Goal: Information Seeking & Learning: Learn about a topic

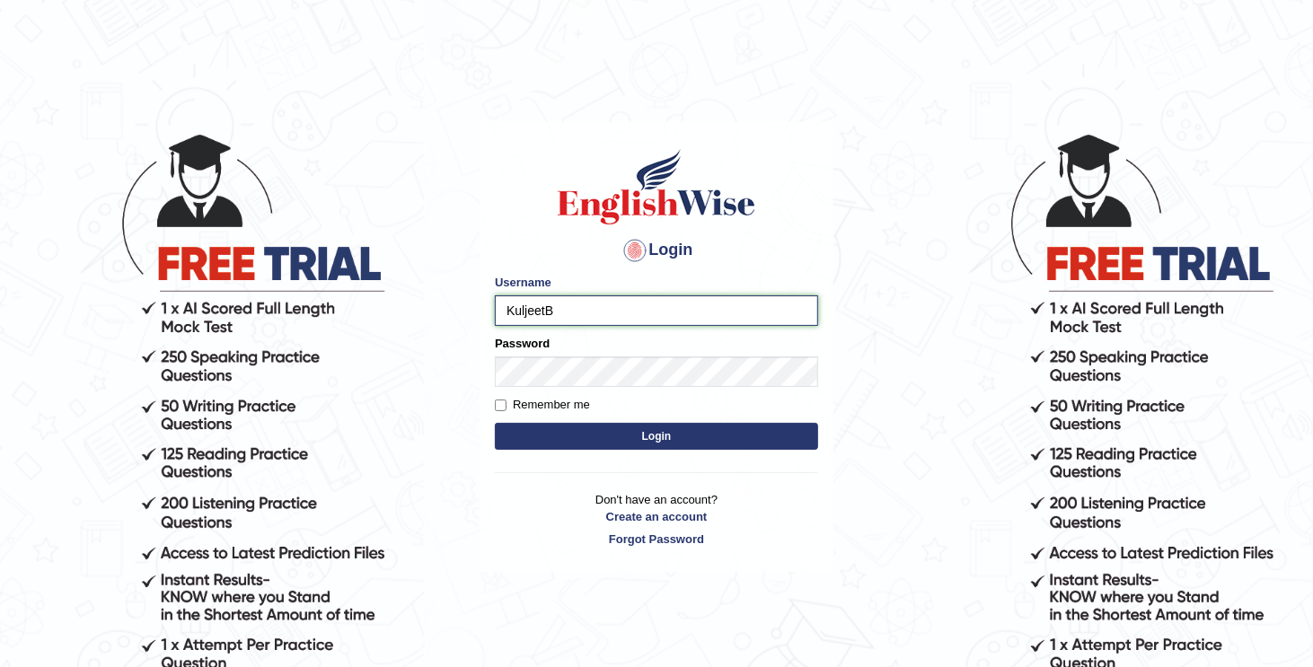
type input "KuljeetB"
click at [503, 401] on input "Remember me" at bounding box center [501, 406] width 12 height 12
checkbox input "true"
click at [548, 432] on button "Login" at bounding box center [656, 436] width 323 height 27
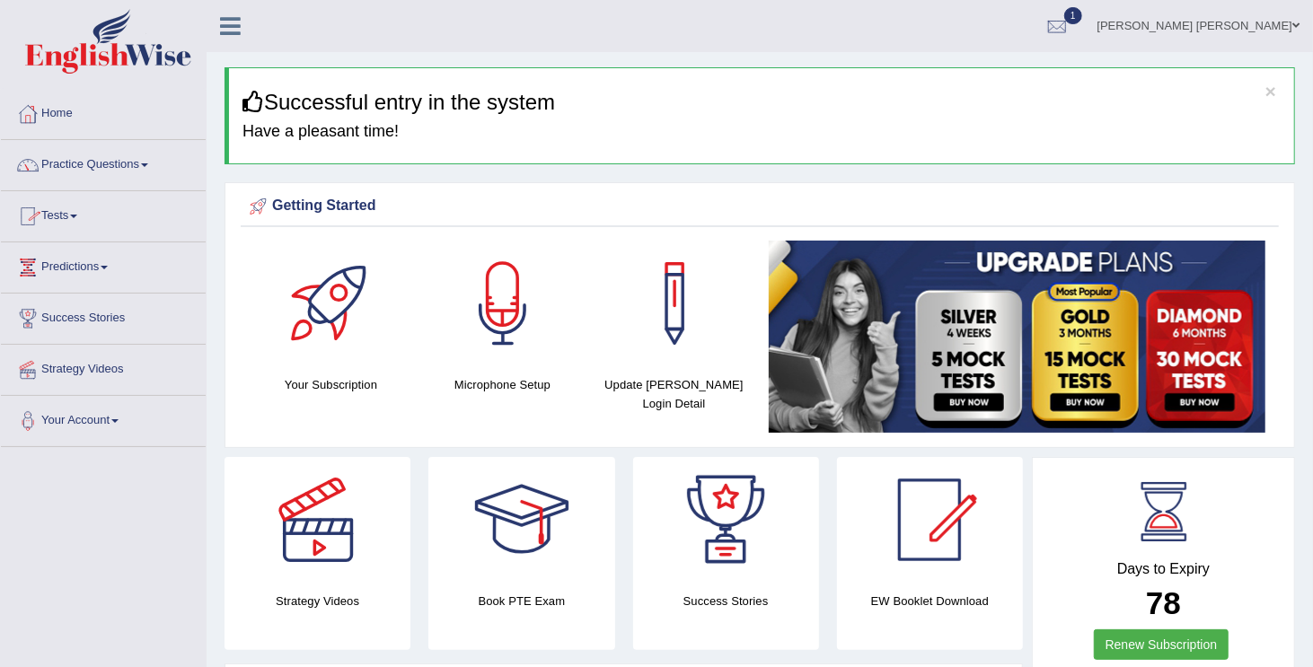
click at [158, 163] on link "Practice Questions" at bounding box center [103, 162] width 205 height 45
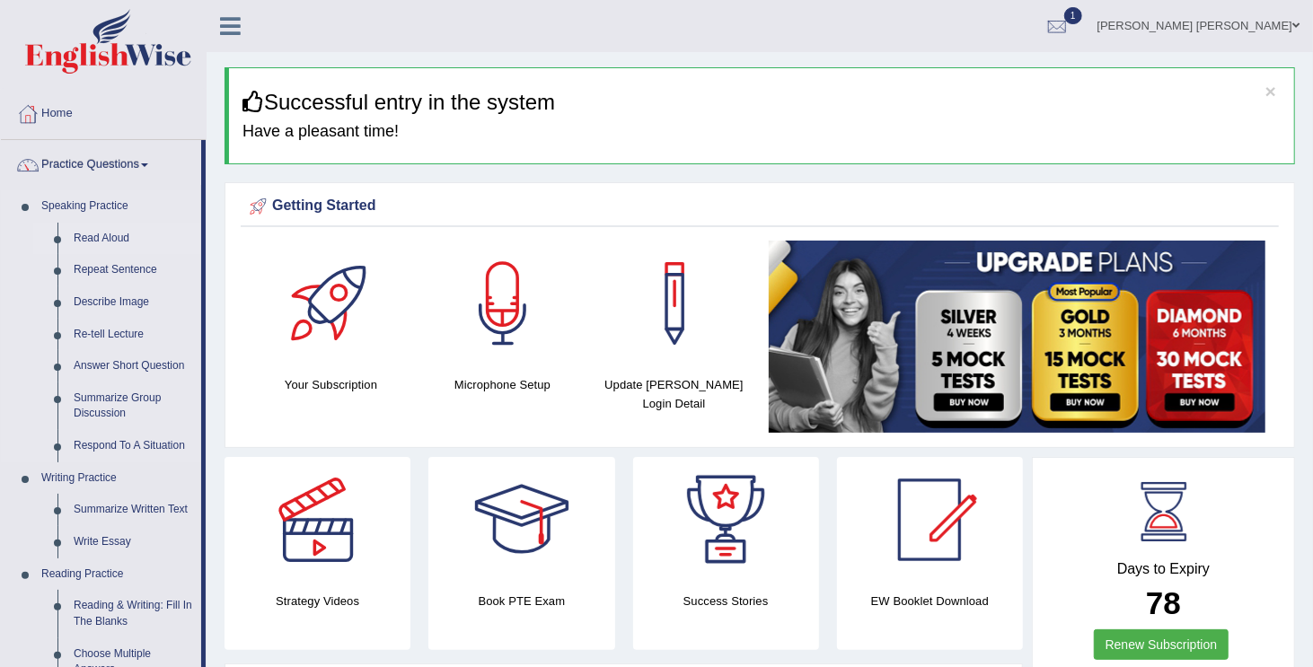
click at [90, 235] on link "Read Aloud" at bounding box center [134, 239] width 136 height 32
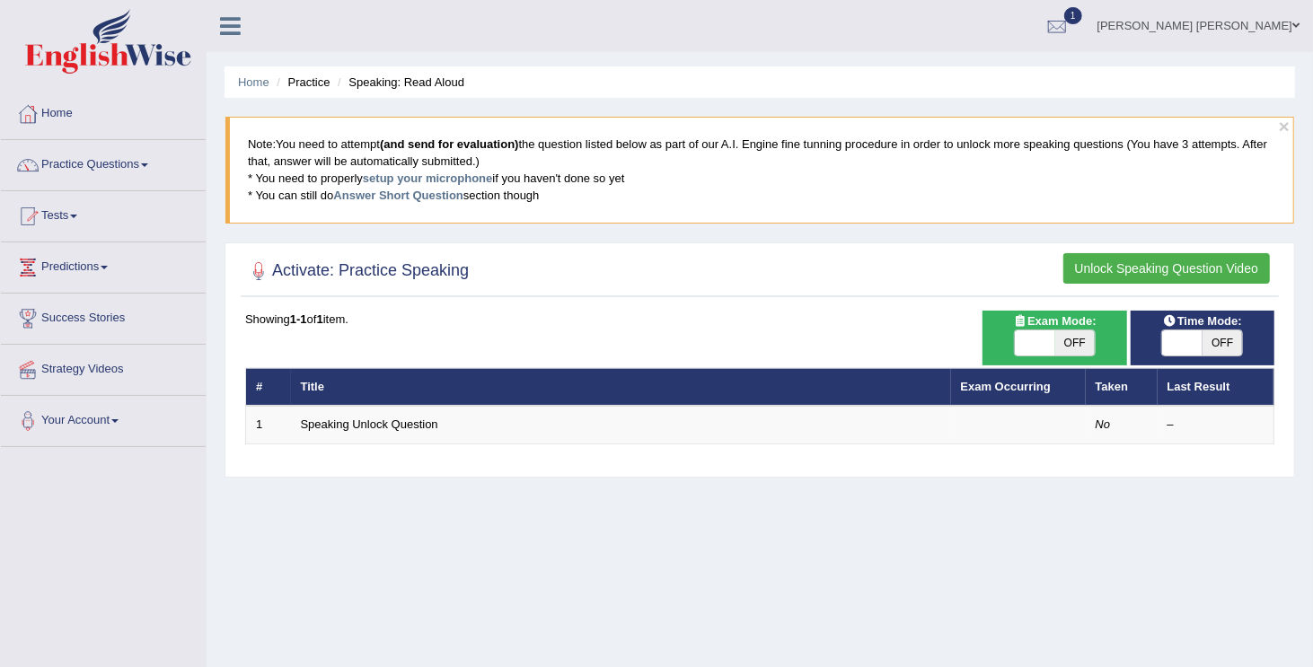
click at [144, 164] on link "Practice Questions" at bounding box center [103, 162] width 205 height 45
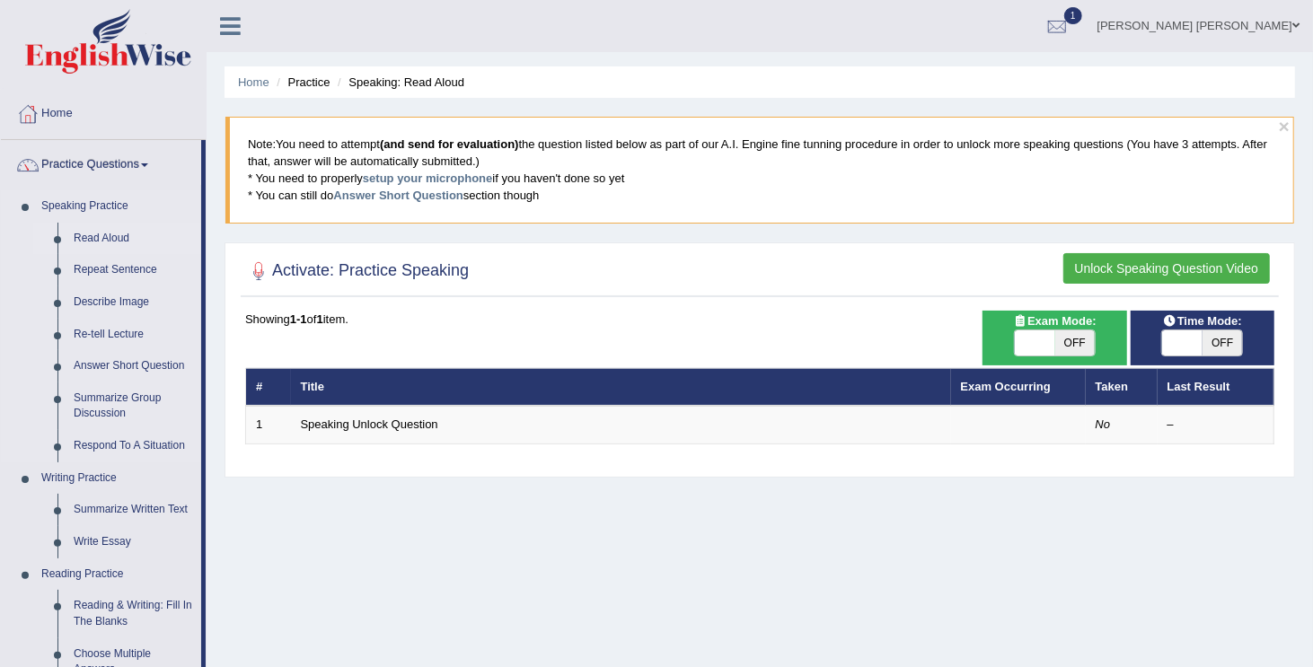
click at [104, 232] on link "Read Aloud" at bounding box center [134, 239] width 136 height 32
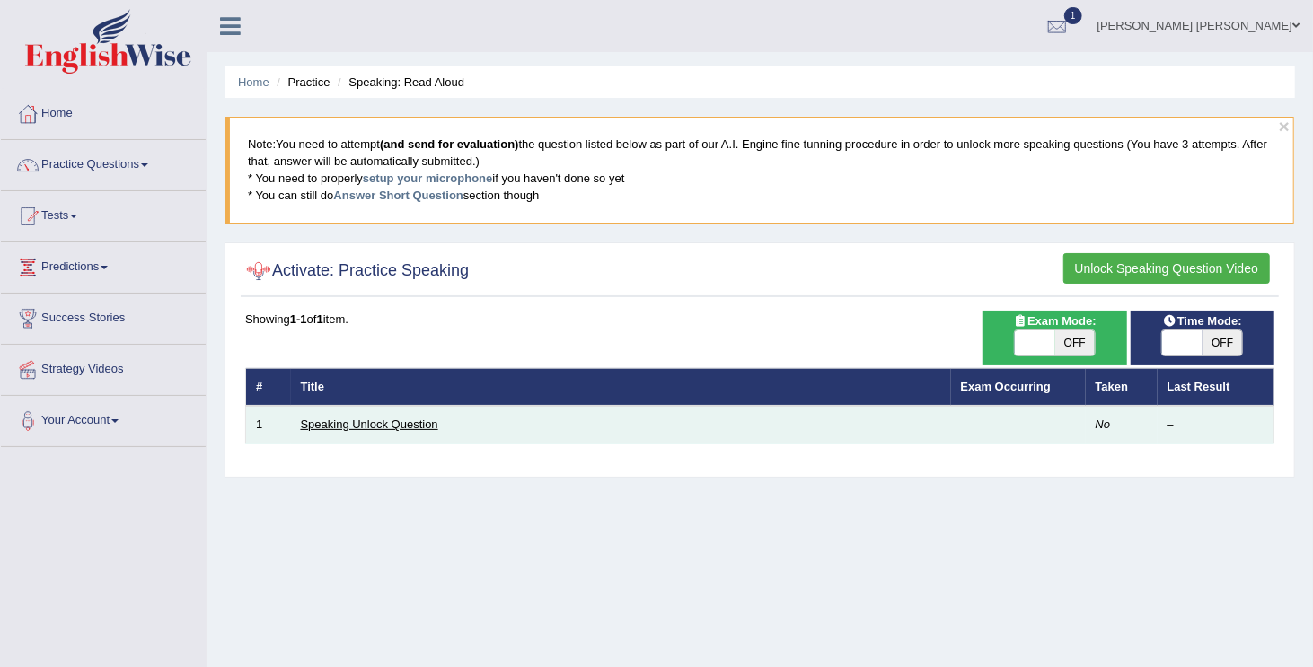
click at [398, 428] on link "Speaking Unlock Question" at bounding box center [369, 424] width 137 height 13
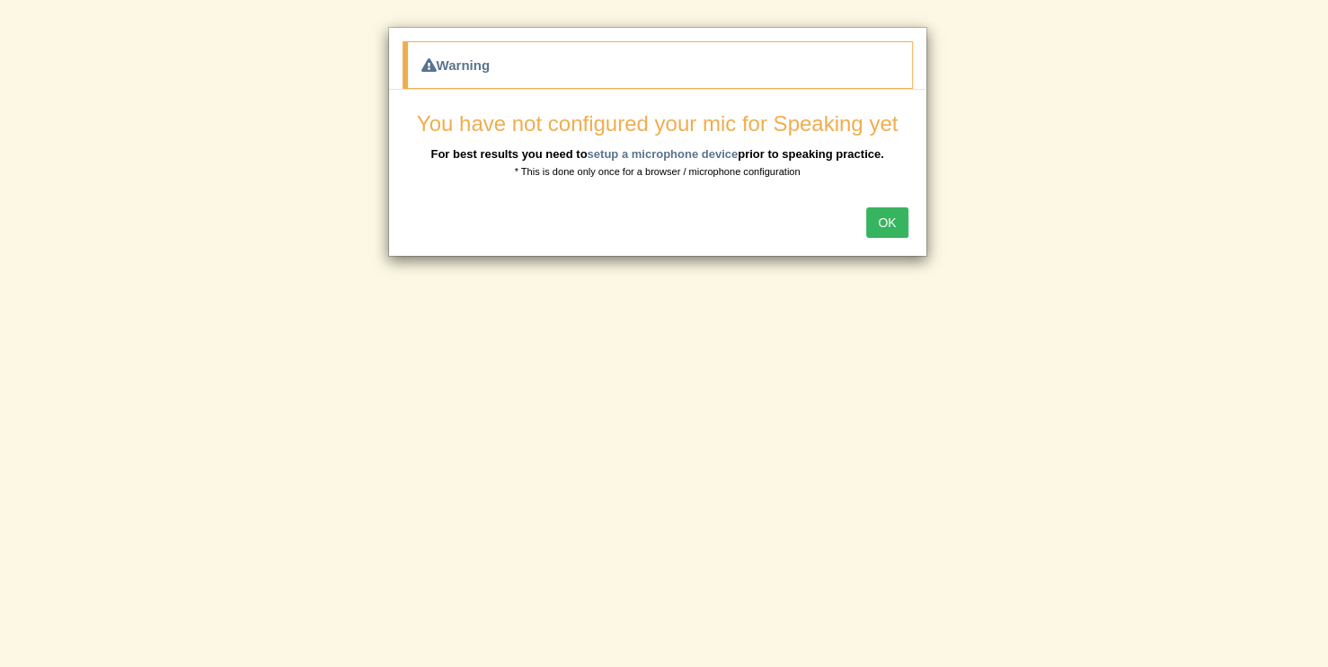
click at [885, 221] on button "OK" at bounding box center [886, 222] width 41 height 31
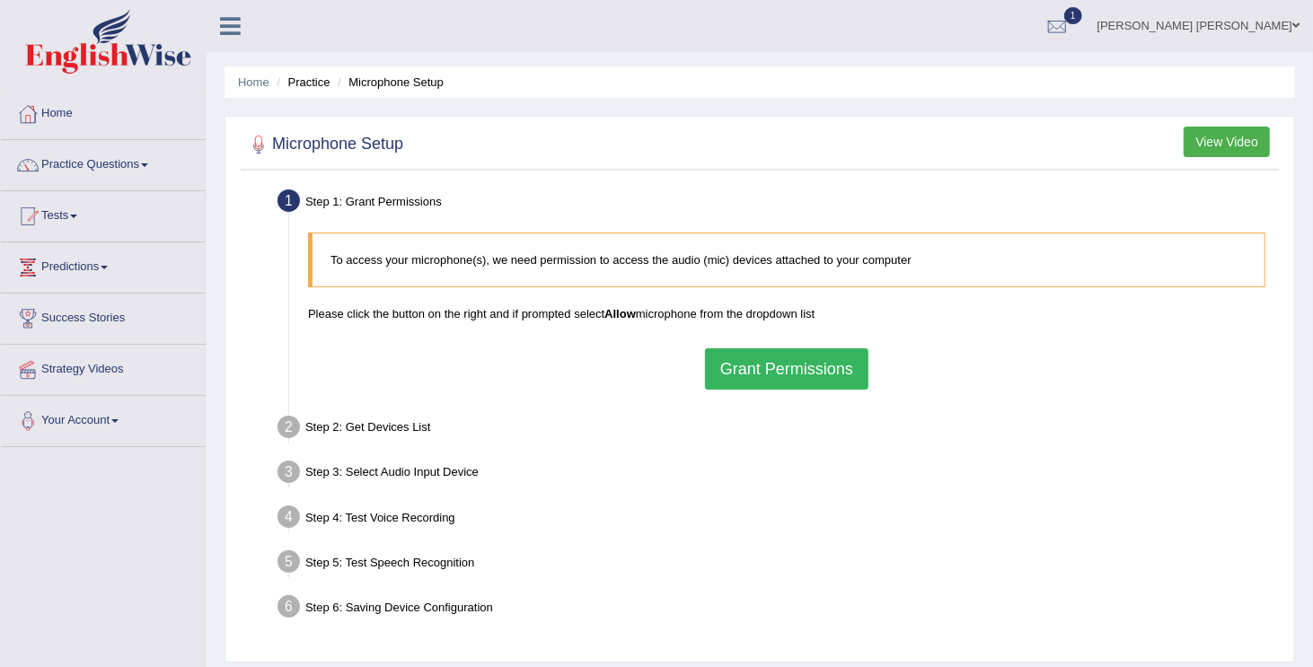
click at [799, 367] on button "Grant Permissions" at bounding box center [786, 369] width 163 height 41
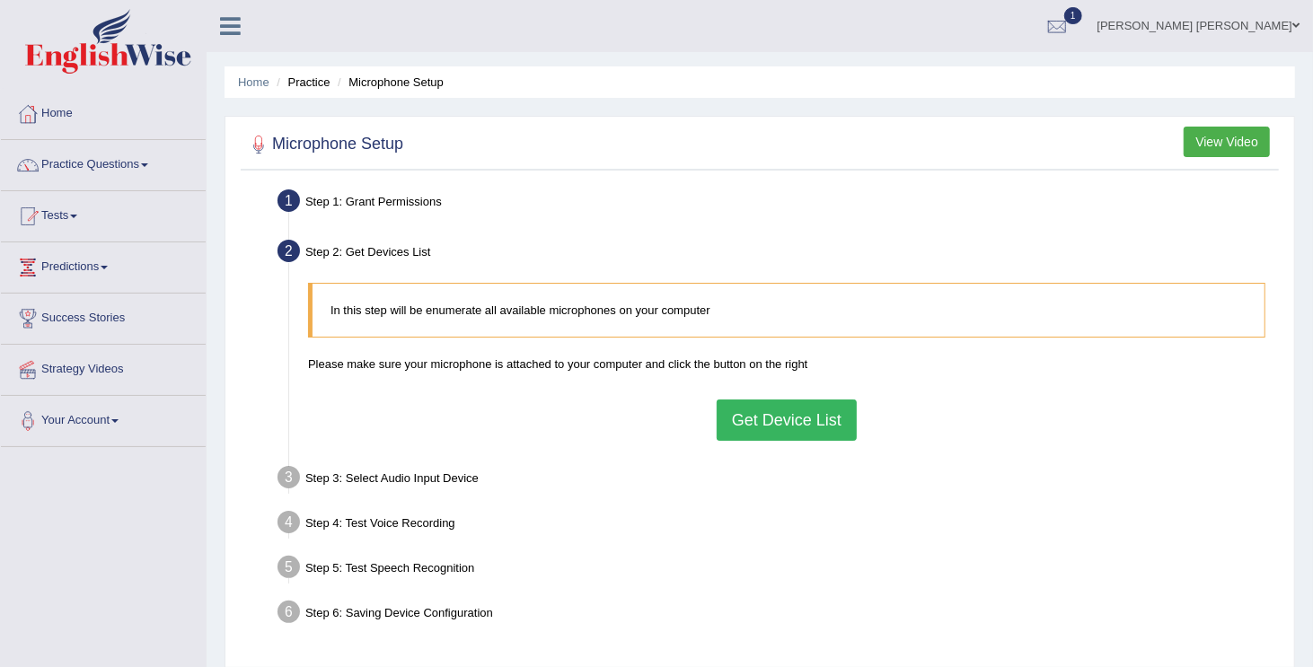
click at [781, 419] on button "Get Device List" at bounding box center [787, 420] width 140 height 41
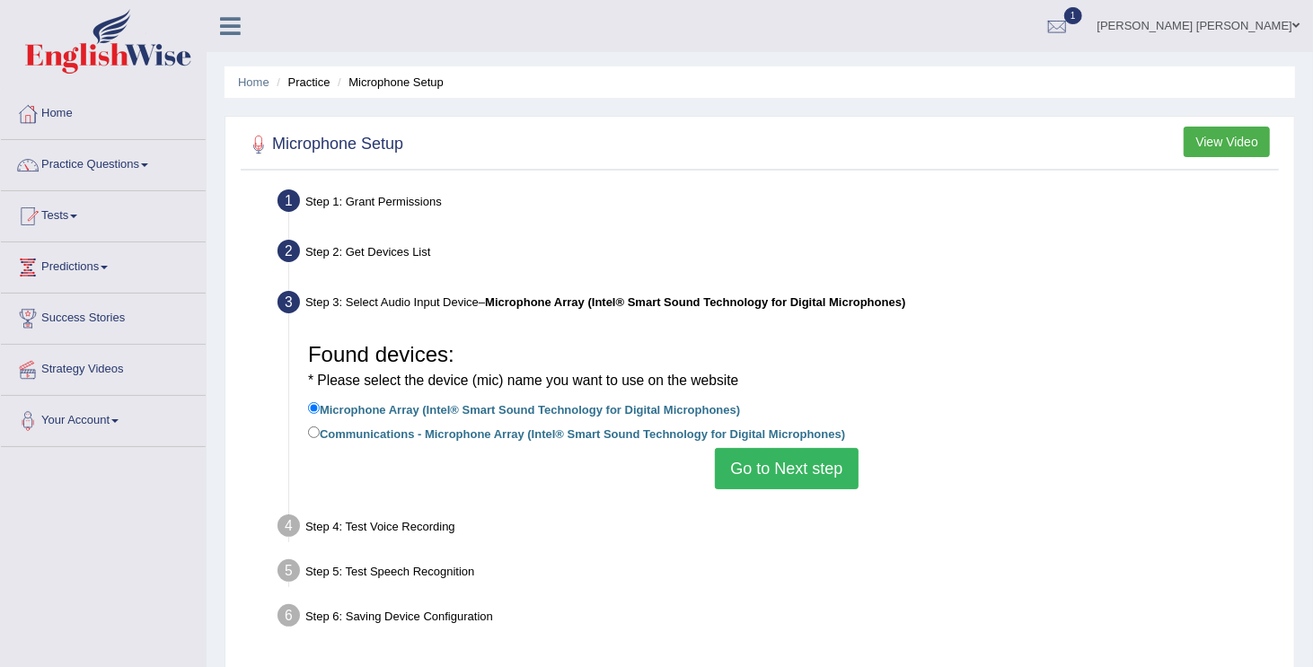
click at [792, 466] on button "Go to Next step" at bounding box center [786, 468] width 143 height 41
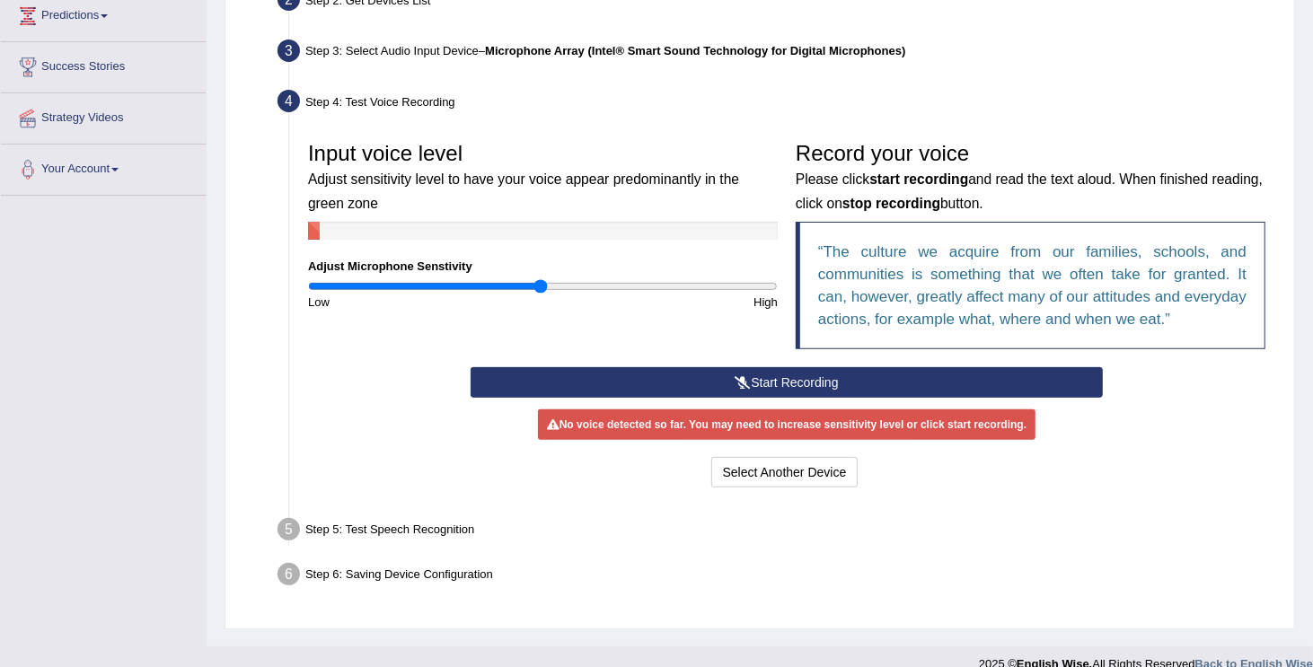
scroll to position [275, 0]
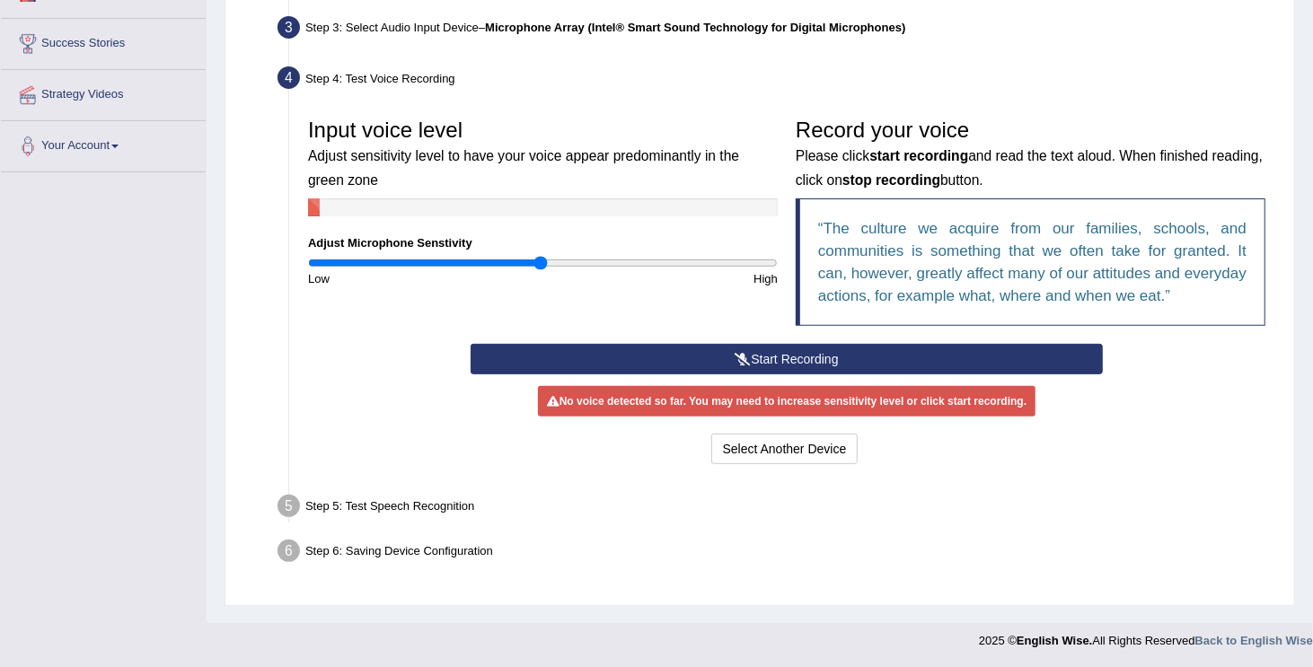
click at [813, 349] on button "Start Recording" at bounding box center [787, 359] width 632 height 31
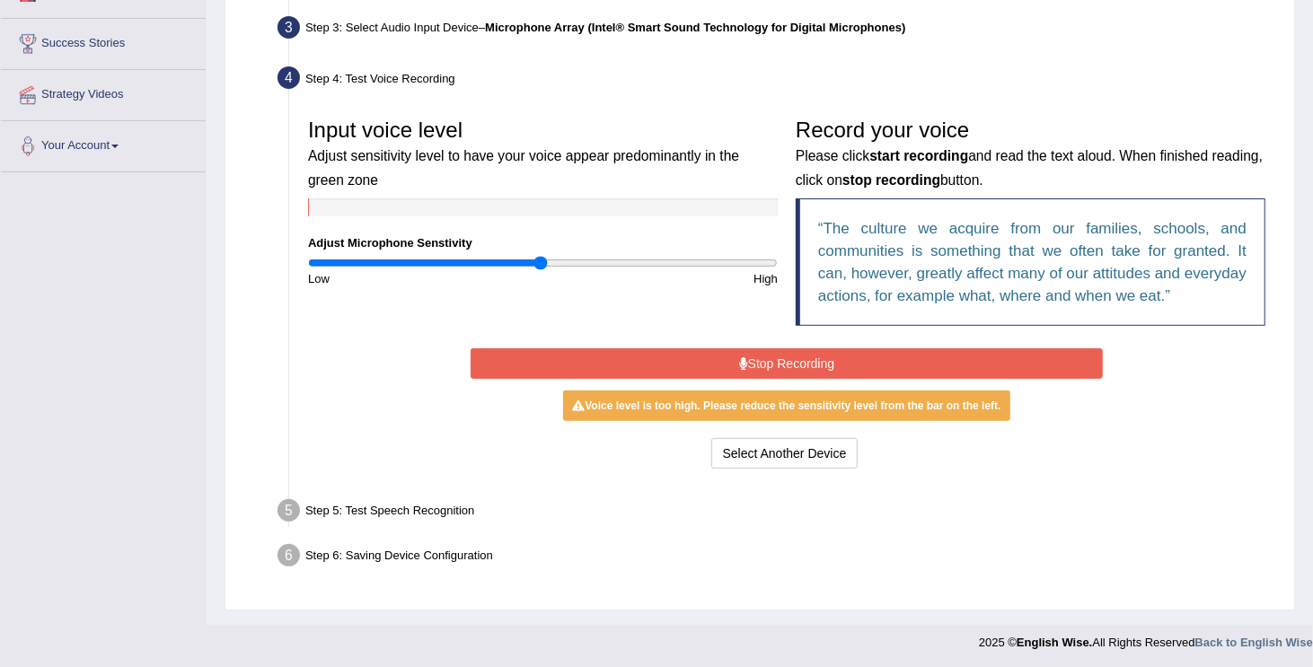
click at [813, 349] on button "Stop Recording" at bounding box center [787, 364] width 632 height 31
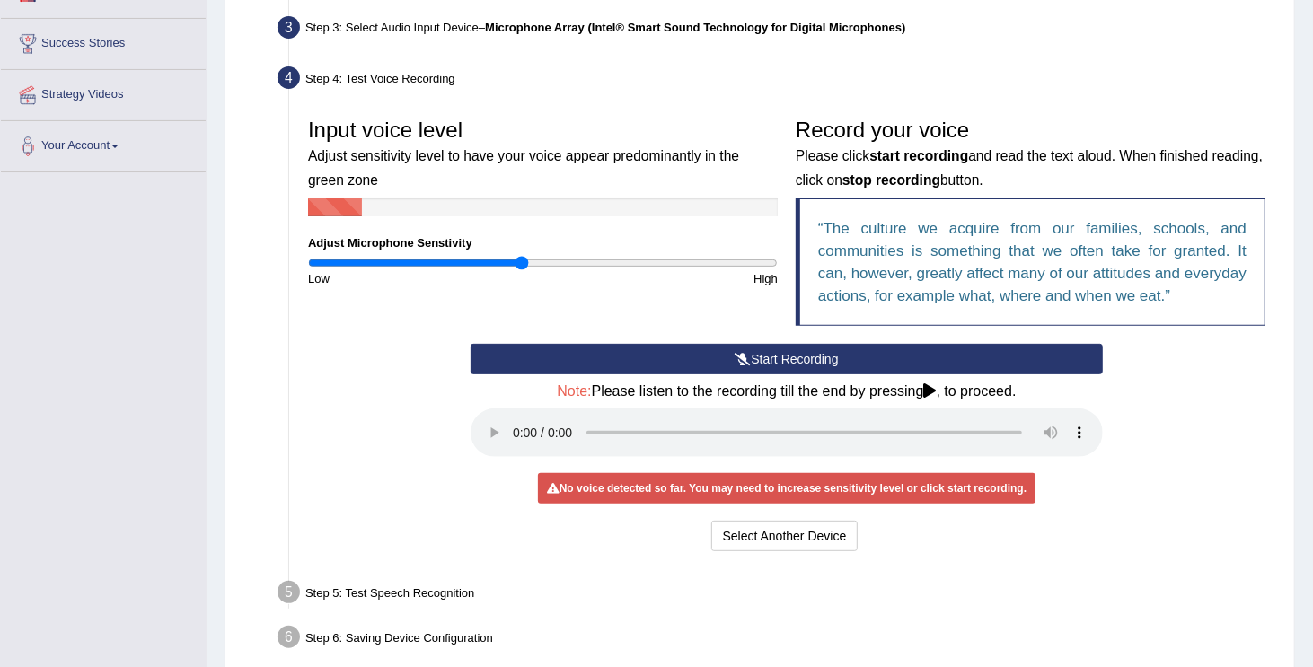
click at [524, 263] on input "range" at bounding box center [543, 263] width 470 height 14
type input "0.78"
click at [488, 259] on input "range" at bounding box center [543, 263] width 470 height 14
click at [730, 349] on button "Start Recording" at bounding box center [787, 359] width 632 height 31
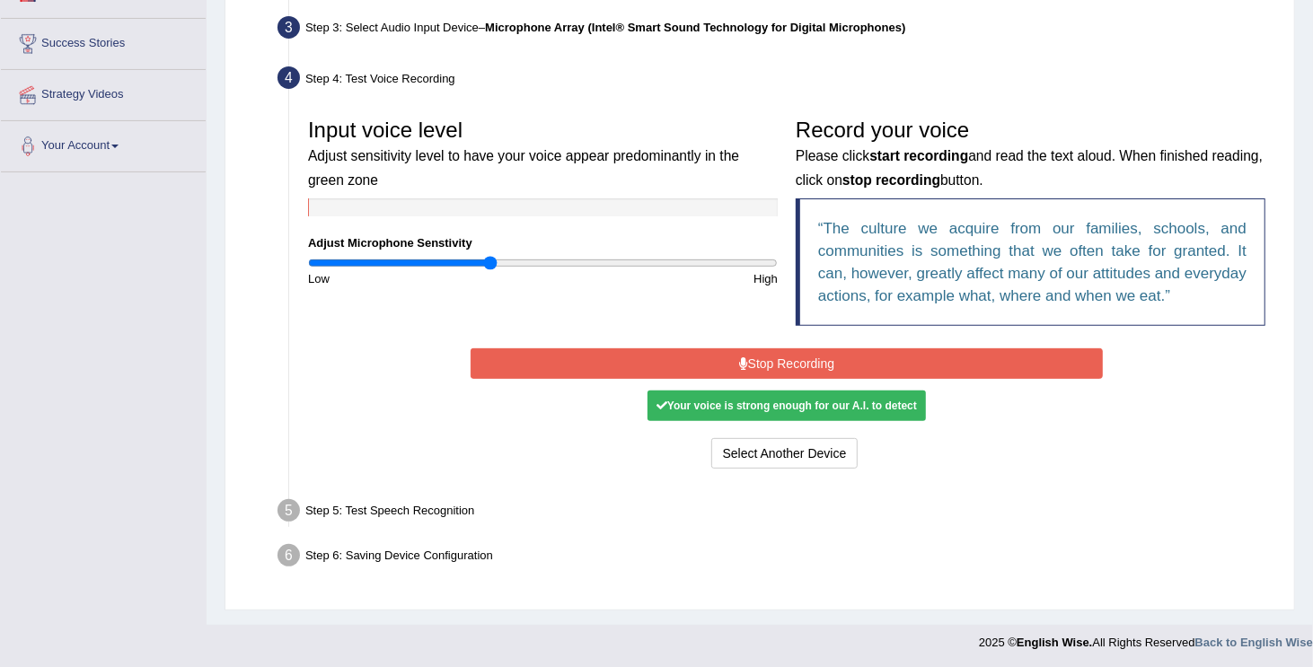
click at [730, 349] on button "Stop Recording" at bounding box center [787, 364] width 632 height 31
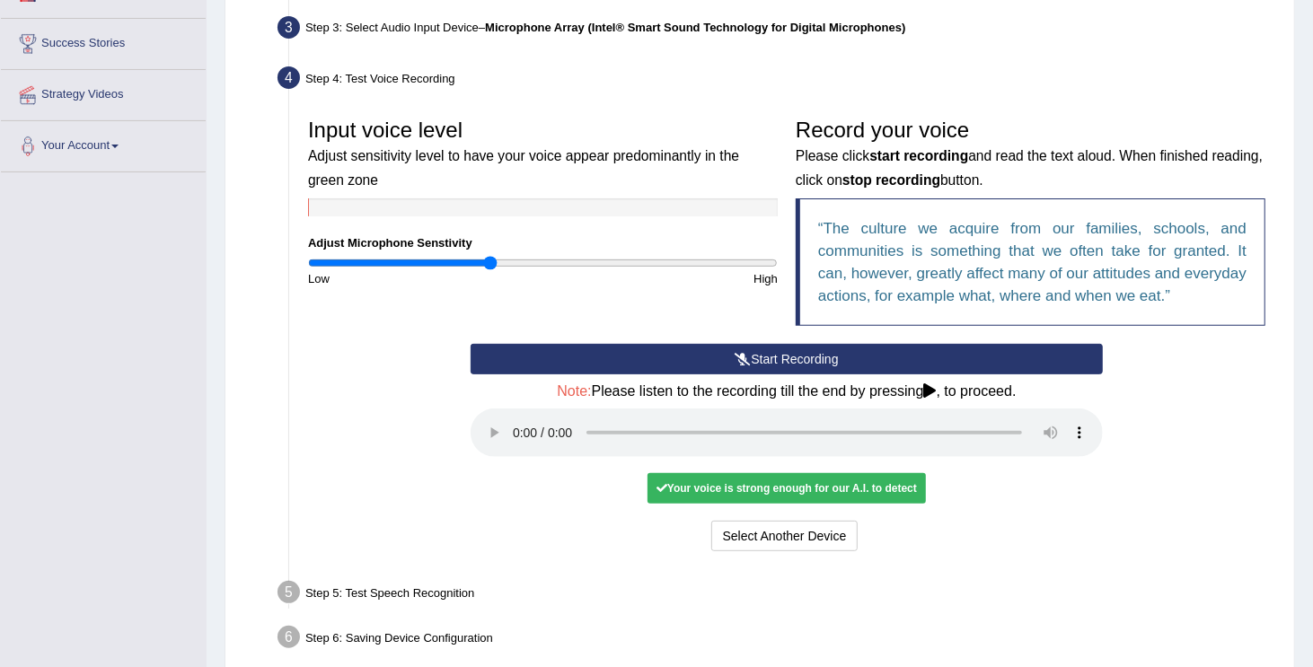
click at [749, 484] on div "Your voice is strong enough for our A.I. to detect" at bounding box center [787, 488] width 278 height 31
click at [784, 498] on div "Your voice is strong enough for our A.I. to detect" at bounding box center [787, 488] width 278 height 31
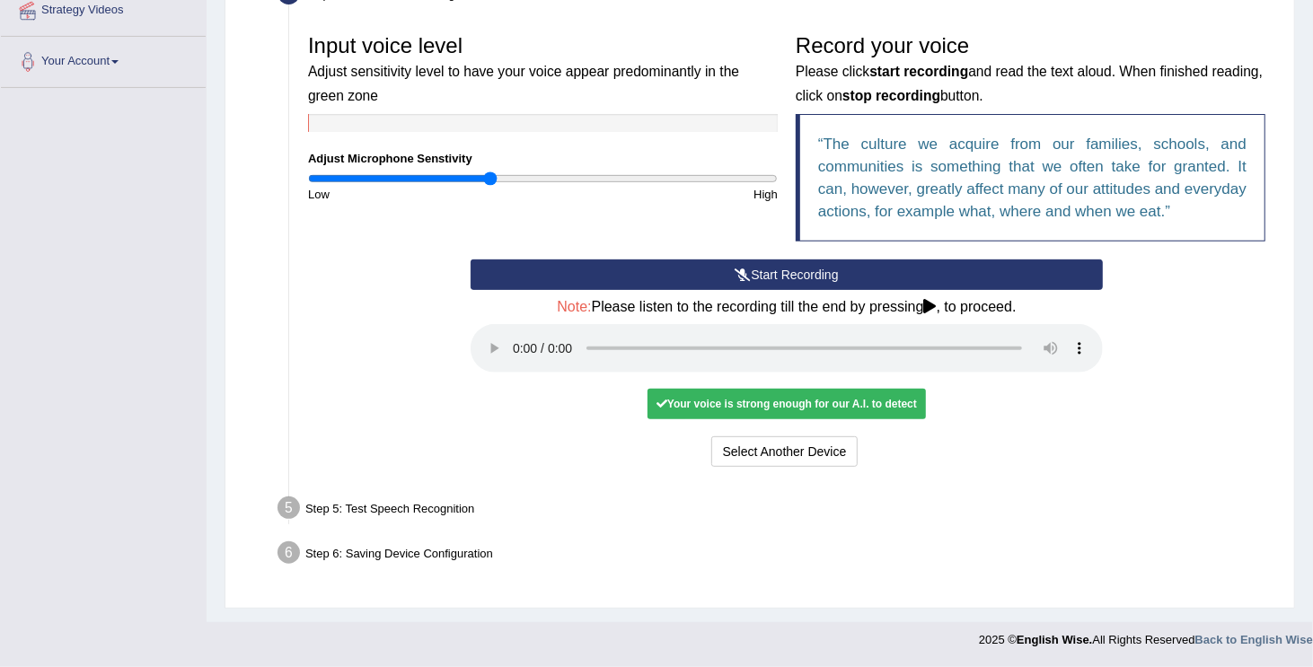
scroll to position [359, 0]
click at [831, 412] on div "Your voice is strong enough for our A.I. to detect" at bounding box center [787, 404] width 278 height 31
click at [408, 508] on div "Step 5: Test Speech Recognition" at bounding box center [777, 511] width 1017 height 40
click at [286, 504] on li "Step 5: Test Speech Recognition Text to read The culture we acquire from our fa…" at bounding box center [777, 511] width 993 height 40
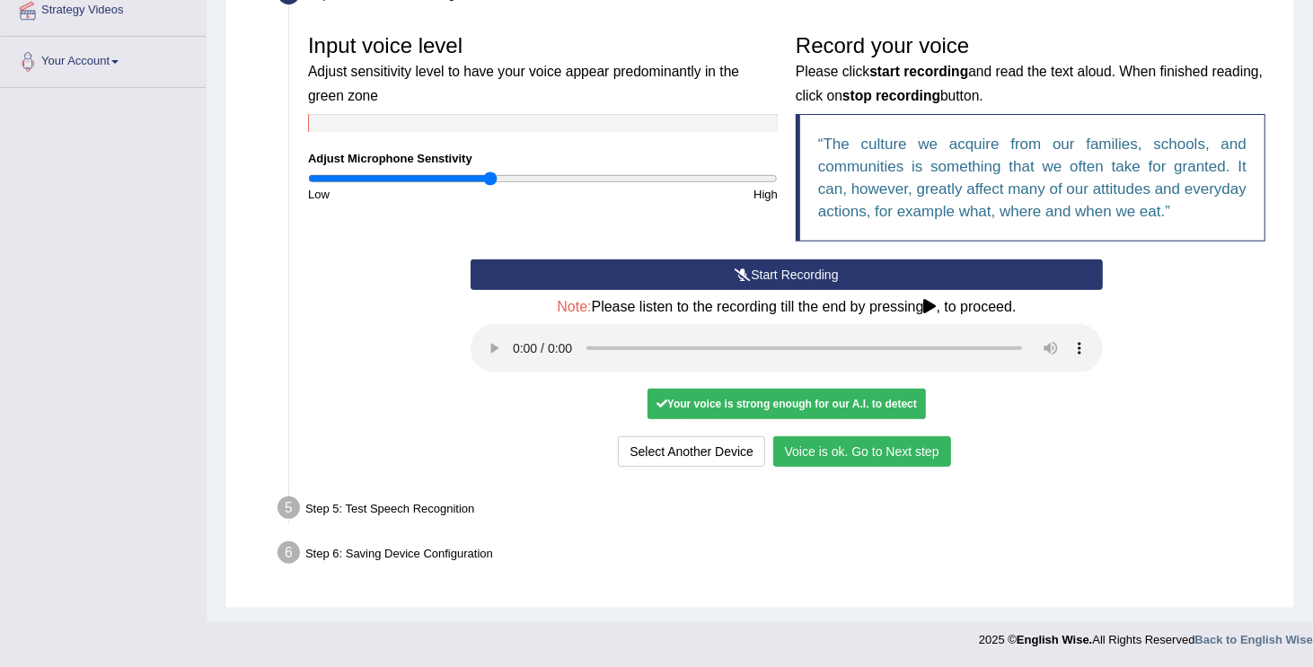
click at [832, 456] on button "Voice is ok. Go to Next step" at bounding box center [862, 452] width 178 height 31
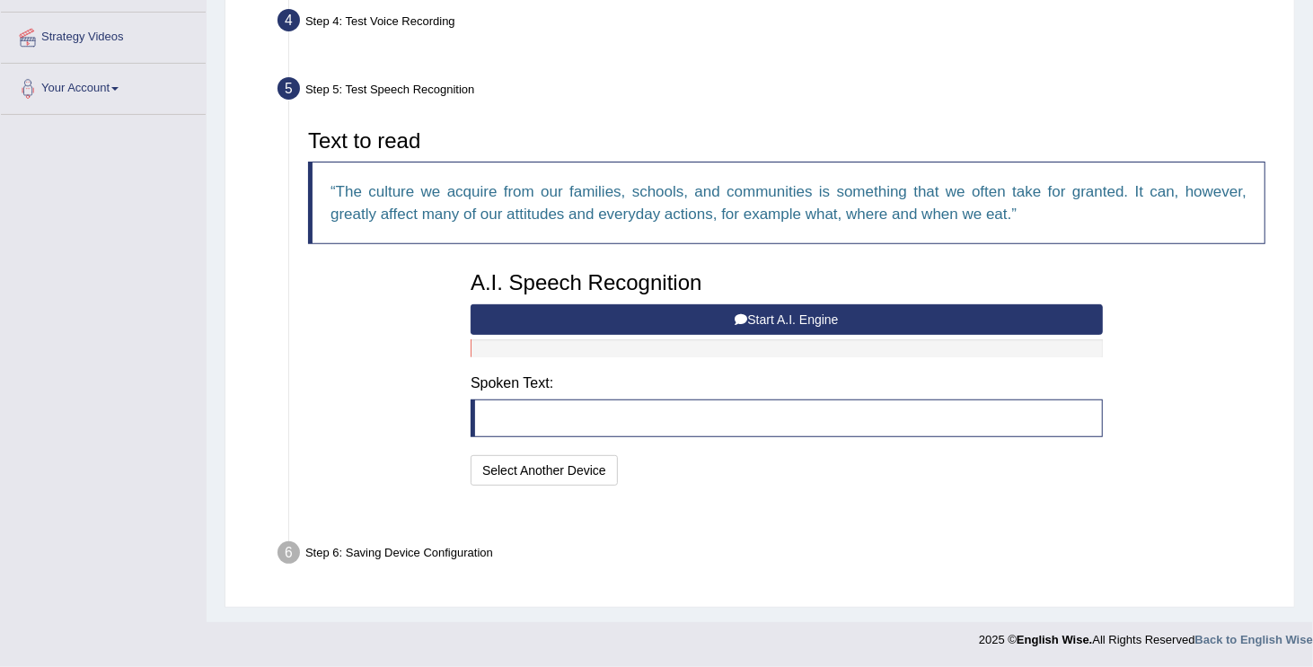
scroll to position [287, 0]
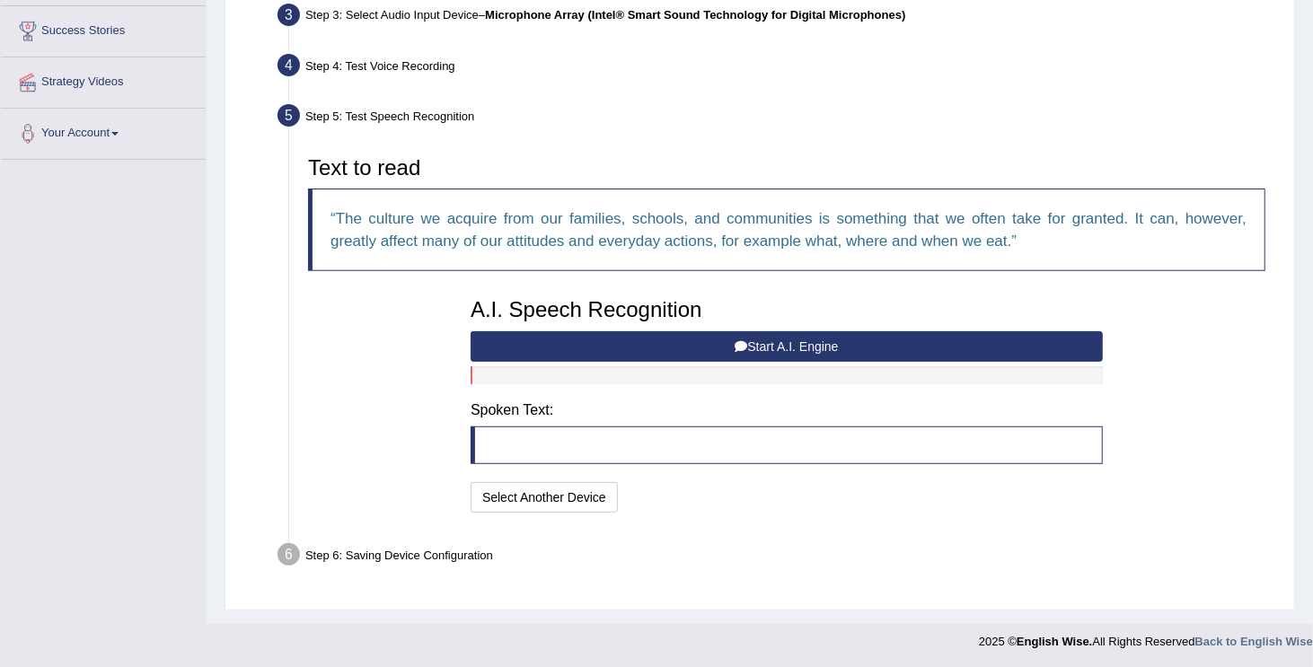
click at [777, 347] on button "Start A.I. Engine" at bounding box center [787, 346] width 632 height 31
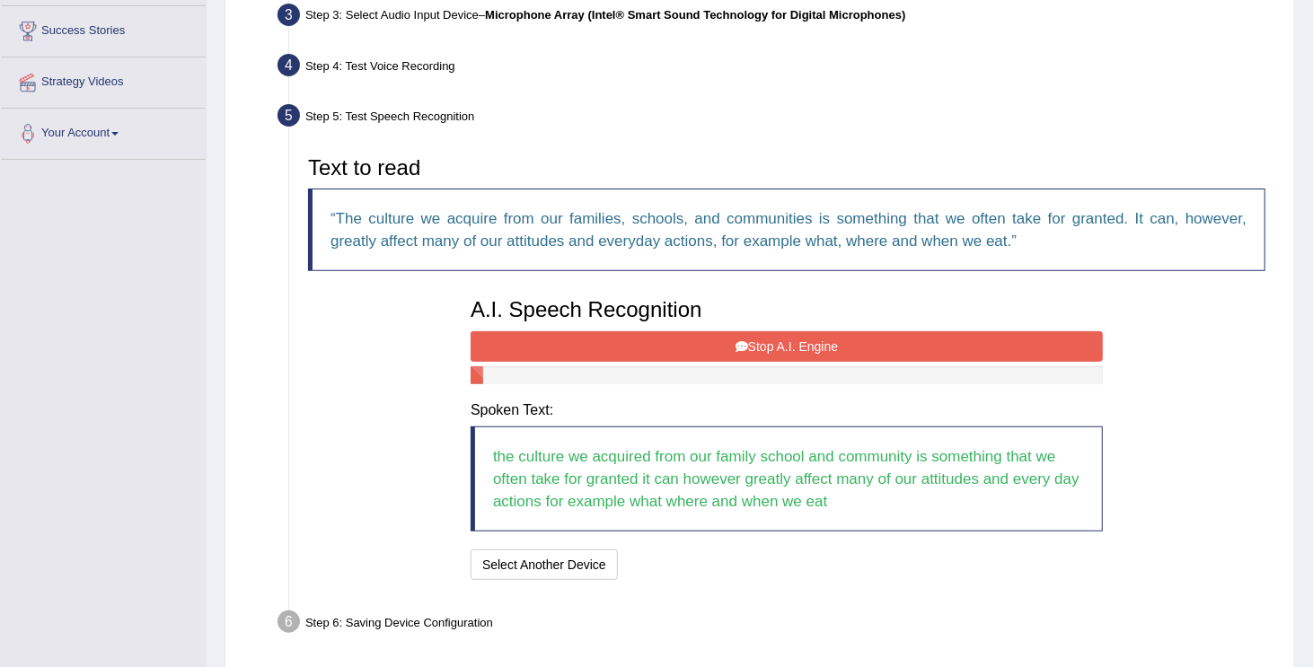
click at [777, 347] on button "Stop A.I. Engine" at bounding box center [787, 346] width 632 height 31
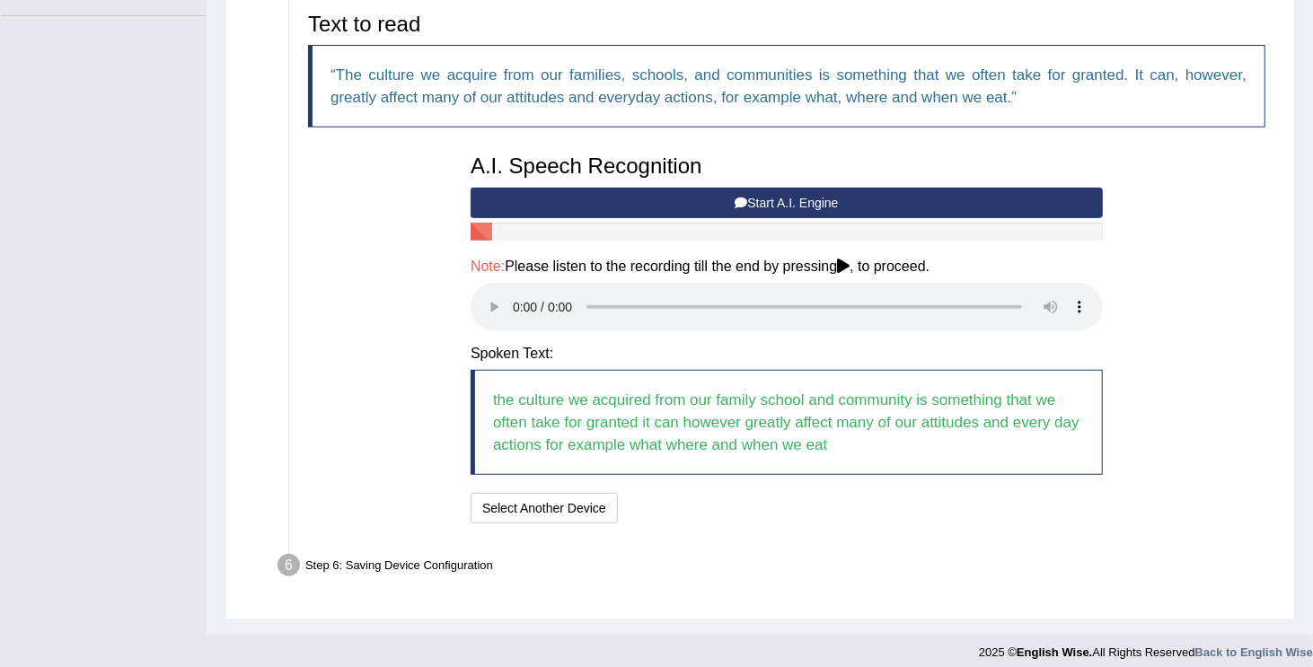
scroll to position [442, 0]
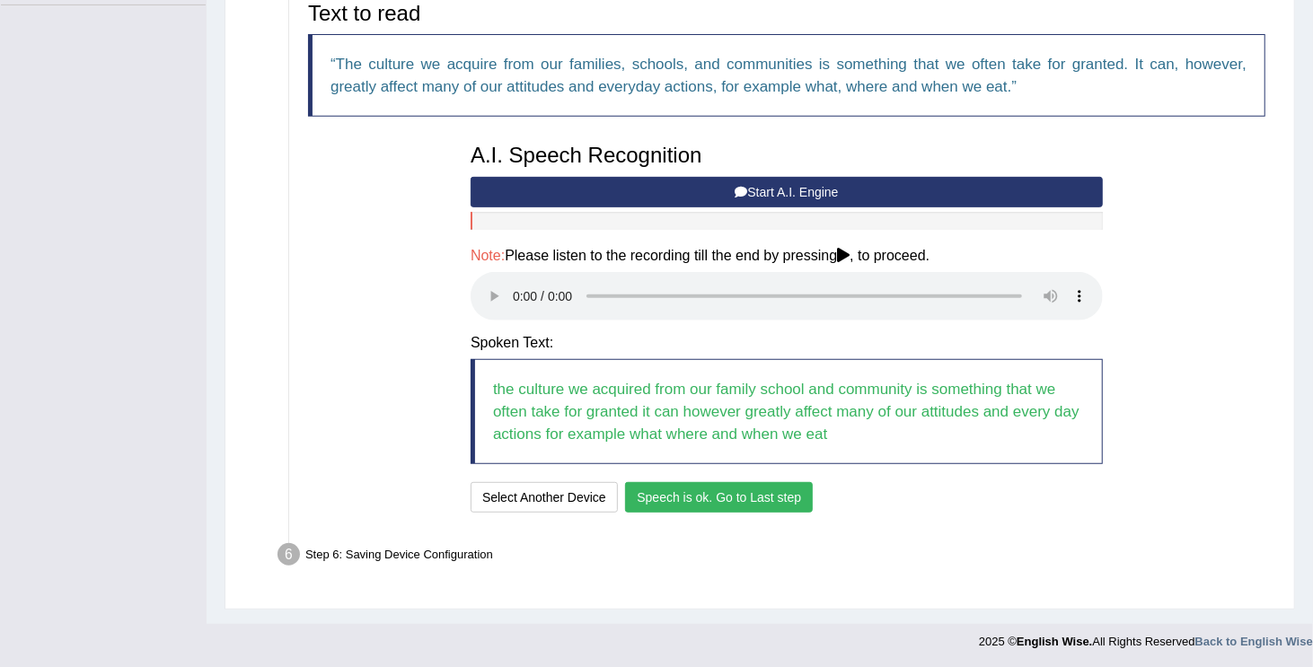
click at [685, 506] on button "Speech is ok. Go to Last step" at bounding box center [719, 497] width 188 height 31
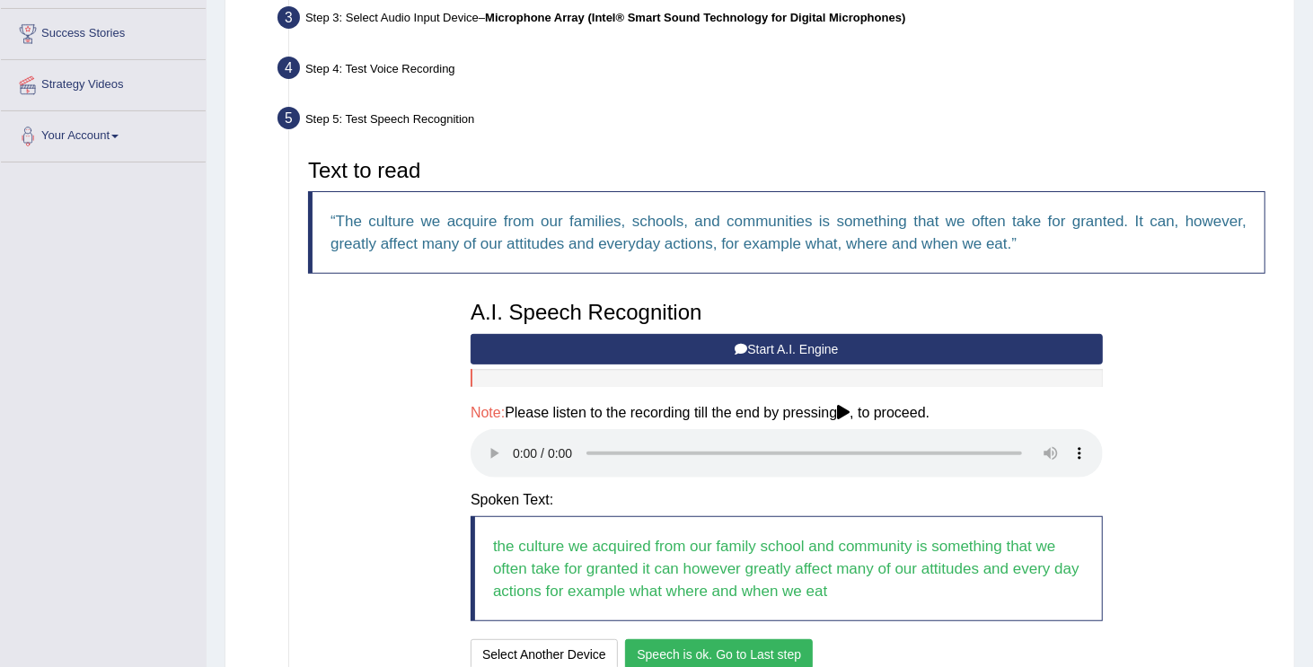
scroll to position [275, 0]
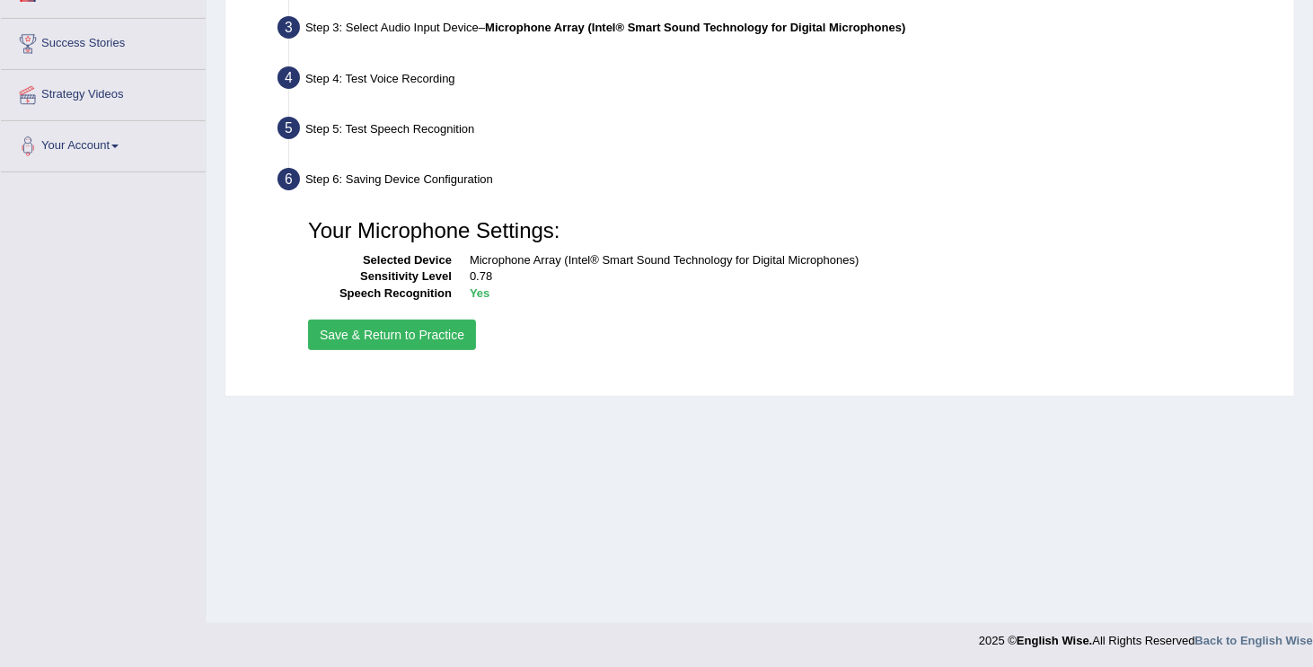
click at [416, 337] on button "Save & Return to Practice" at bounding box center [392, 335] width 168 height 31
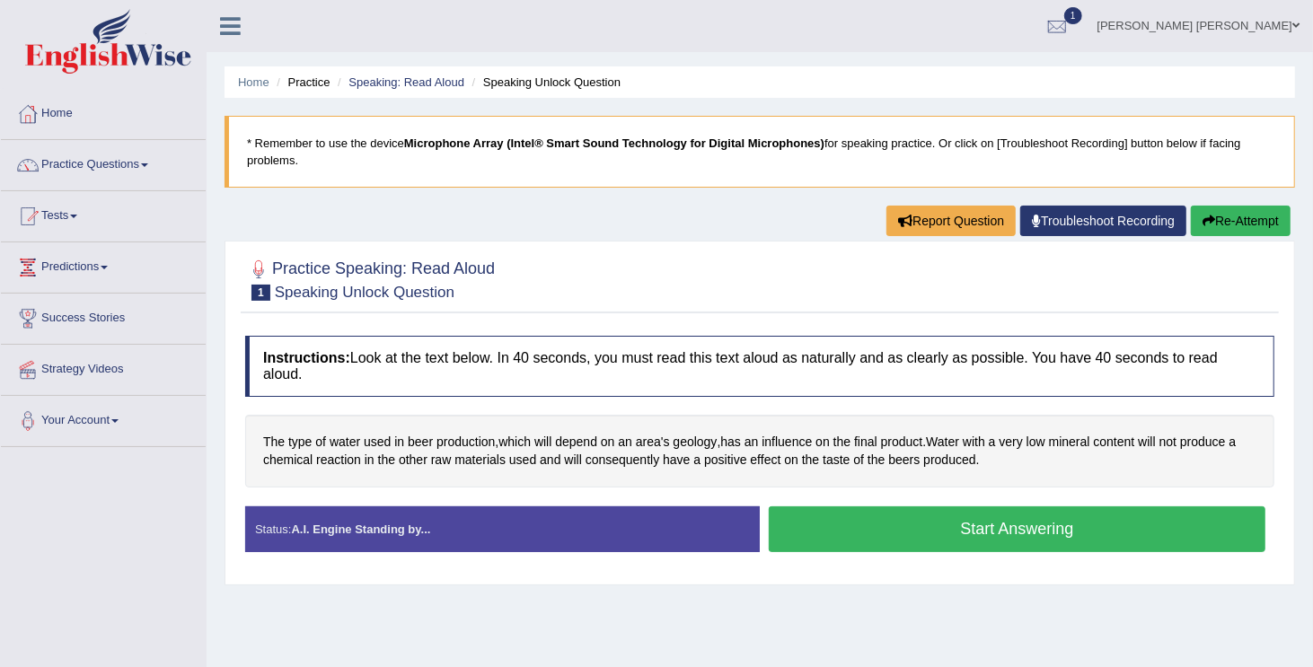
click at [954, 605] on div "Home Practice Speaking: Read Aloud Speaking Unlock Question * Remember to use t…" at bounding box center [760, 449] width 1107 height 898
click at [899, 517] on button "Start Answering" at bounding box center [1017, 530] width 497 height 46
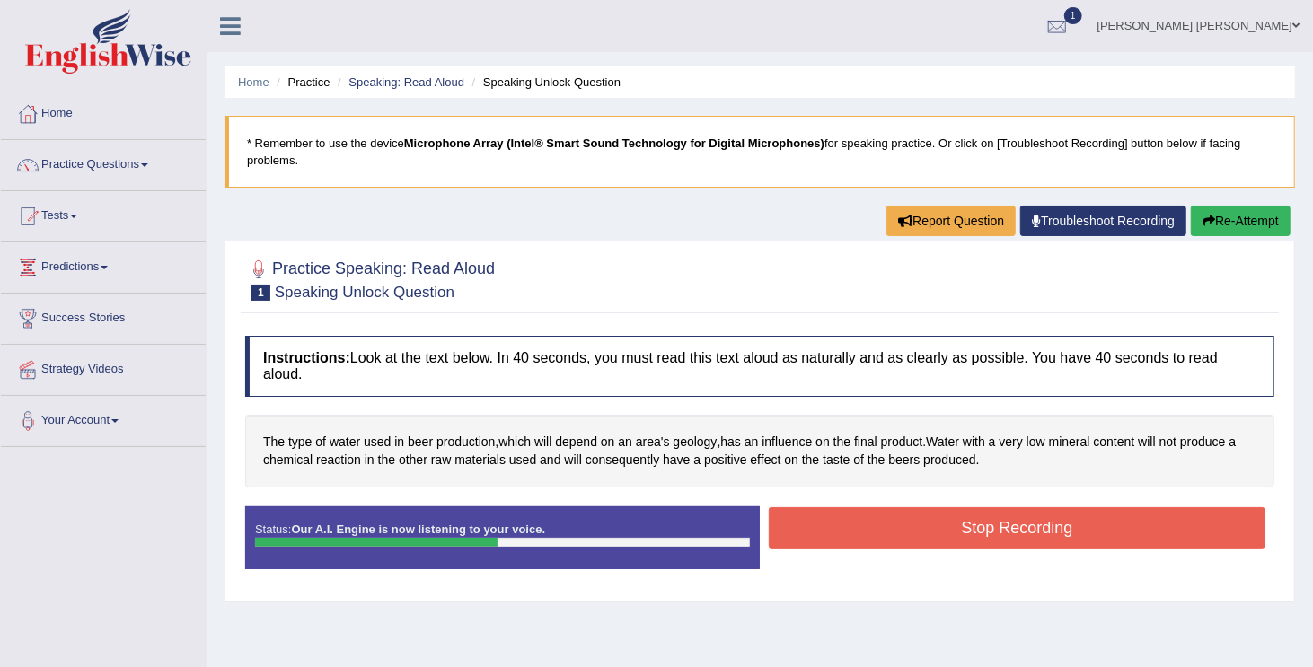
click at [899, 517] on button "Stop Recording" at bounding box center [1017, 528] width 497 height 41
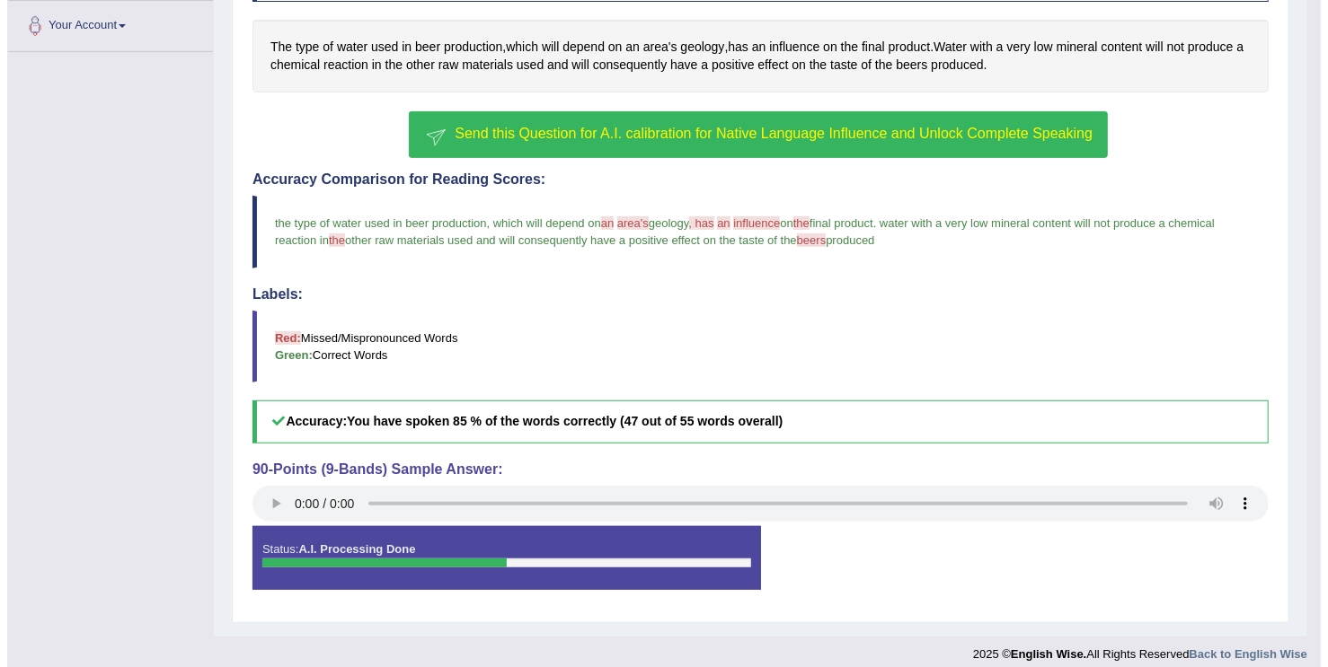
scroll to position [407, 0]
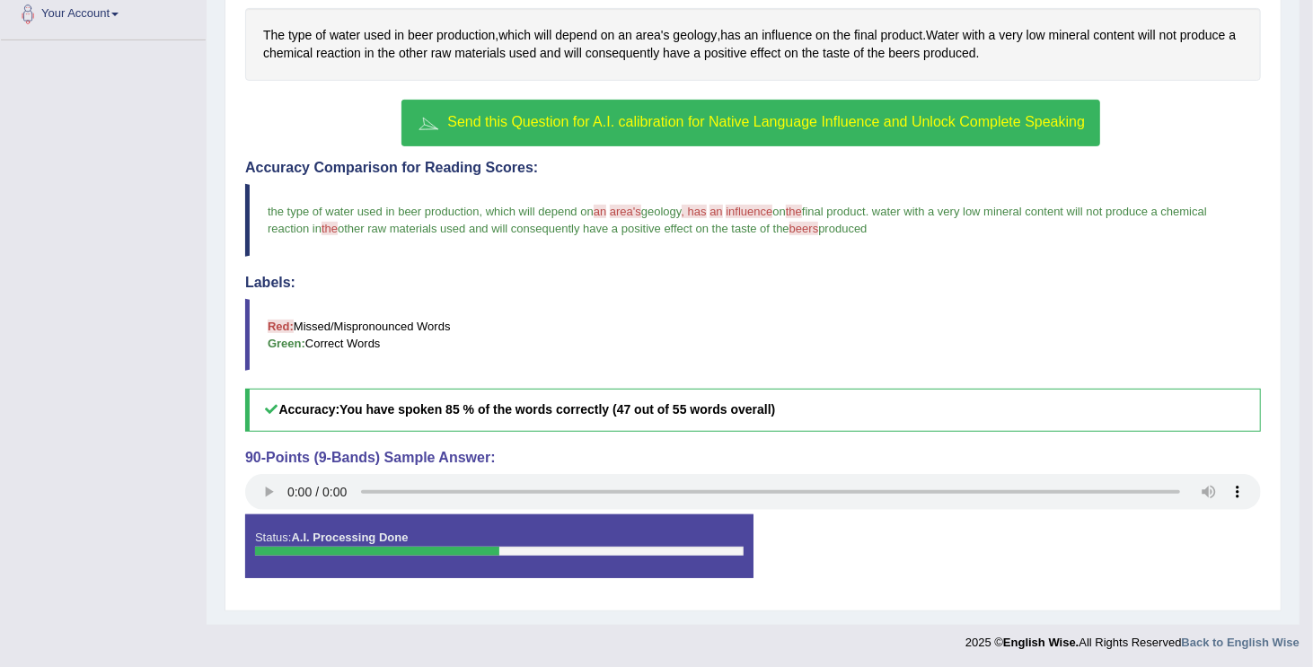
click at [687, 117] on span "Send this Question for A.I. calibration for Native Language Influence and Unloc…" at bounding box center [766, 121] width 638 height 15
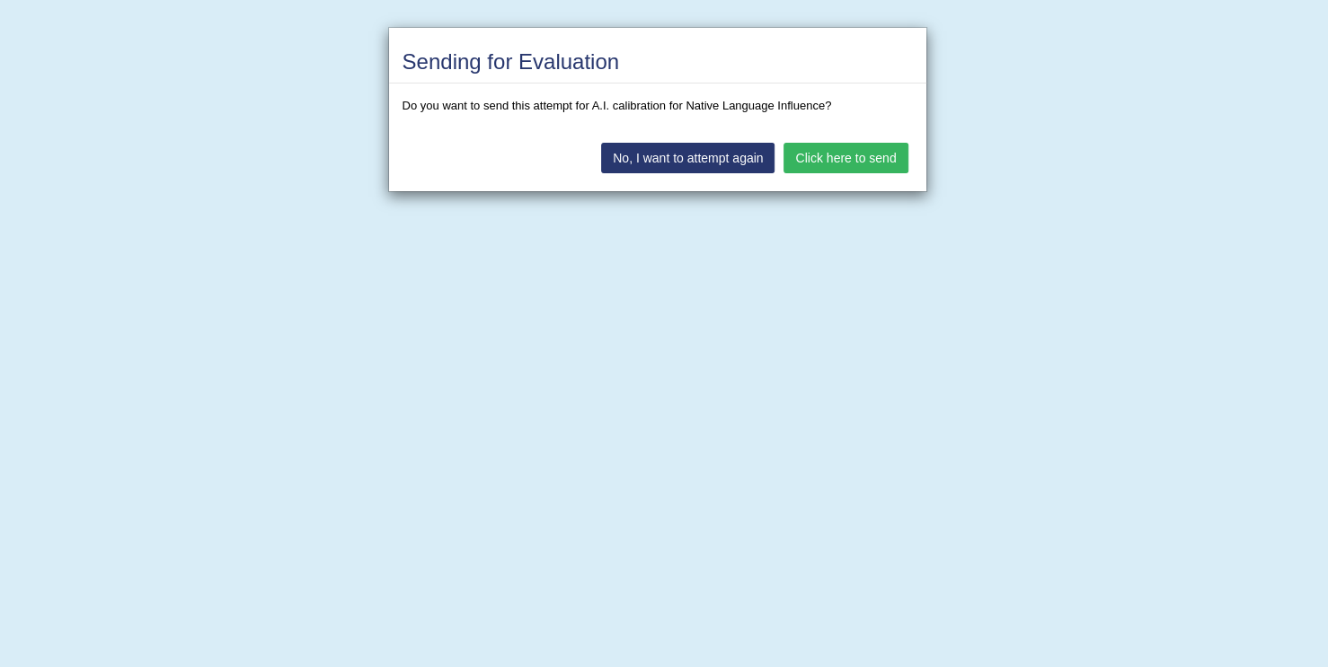
click at [811, 149] on button "Click here to send" at bounding box center [845, 158] width 124 height 31
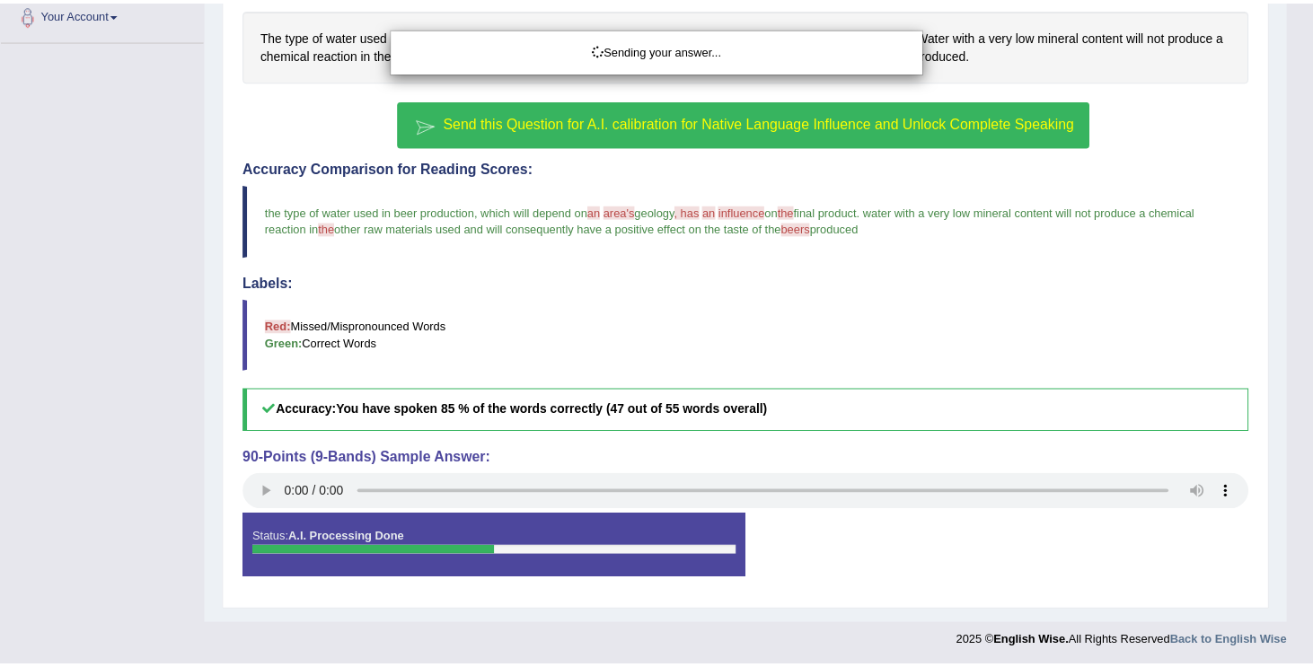
scroll to position [389, 0]
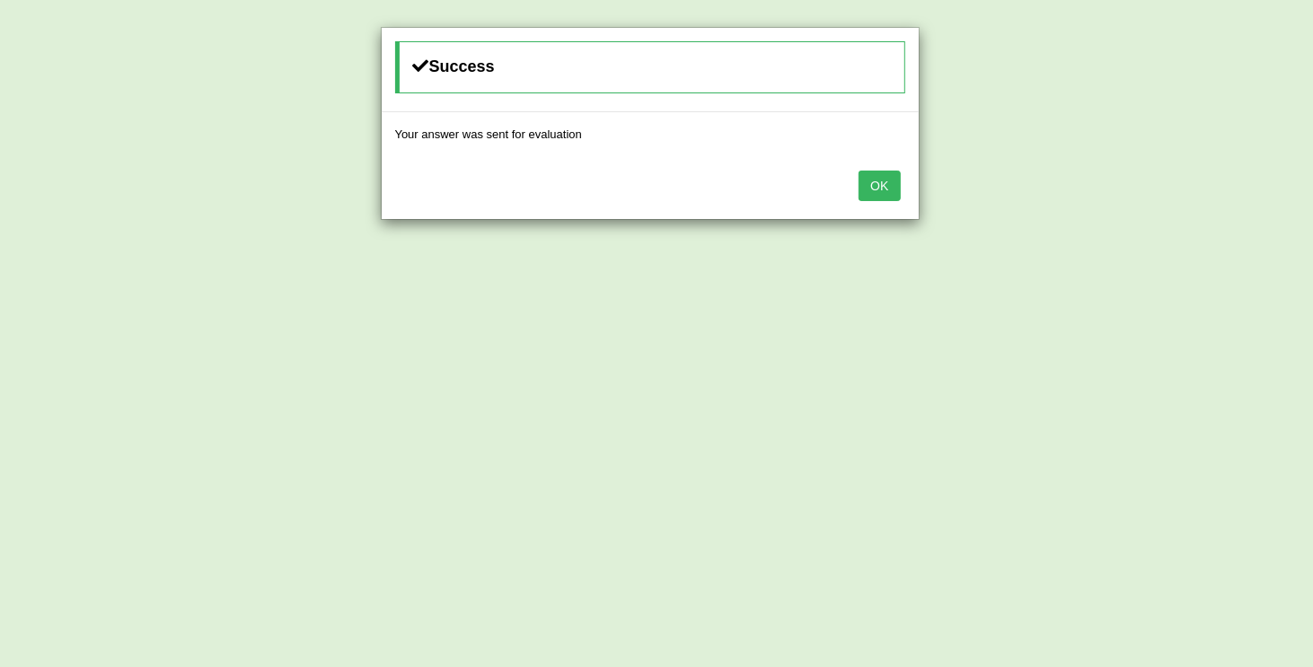
click at [894, 175] on button "OK" at bounding box center [879, 186] width 41 height 31
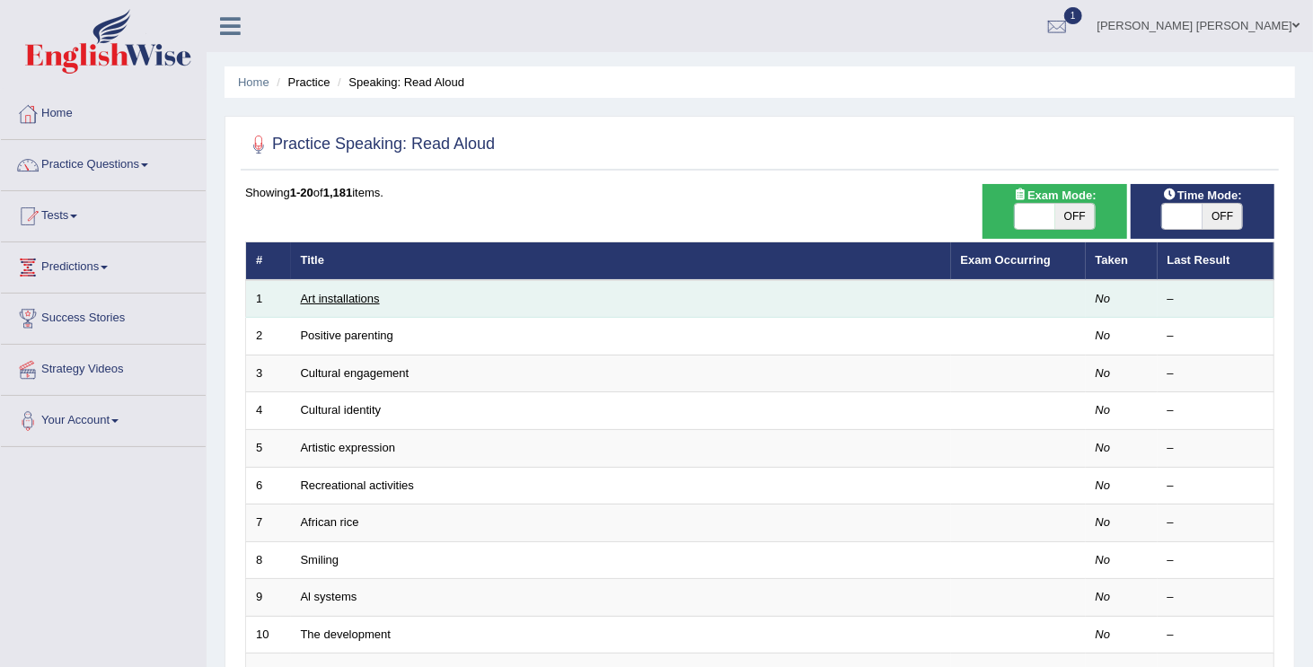
click at [334, 294] on link "Art installations" at bounding box center [340, 298] width 79 height 13
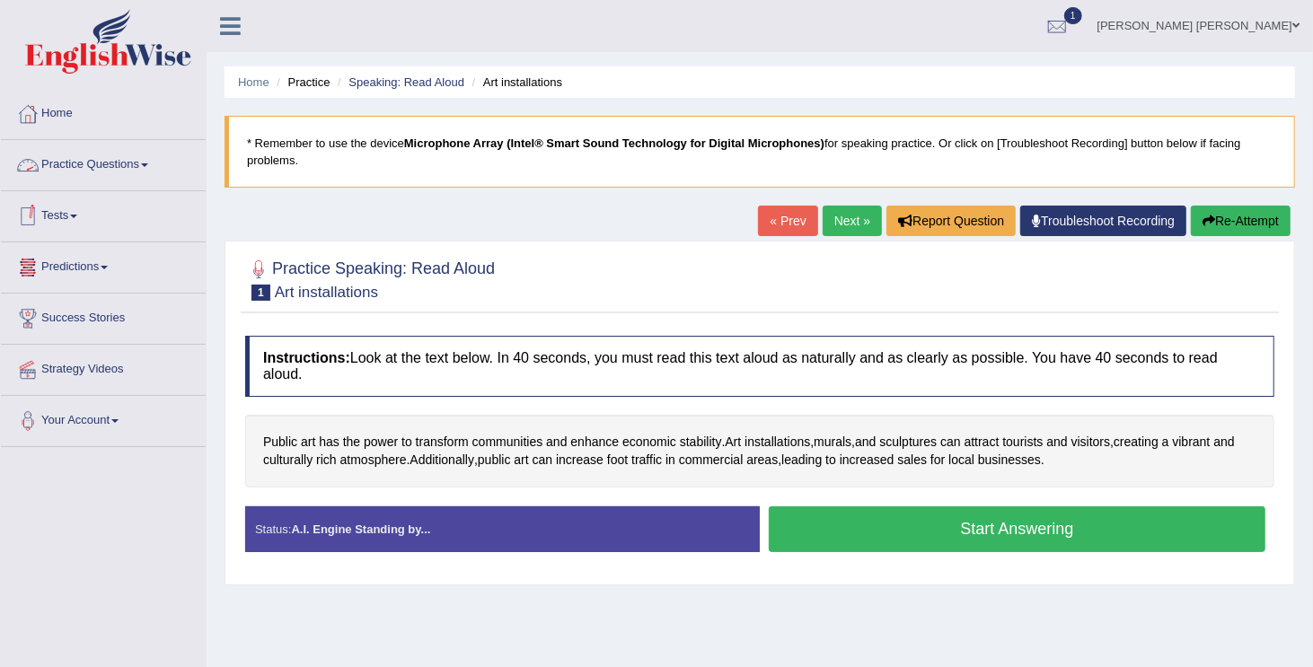
click at [135, 167] on link "Practice Questions" at bounding box center [103, 162] width 205 height 45
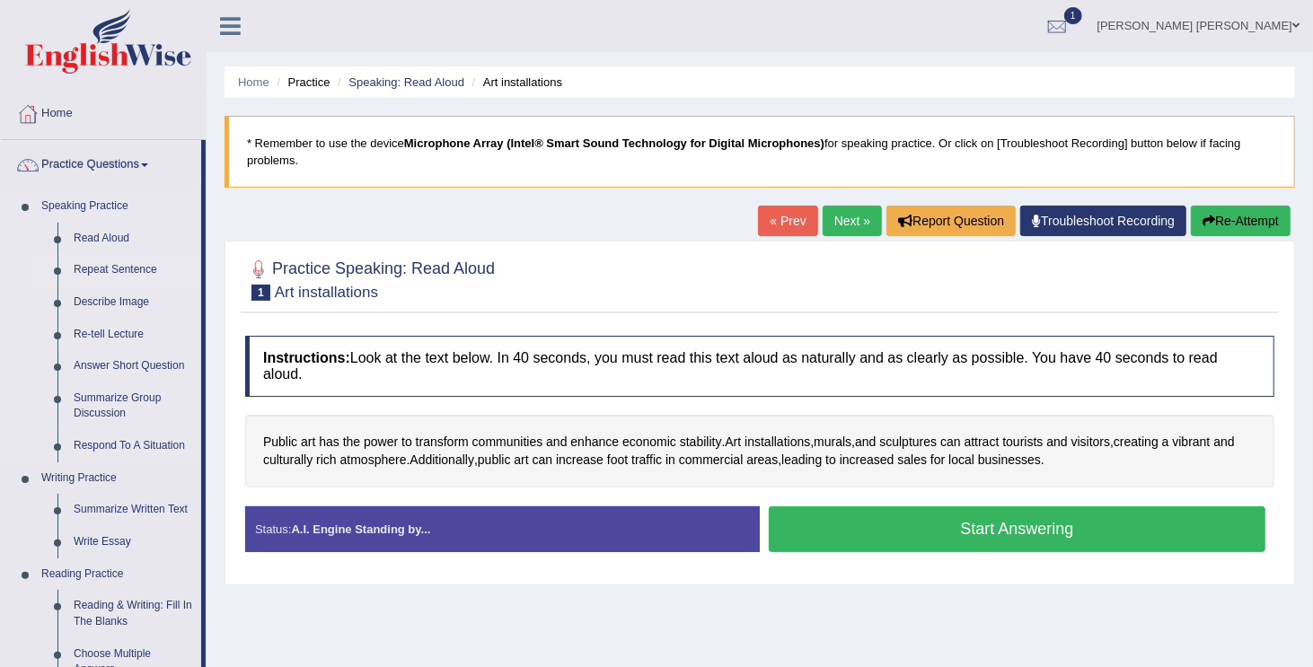
click at [104, 271] on link "Repeat Sentence" at bounding box center [134, 270] width 136 height 32
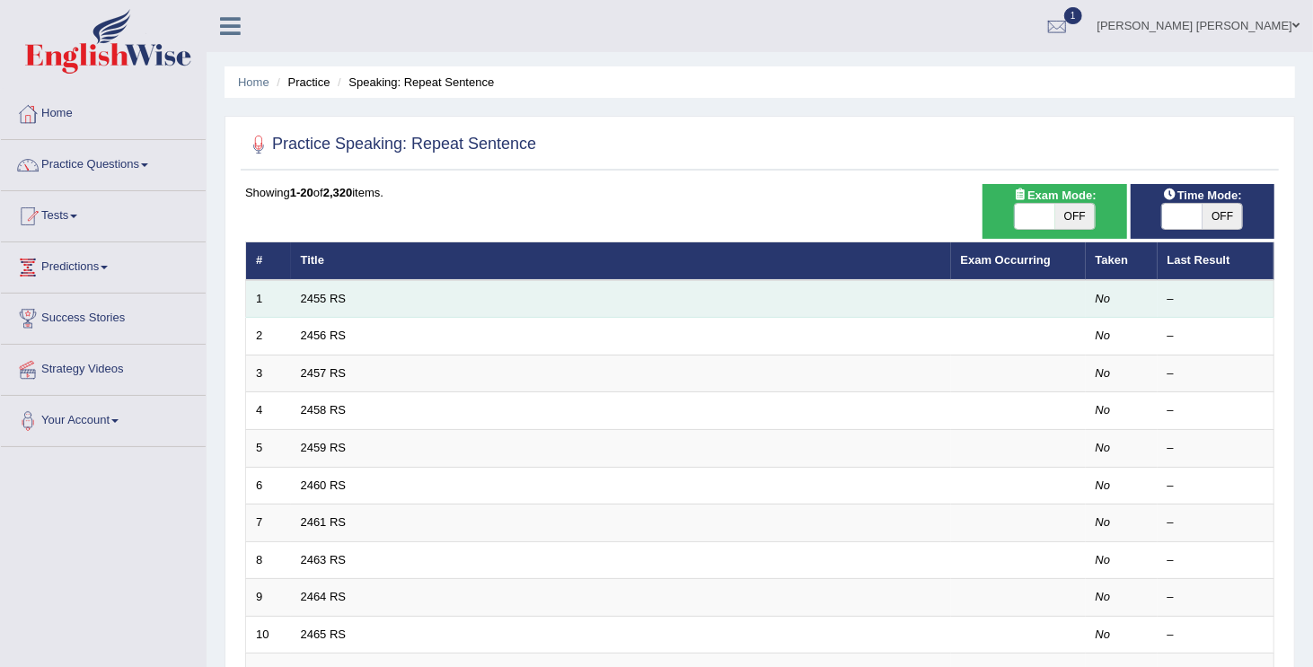
click at [331, 305] on td "2455 RS" at bounding box center [621, 299] width 660 height 38
click at [338, 299] on link "2455 RS" at bounding box center [324, 298] width 46 height 13
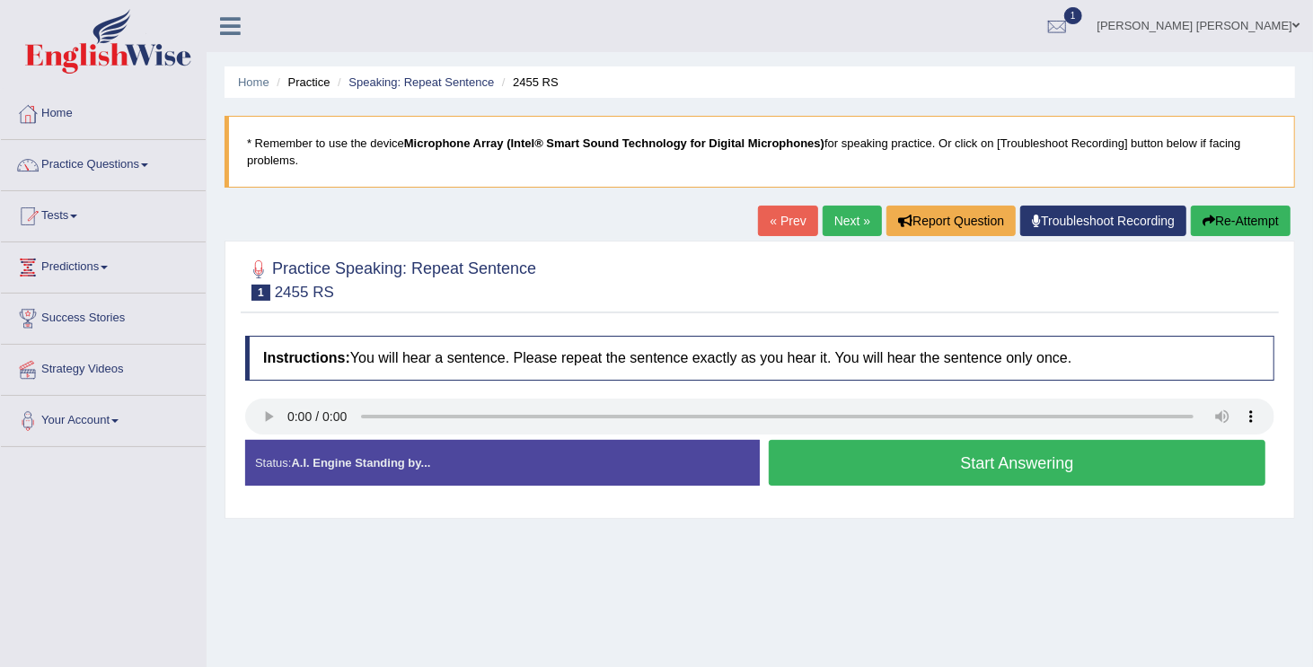
click at [784, 448] on button "Start Answering" at bounding box center [1017, 463] width 497 height 46
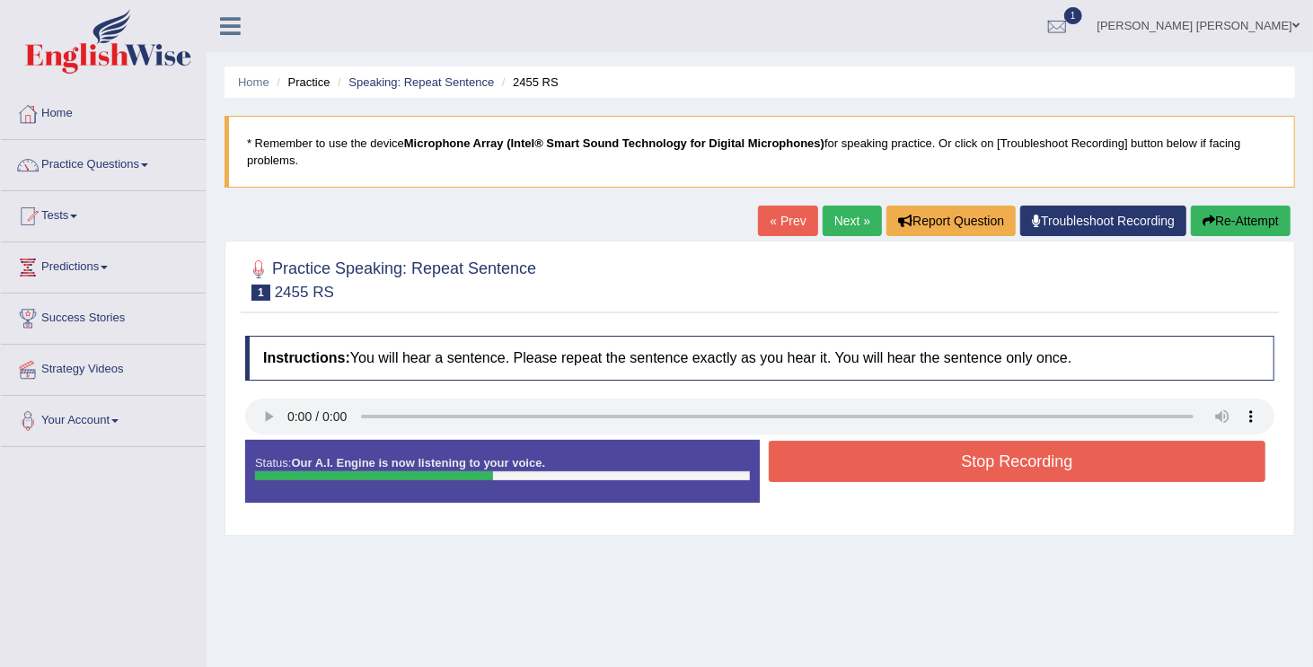
click at [784, 448] on button "Stop Recording" at bounding box center [1017, 461] width 497 height 41
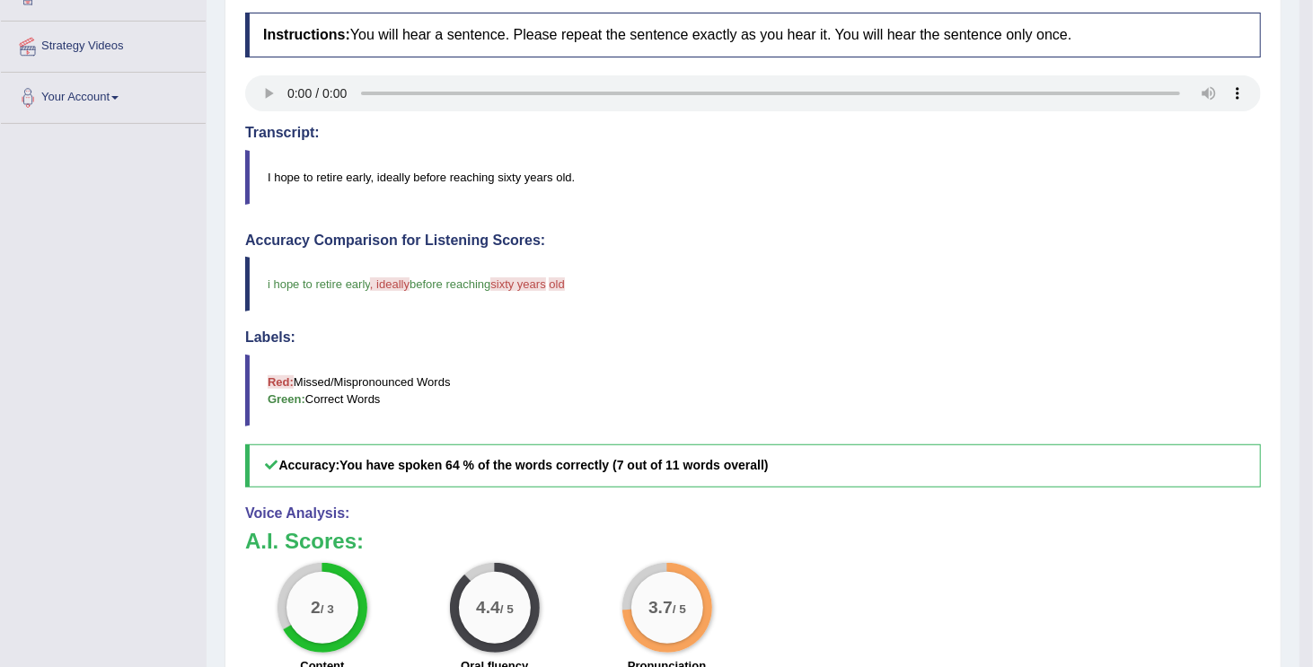
scroll to position [369, 0]
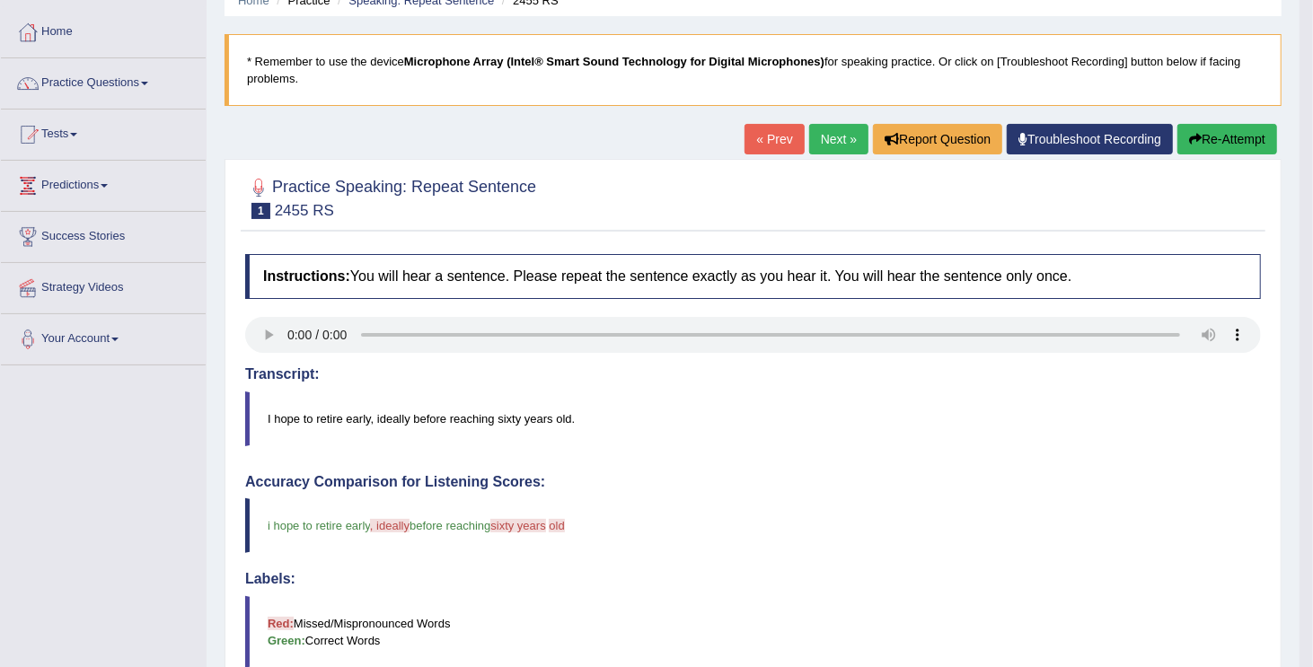
scroll to position [46, 0]
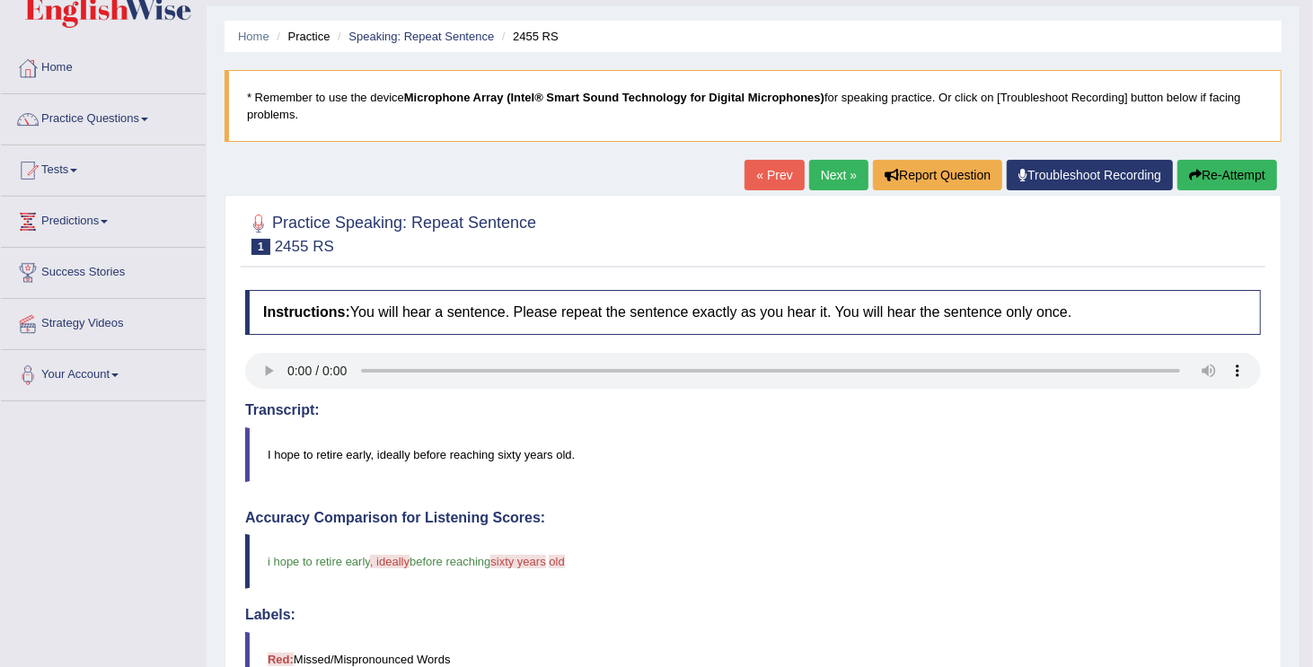
click at [967, 523] on h4 "Accuracy Comparison for Listening Scores:" at bounding box center [753, 518] width 1016 height 16
click at [835, 180] on link "Next »" at bounding box center [838, 175] width 59 height 31
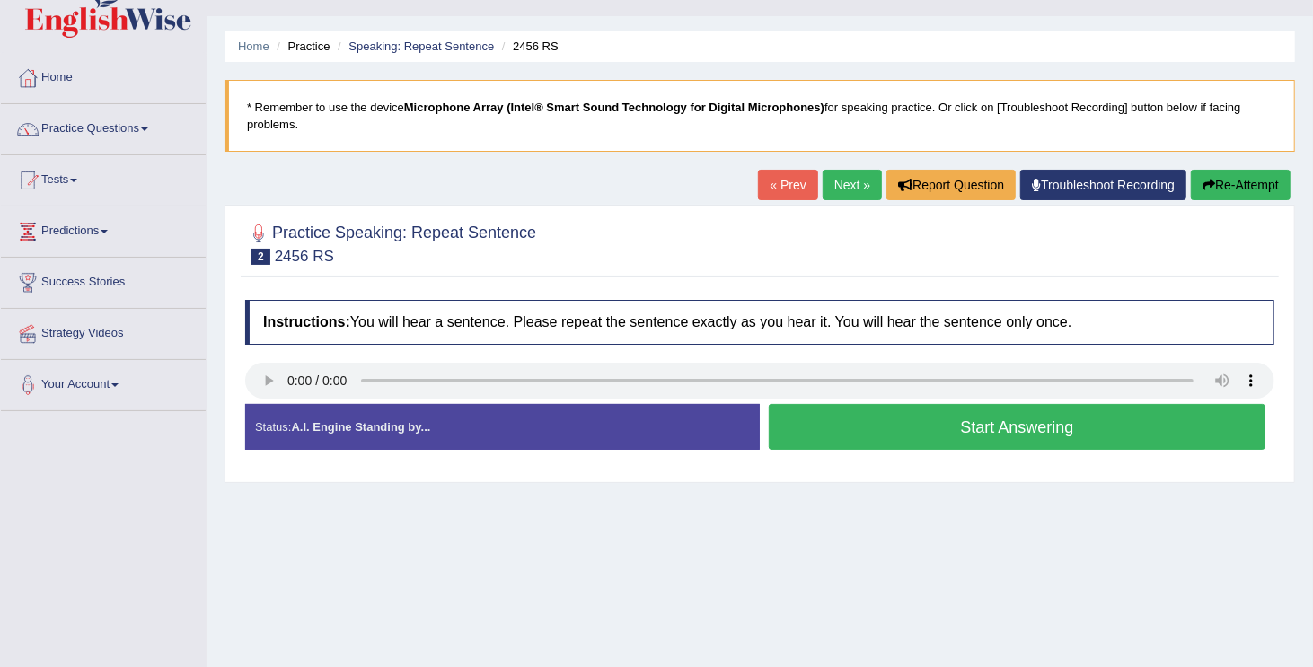
scroll to position [72, 0]
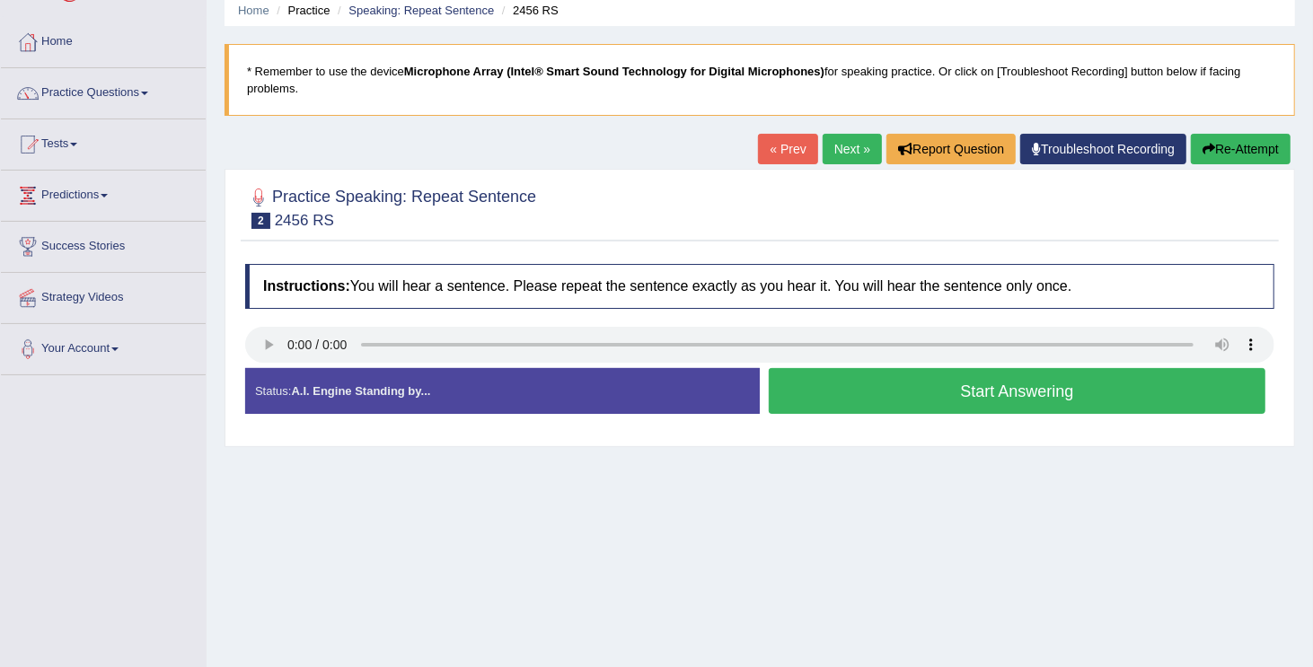
click at [792, 368] on button "Start Answering" at bounding box center [1017, 391] width 497 height 46
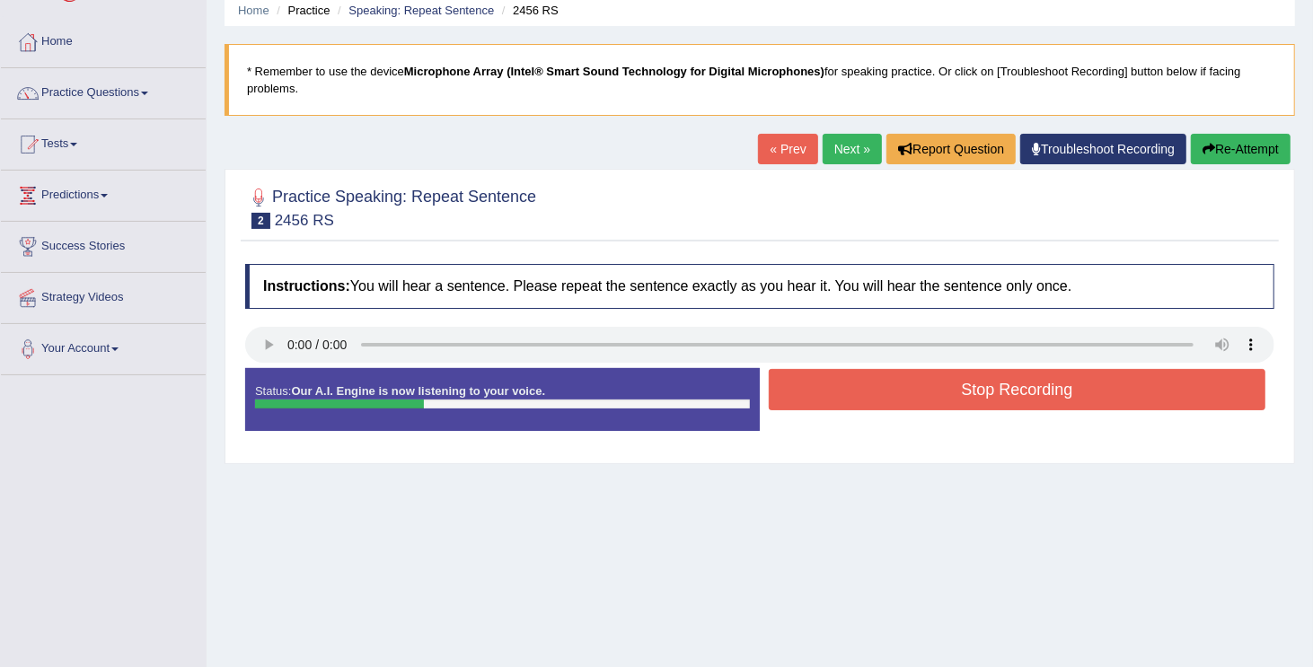
click at [792, 369] on button "Stop Recording" at bounding box center [1017, 389] width 497 height 41
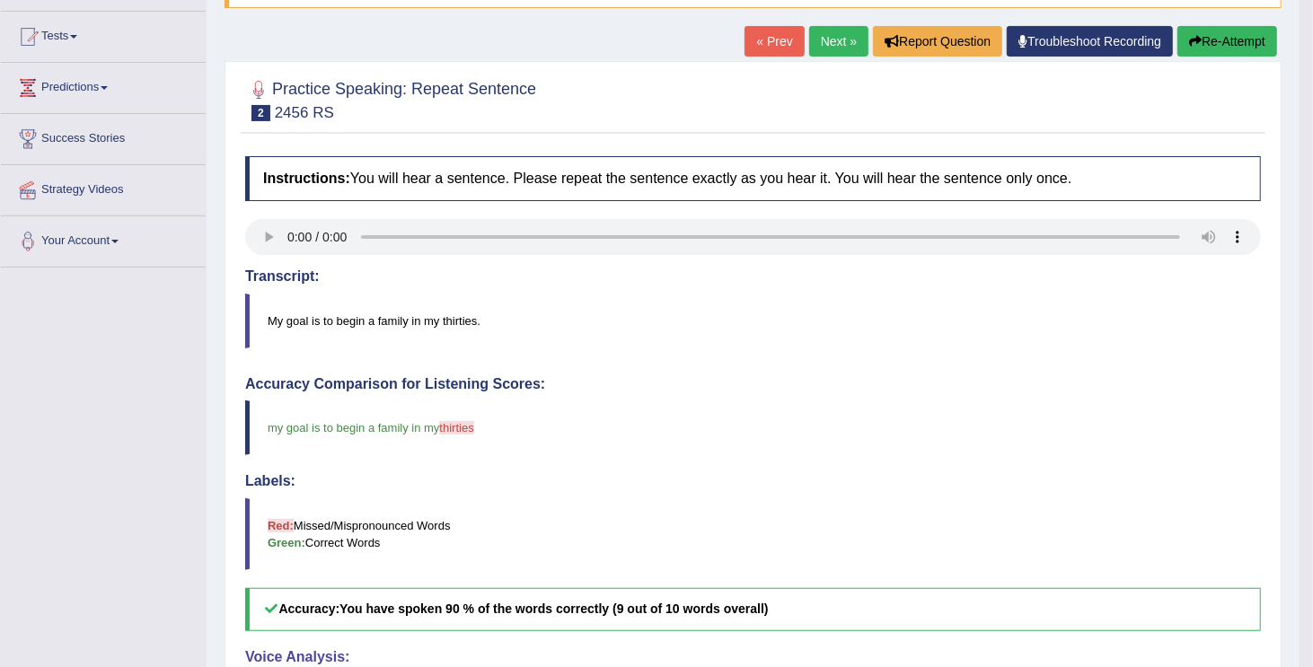
scroll to position [108, 0]
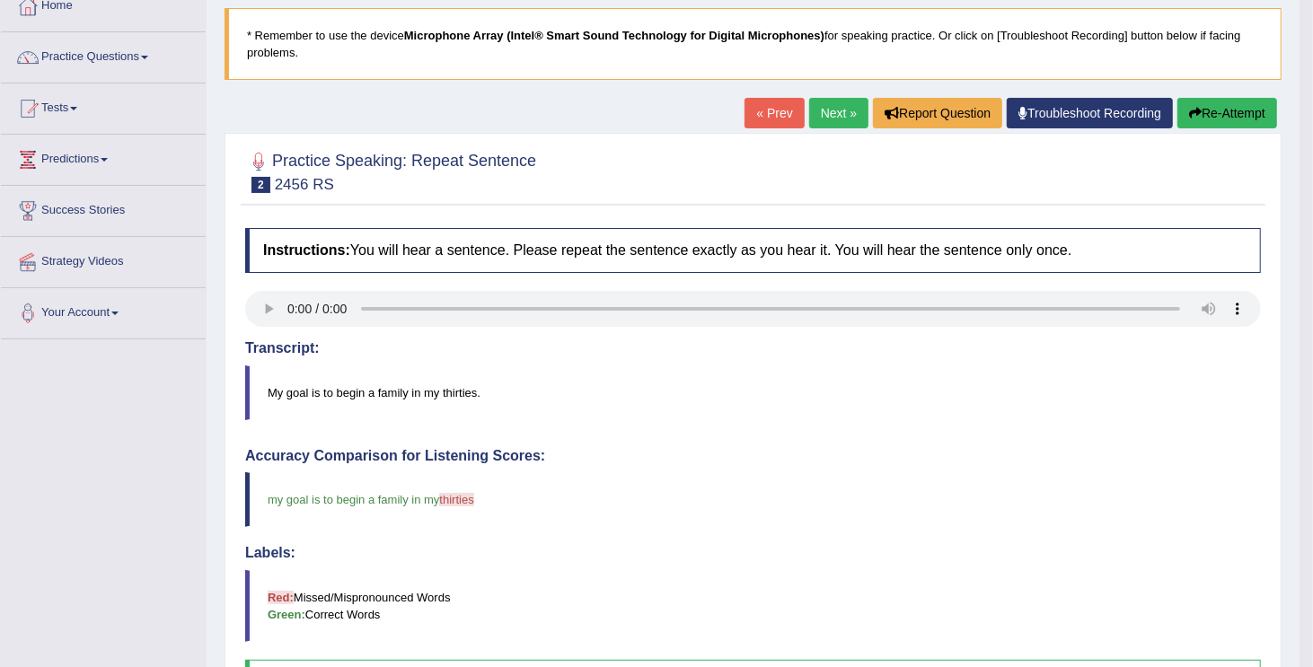
click at [840, 106] on link "Next »" at bounding box center [838, 113] width 59 height 31
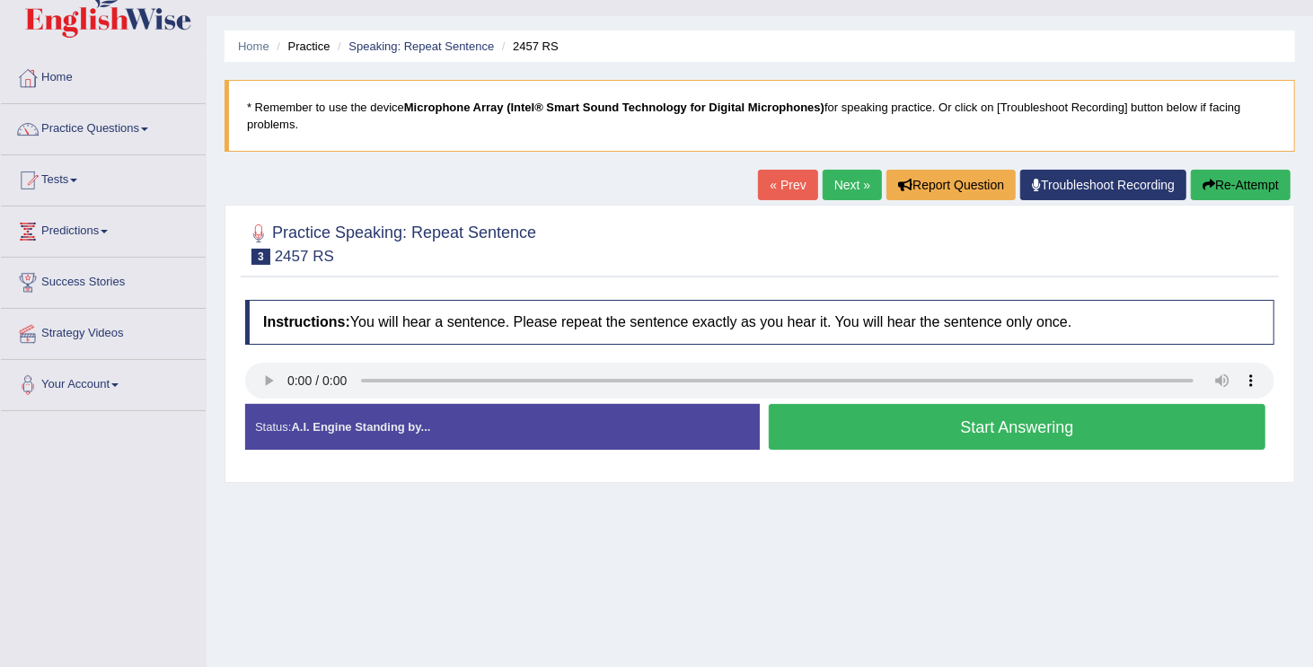
scroll to position [72, 0]
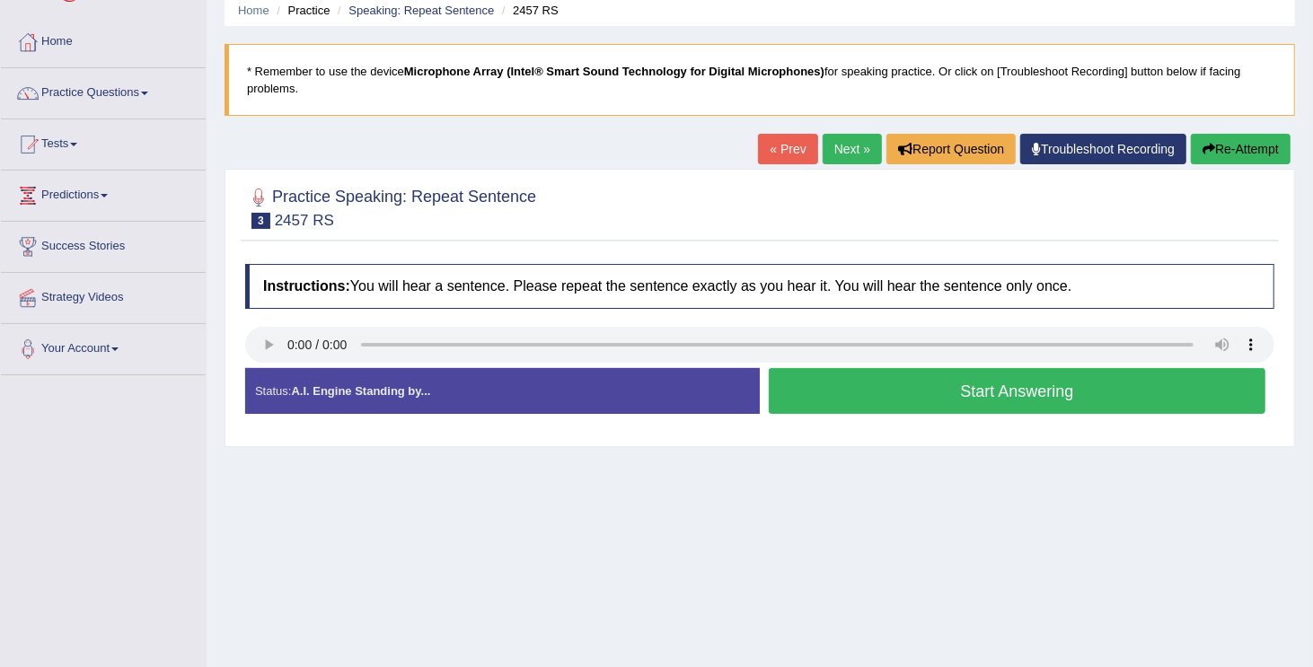
click at [1074, 376] on button "Start Answering" at bounding box center [1017, 391] width 497 height 46
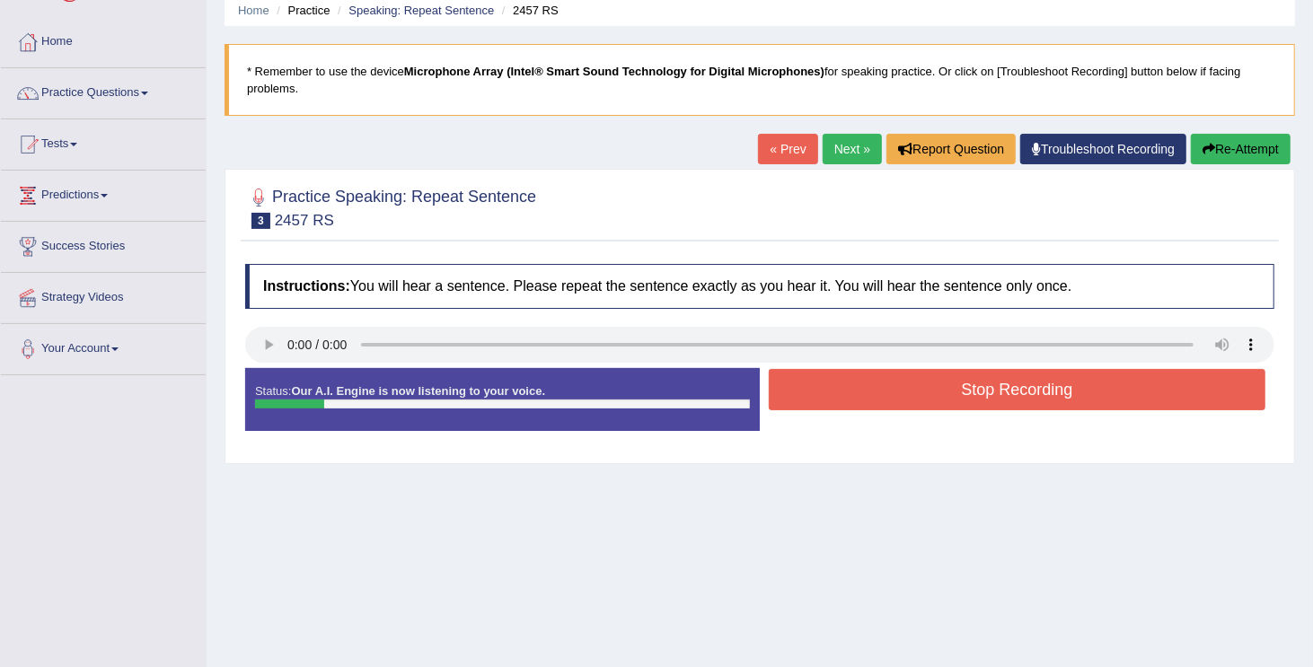
click at [1041, 372] on button "Stop Recording" at bounding box center [1017, 389] width 497 height 41
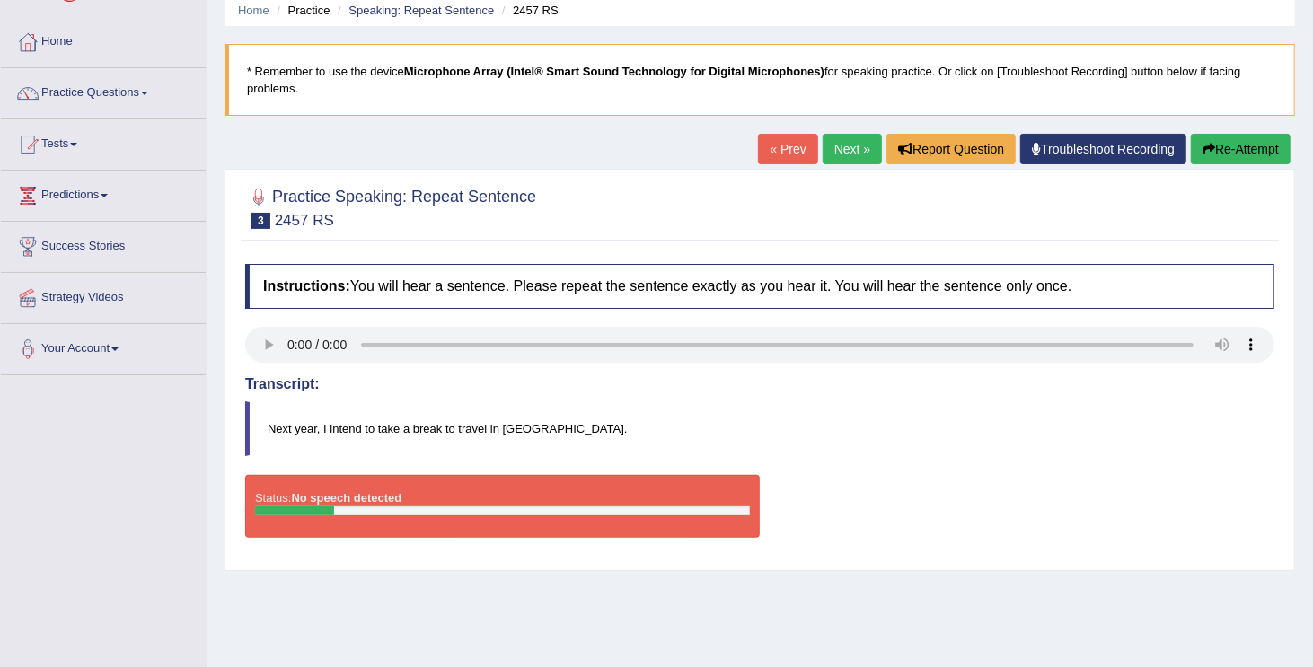
click at [843, 134] on link "Next »" at bounding box center [852, 149] width 59 height 31
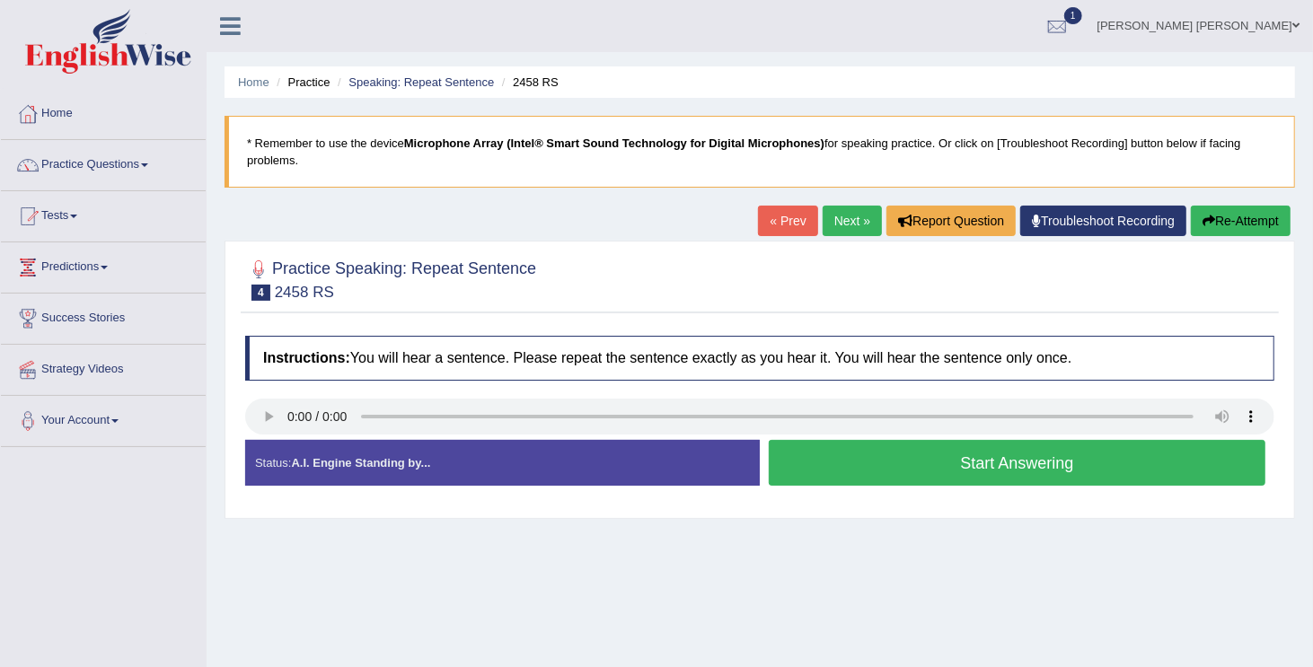
click at [810, 447] on button "Start Answering" at bounding box center [1017, 463] width 497 height 46
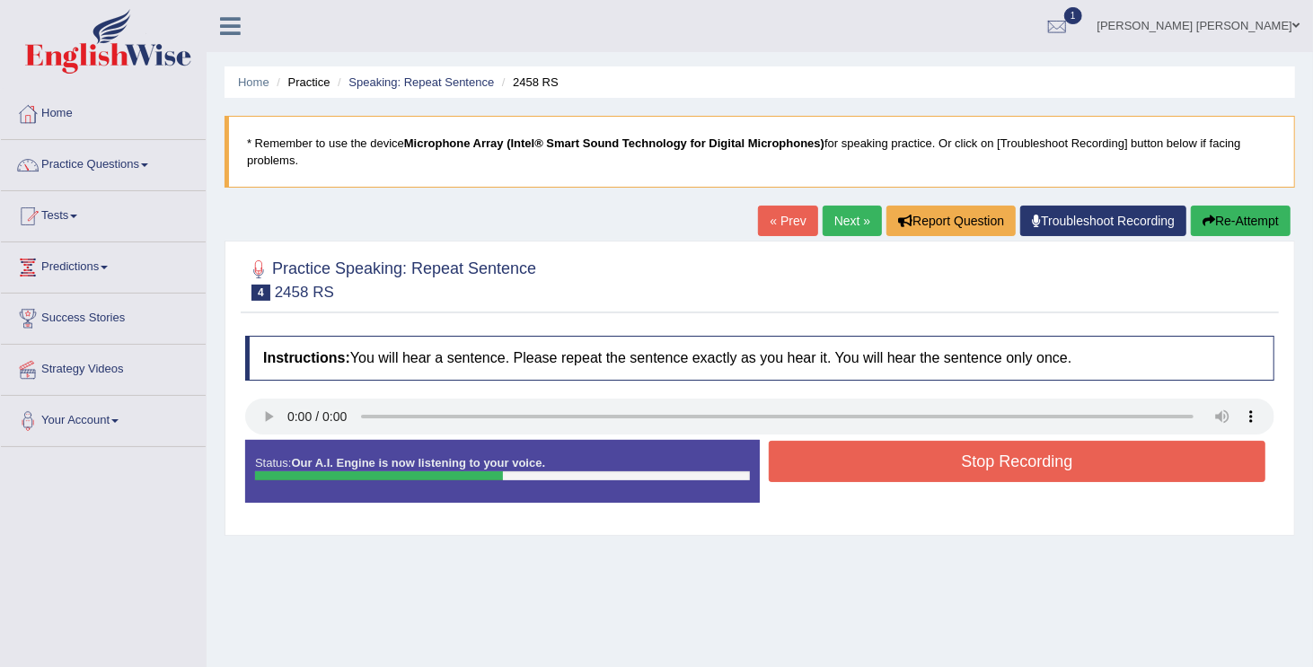
click at [810, 447] on button "Stop Recording" at bounding box center [1017, 461] width 497 height 41
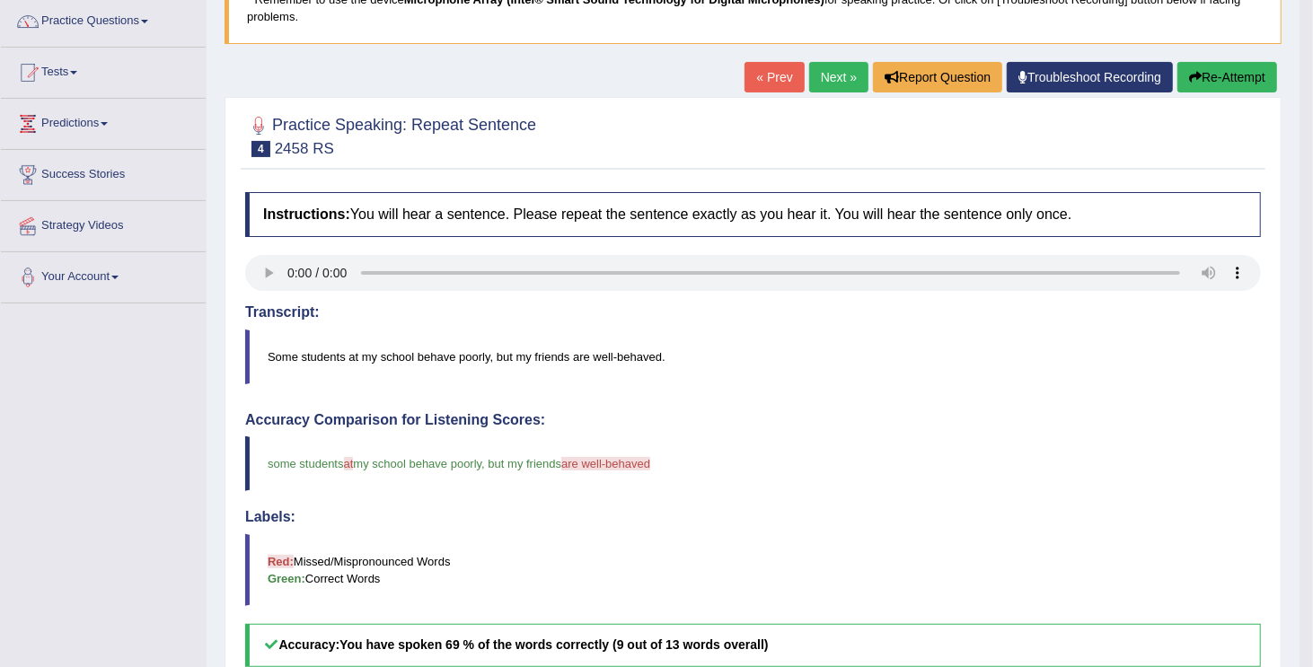
scroll to position [108, 0]
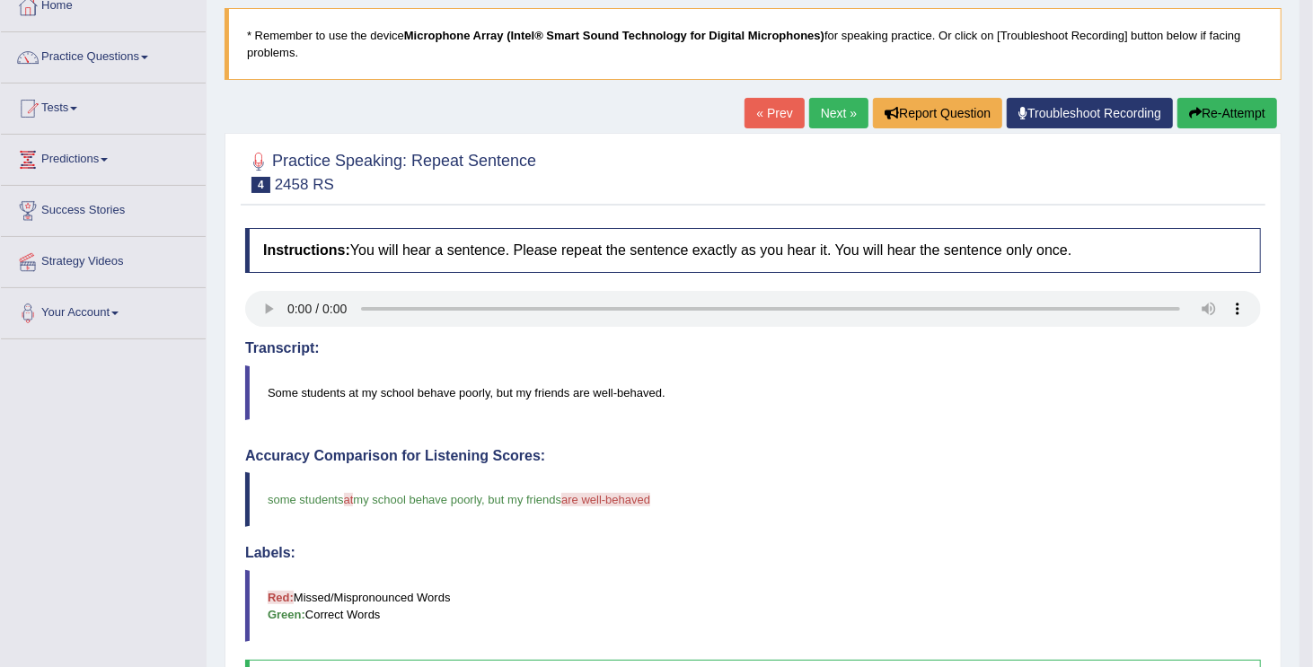
click at [844, 120] on link "Next »" at bounding box center [838, 113] width 59 height 31
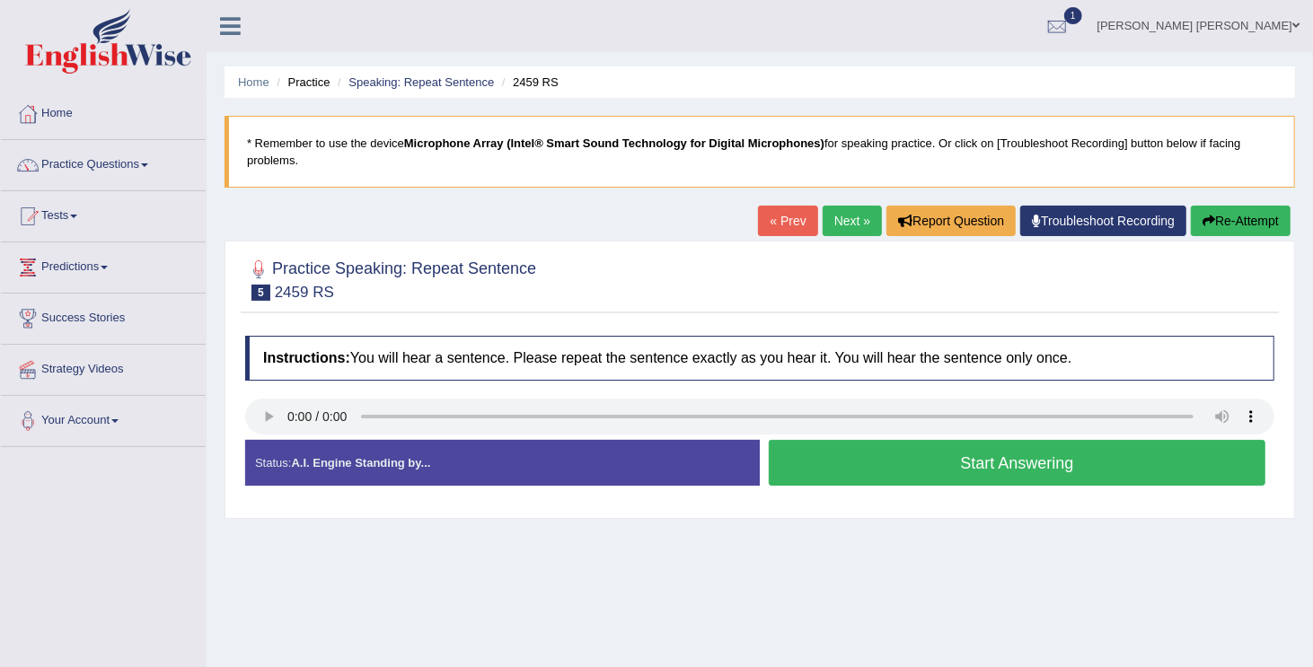
click at [815, 454] on button "Start Answering" at bounding box center [1017, 463] width 497 height 46
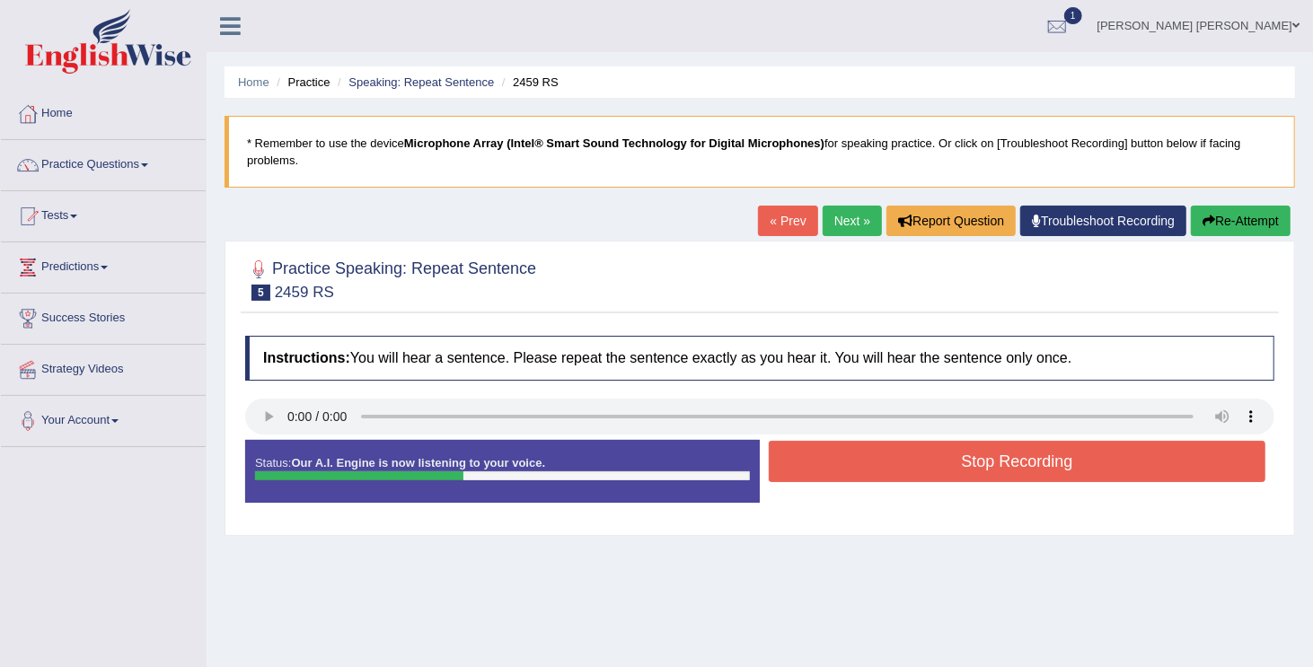
click at [815, 454] on button "Stop Recording" at bounding box center [1017, 461] width 497 height 41
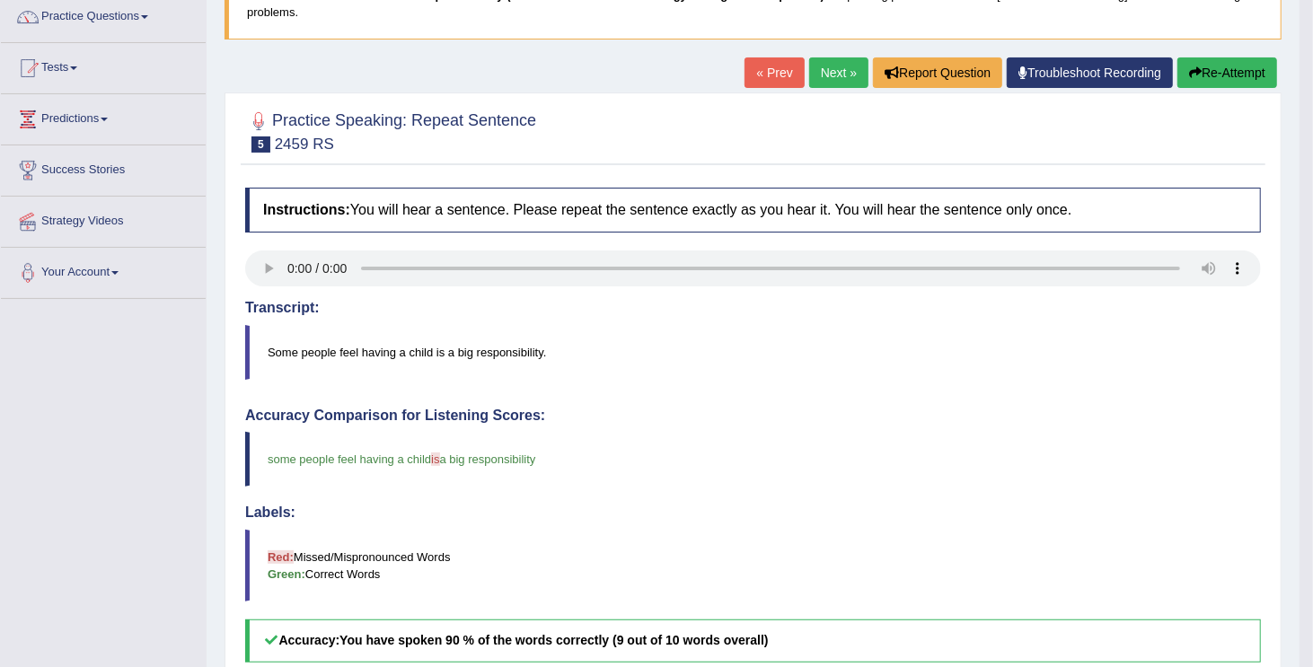
scroll to position [112, 0]
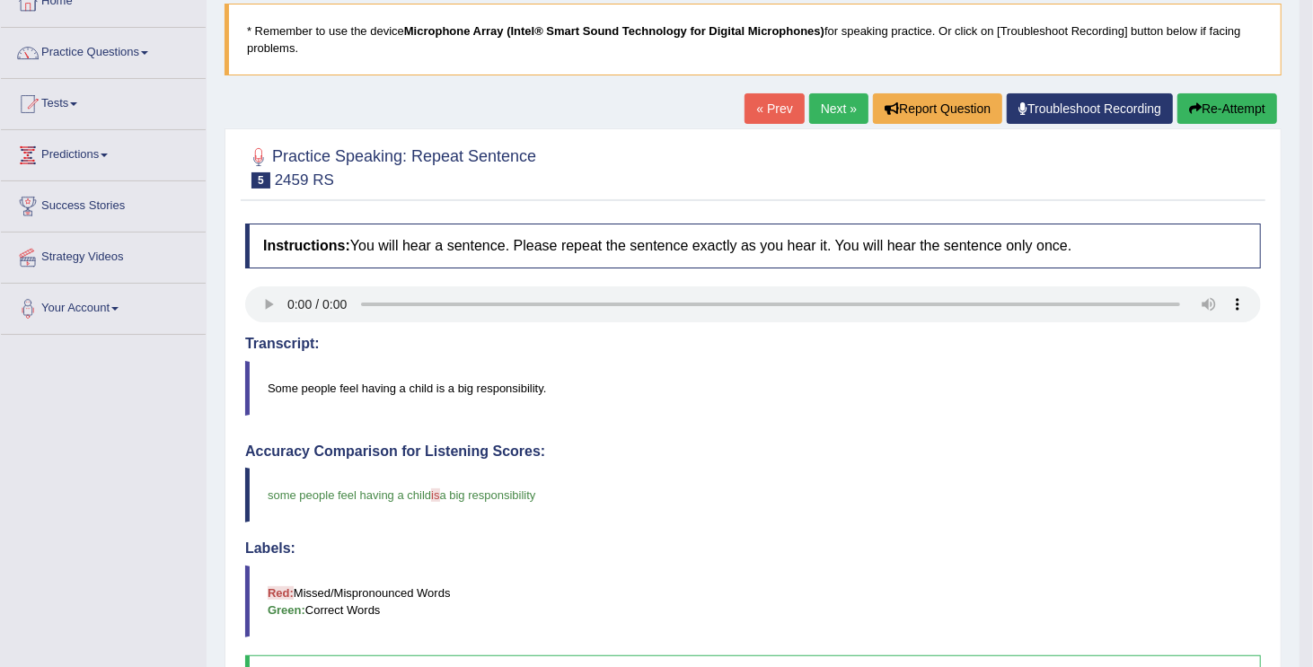
click at [859, 108] on link "Next »" at bounding box center [838, 108] width 59 height 31
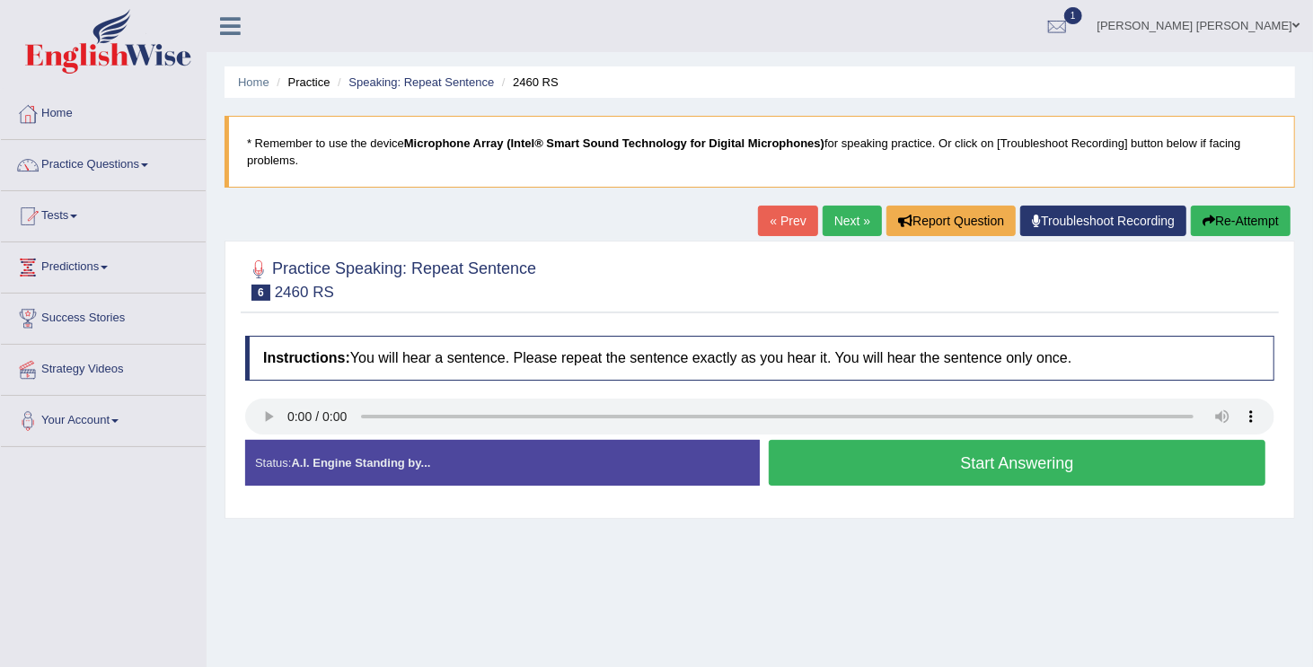
click at [833, 453] on button "Start Answering" at bounding box center [1017, 463] width 497 height 46
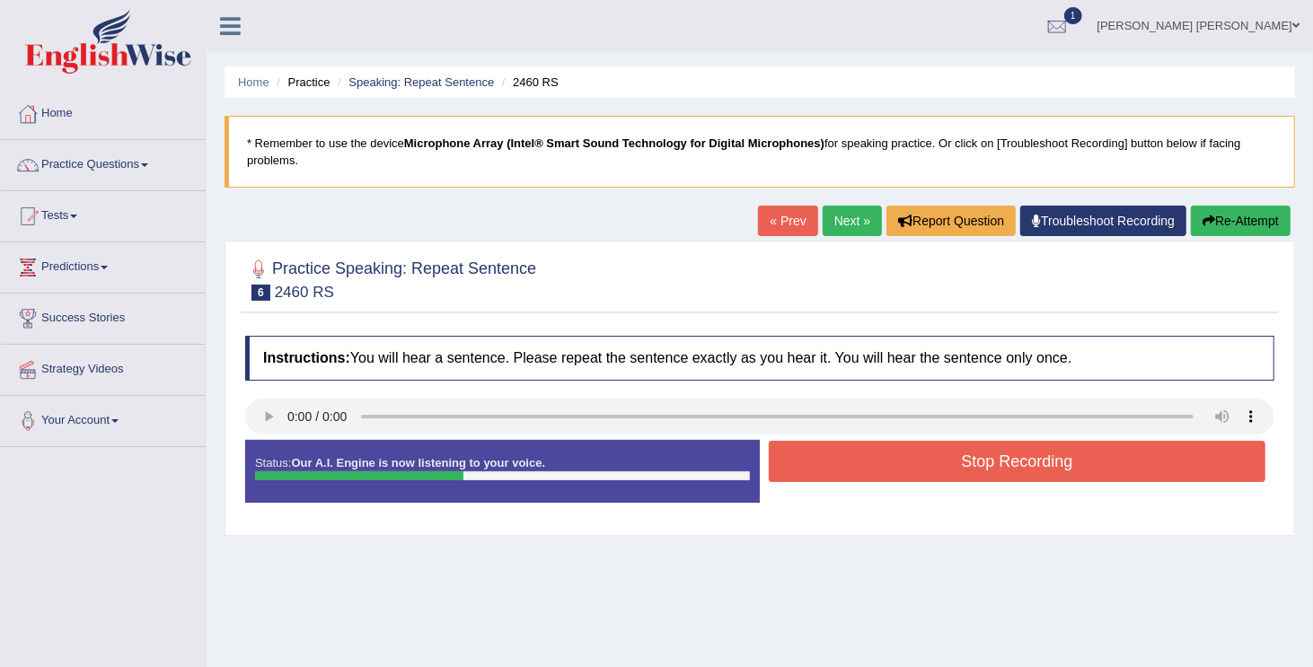
click at [833, 453] on button "Stop Recording" at bounding box center [1017, 461] width 497 height 41
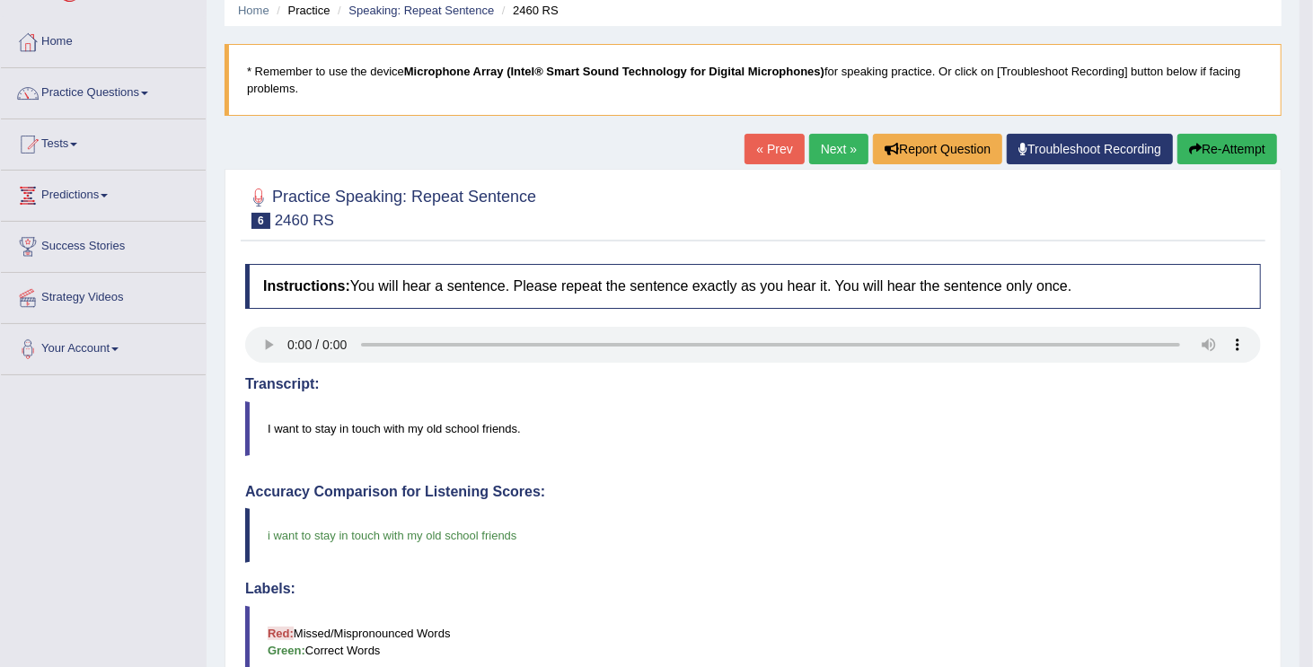
scroll to position [36, 0]
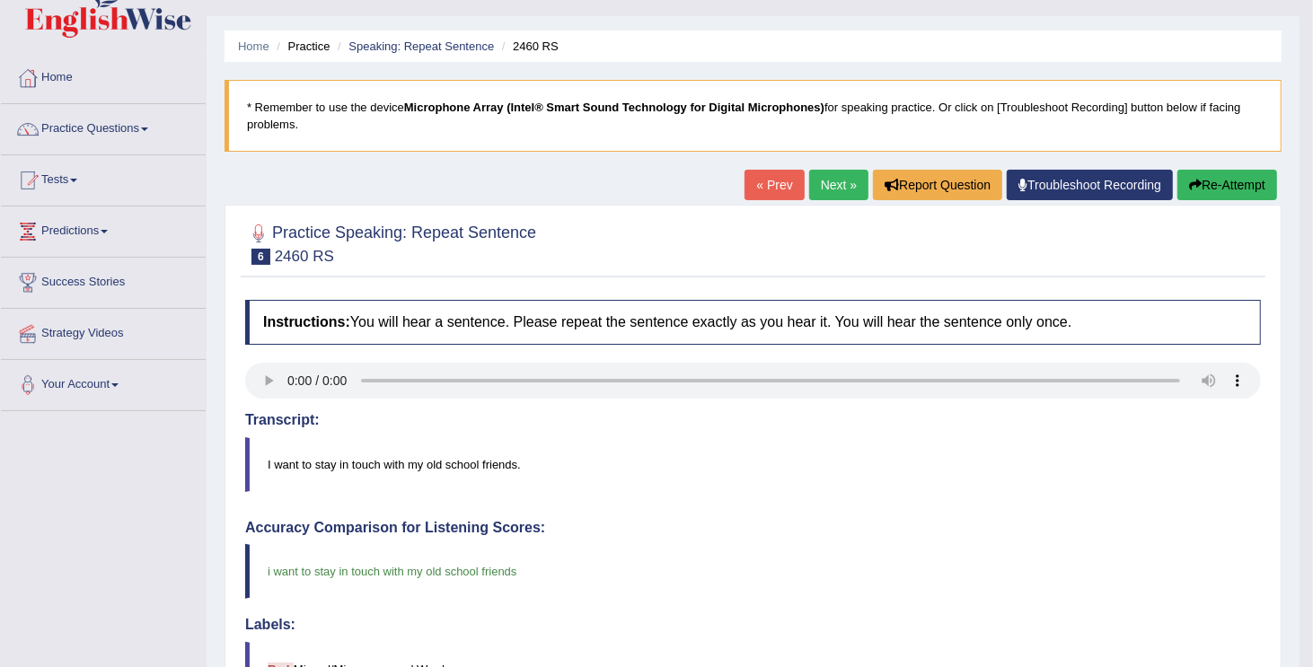
click at [841, 188] on link "Next »" at bounding box center [838, 185] width 59 height 31
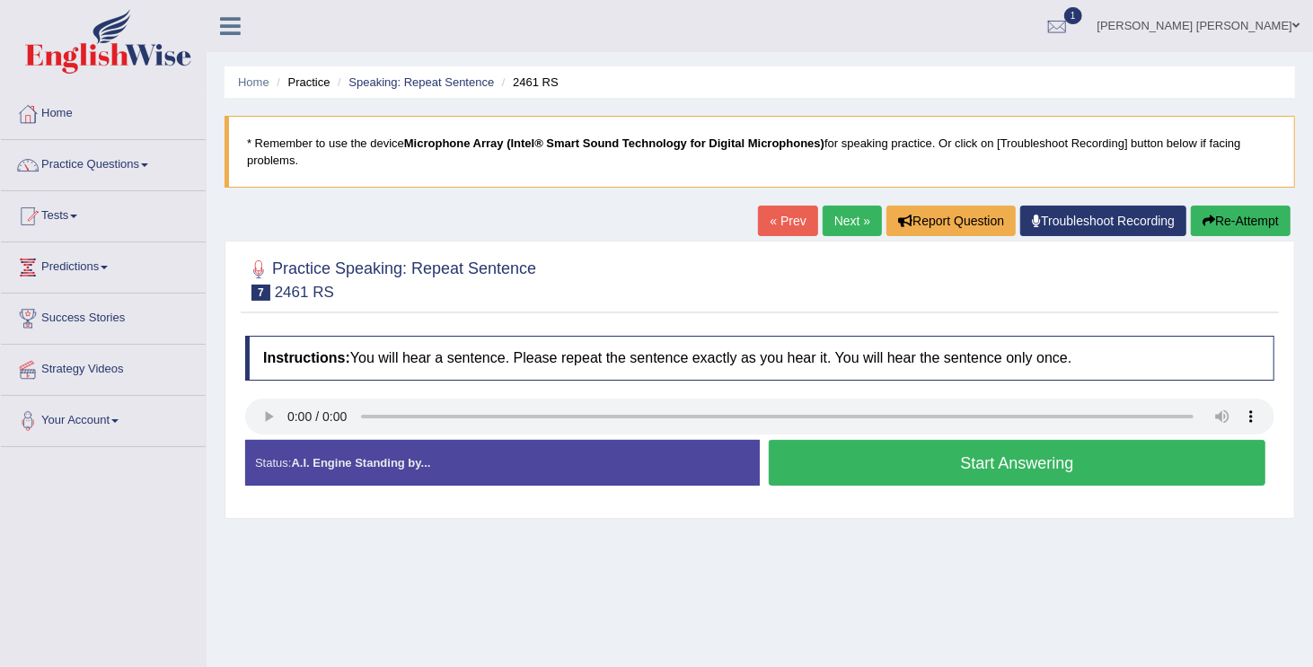
click at [826, 461] on button "Start Answering" at bounding box center [1017, 463] width 497 height 46
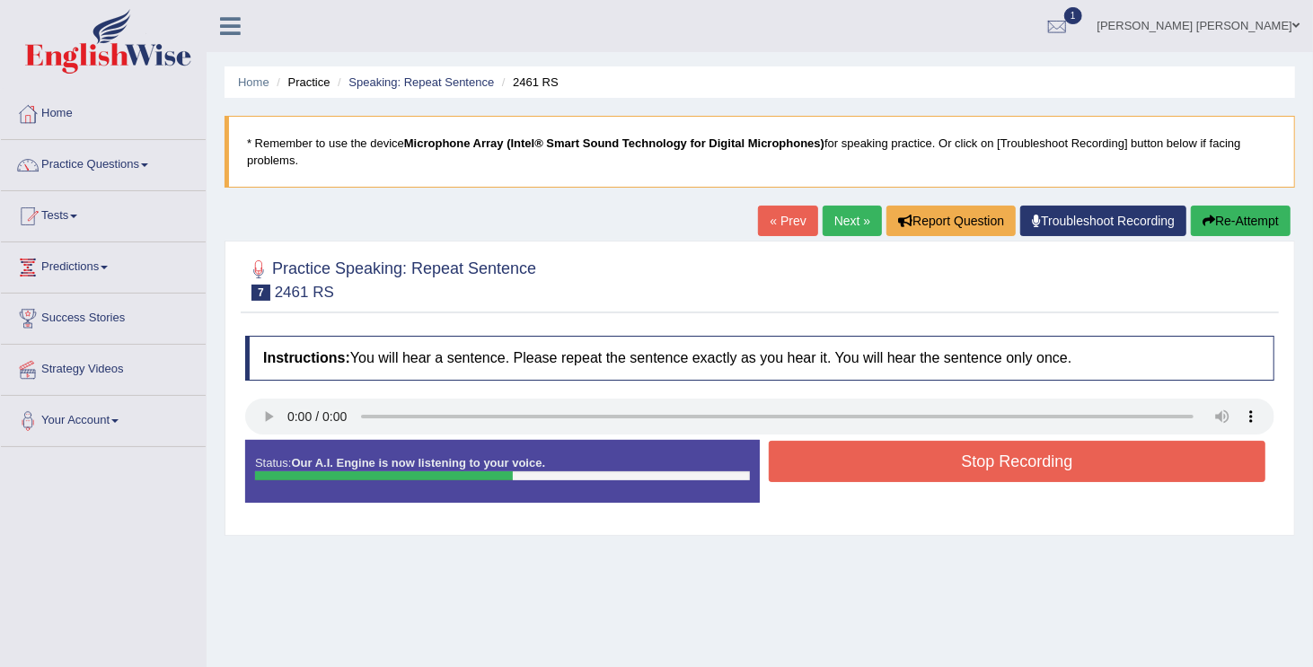
click at [826, 461] on button "Stop Recording" at bounding box center [1017, 461] width 497 height 41
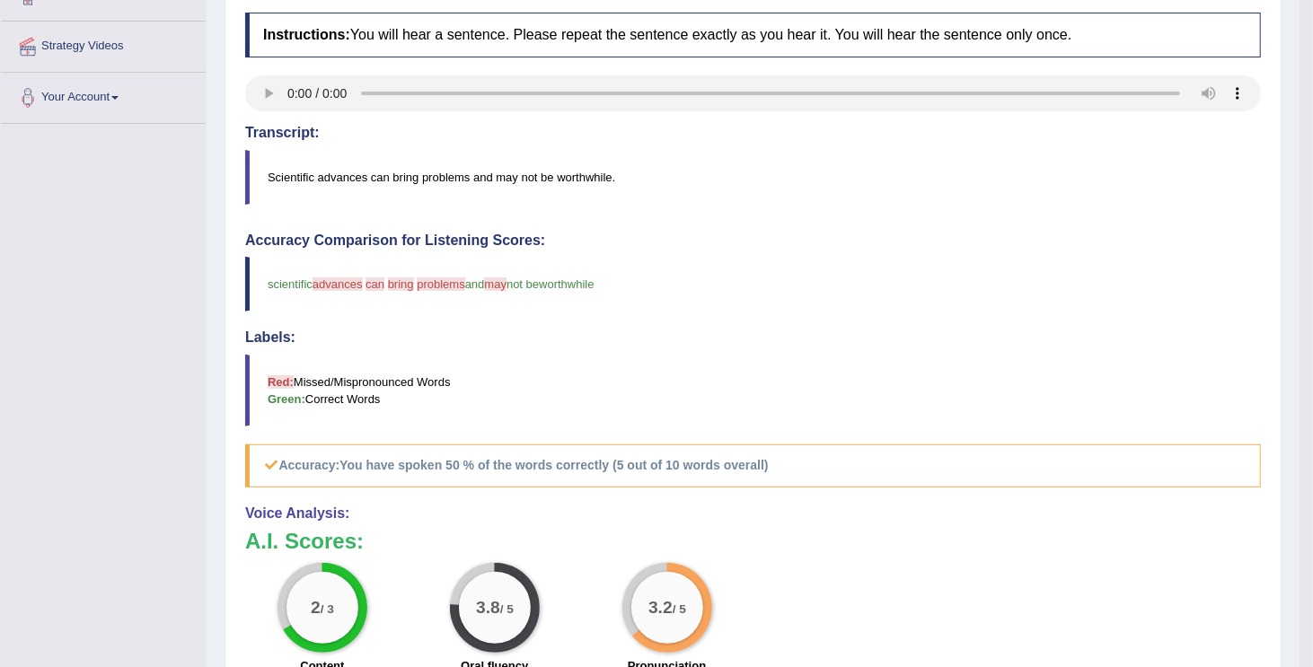
scroll to position [359, 0]
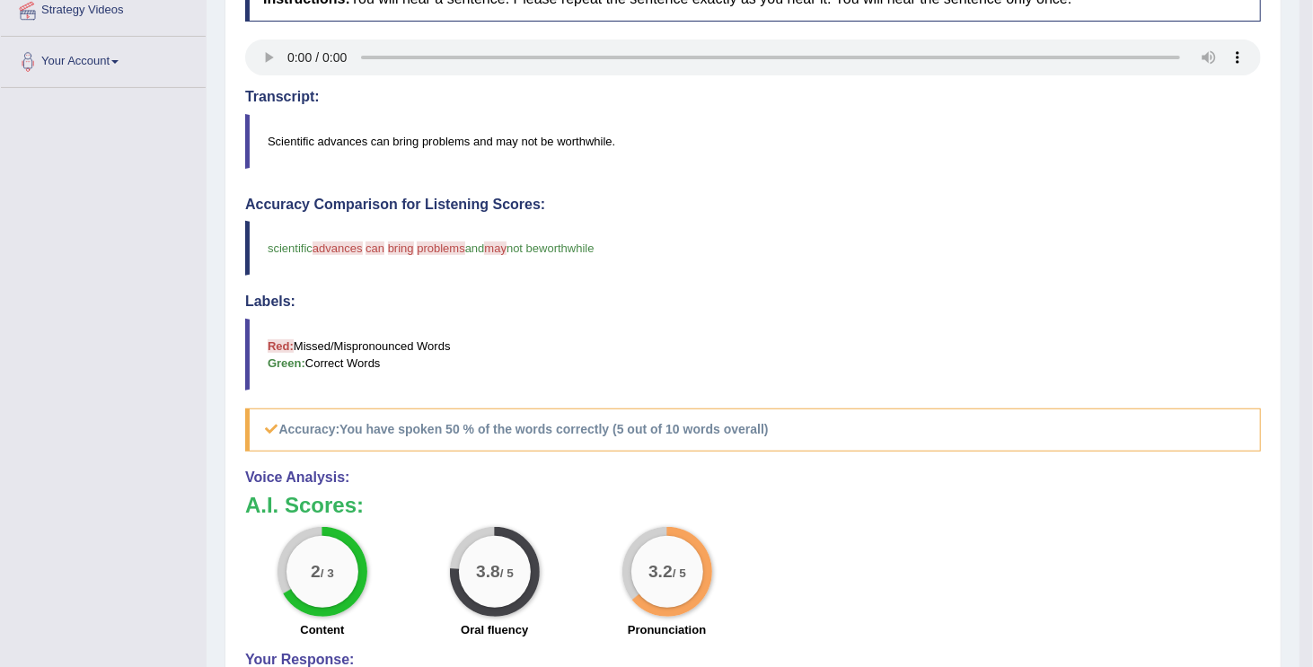
drag, startPoint x: 1312, startPoint y: 5, endPoint x: 1326, endPoint y: 4, distance: 13.5
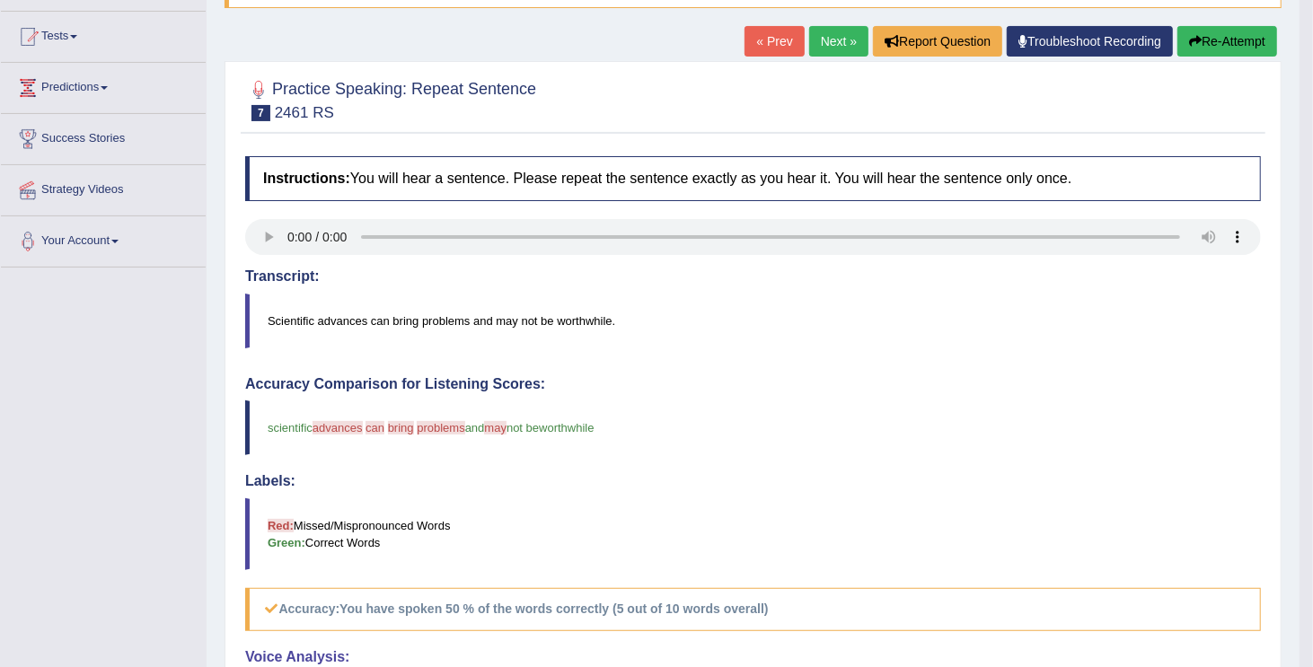
scroll to position [144, 0]
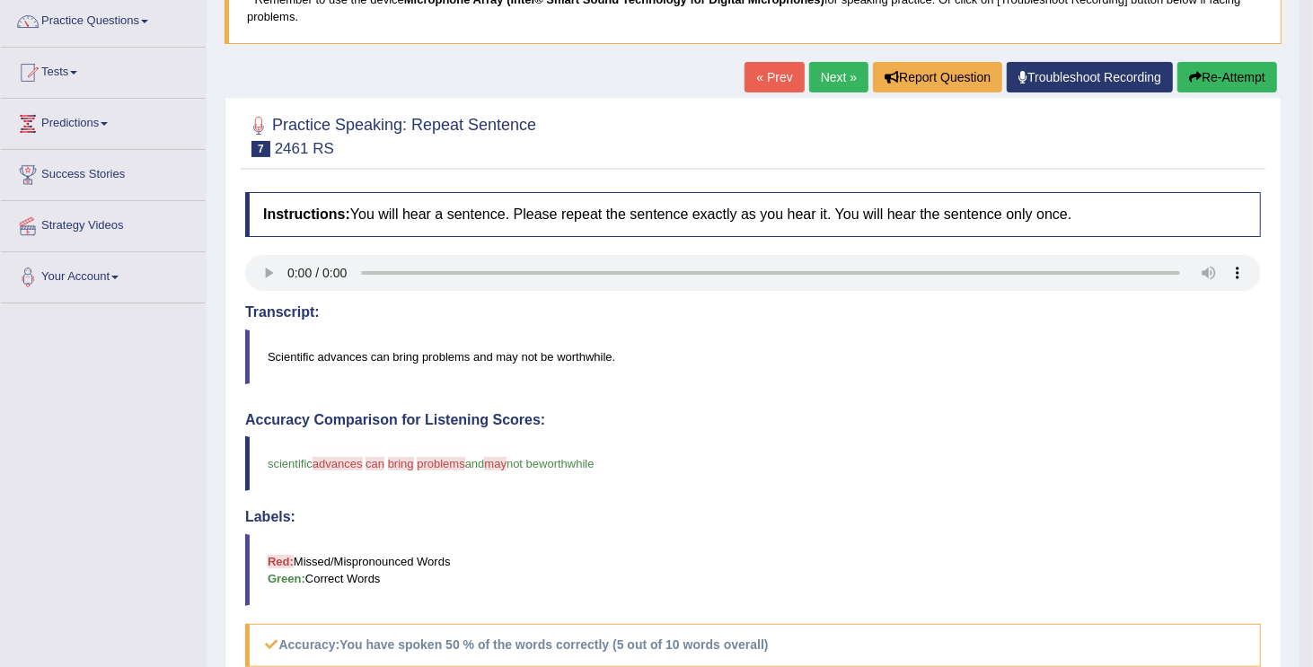
click at [841, 78] on link "Next »" at bounding box center [838, 77] width 59 height 31
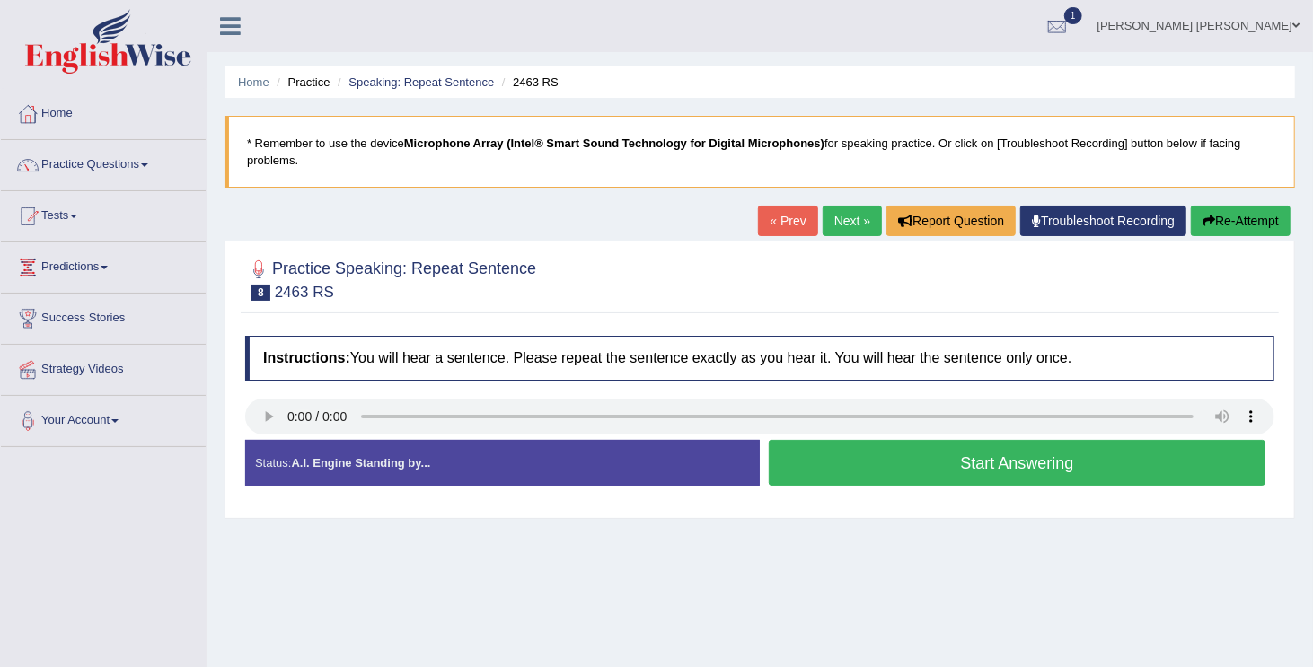
click at [811, 446] on button "Start Answering" at bounding box center [1017, 463] width 497 height 46
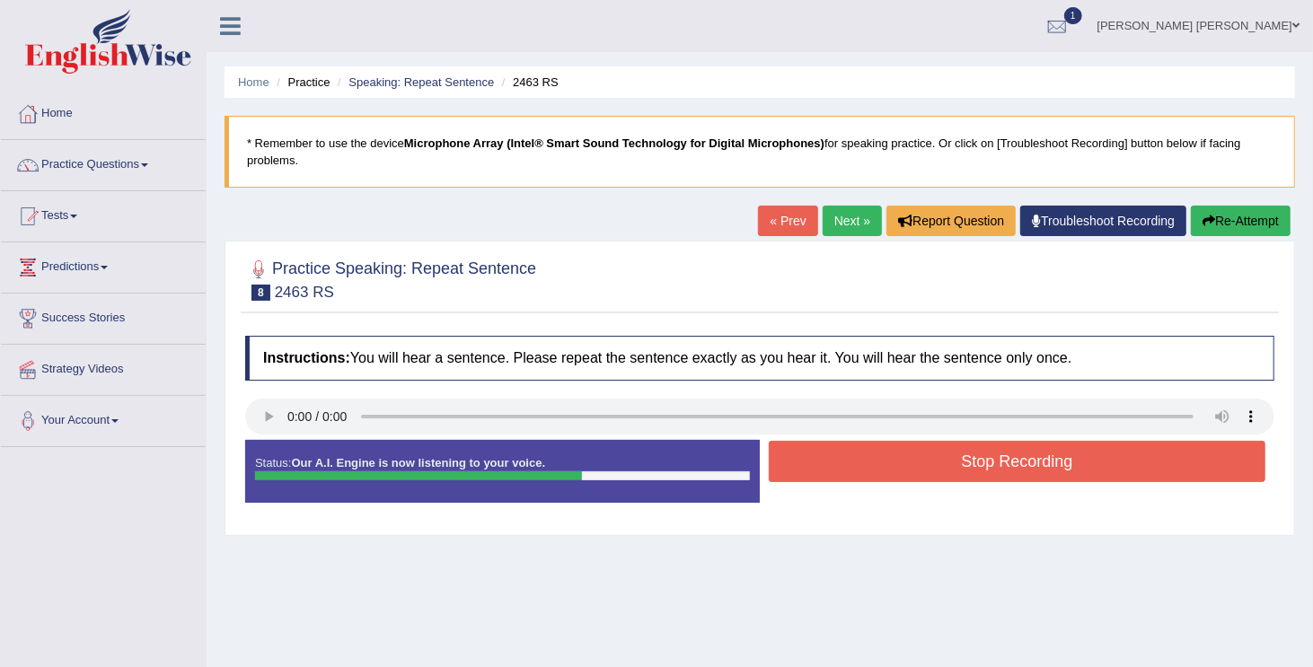
click at [811, 446] on button "Stop Recording" at bounding box center [1017, 461] width 497 height 41
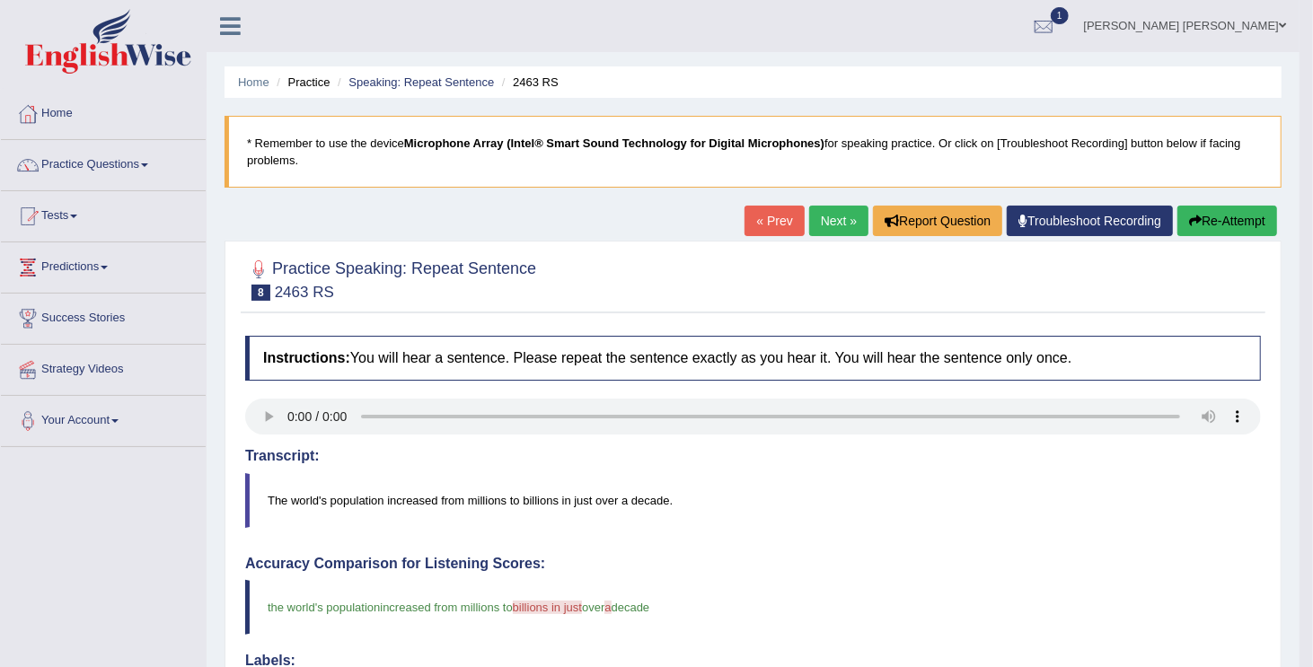
click at [1309, 655] on body "Toggle navigation Home Practice Questions Speaking Practice Read Aloud Repeat S…" at bounding box center [656, 333] width 1313 height 667
click at [147, 162] on link "Practice Questions" at bounding box center [103, 162] width 205 height 45
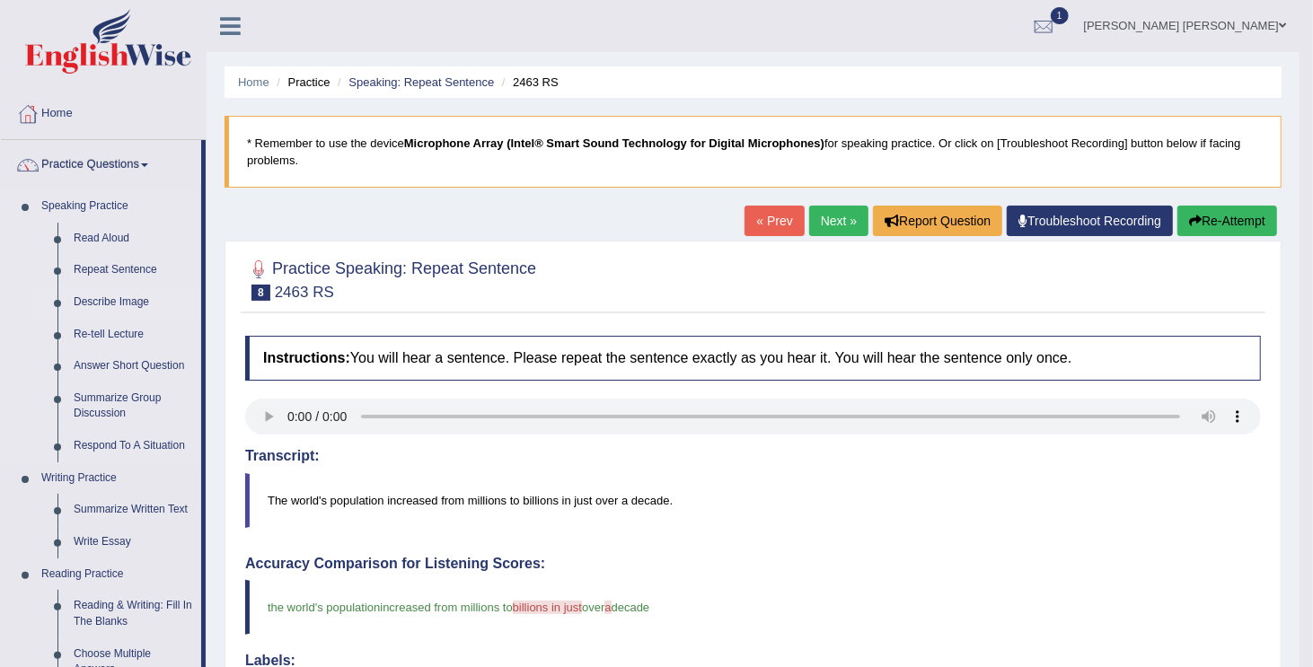
click at [100, 303] on link "Describe Image" at bounding box center [134, 303] width 136 height 32
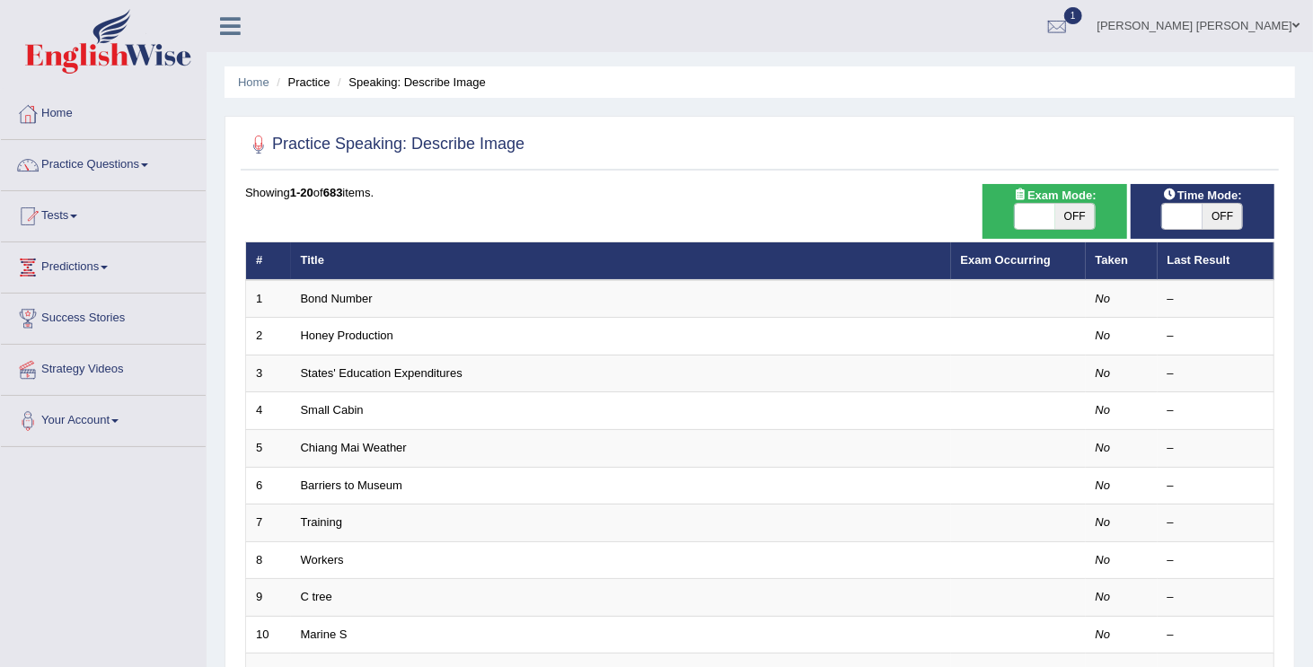
click at [303, 293] on link "Bond Number" at bounding box center [337, 298] width 72 height 13
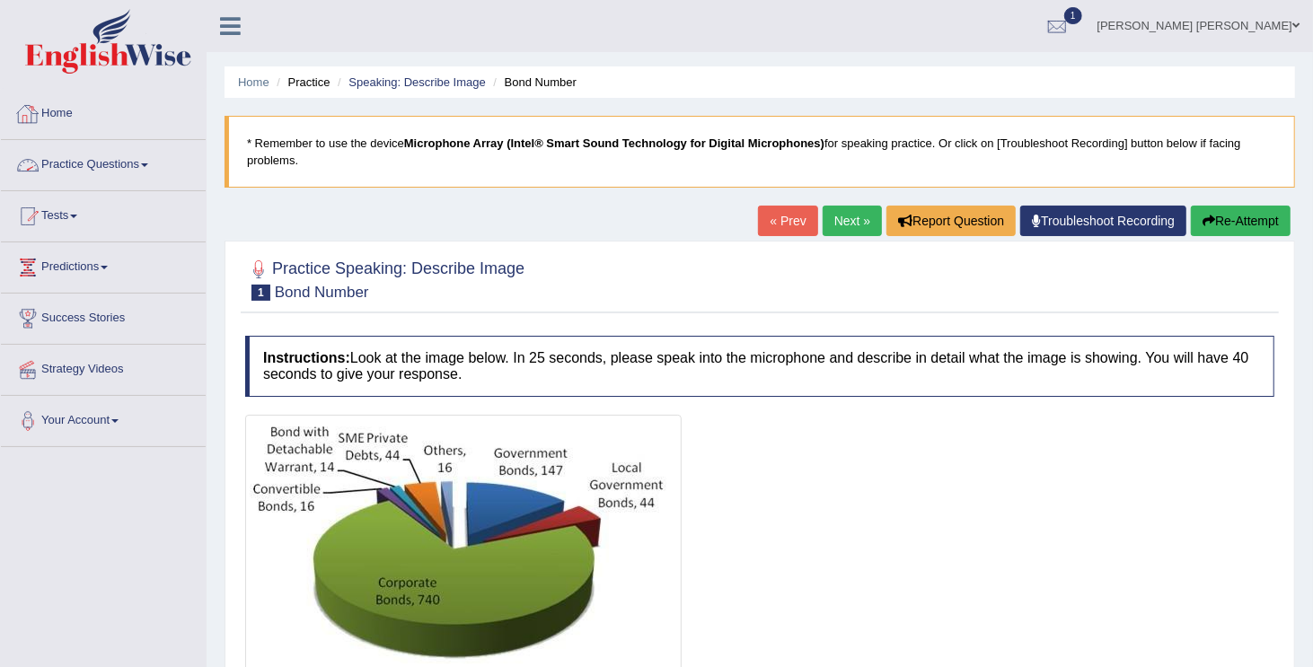
click at [66, 105] on link "Home" at bounding box center [103, 111] width 205 height 45
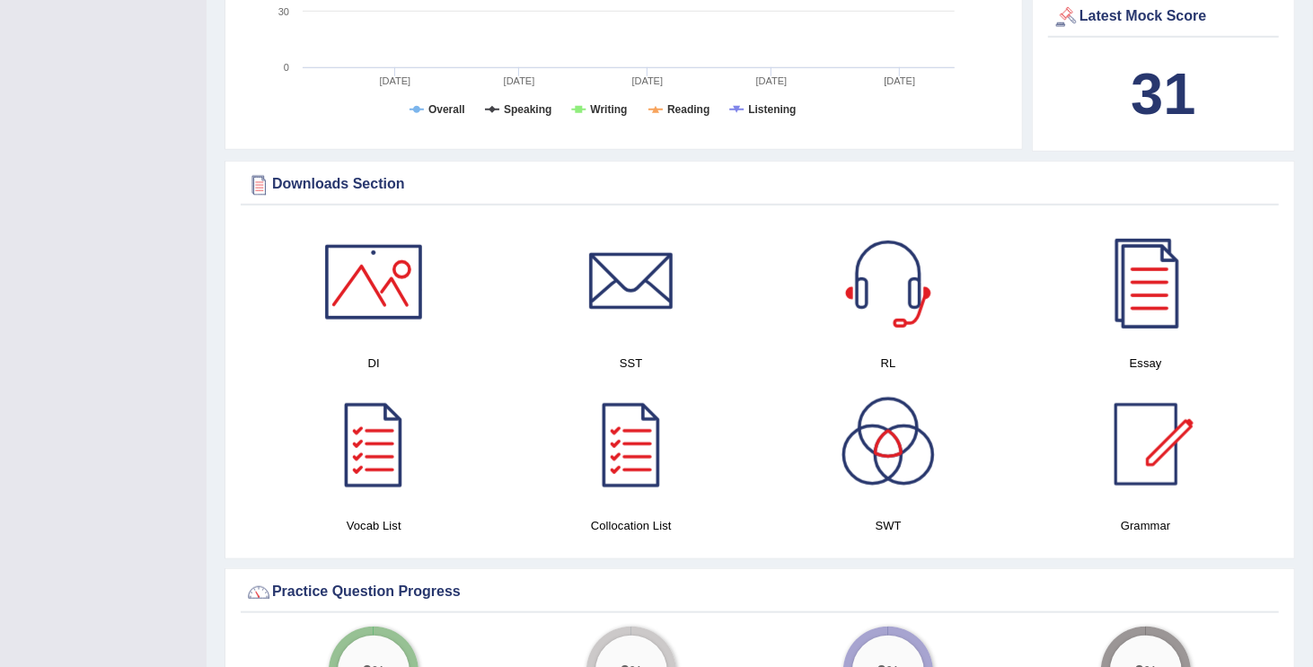
scroll to position [790, 0]
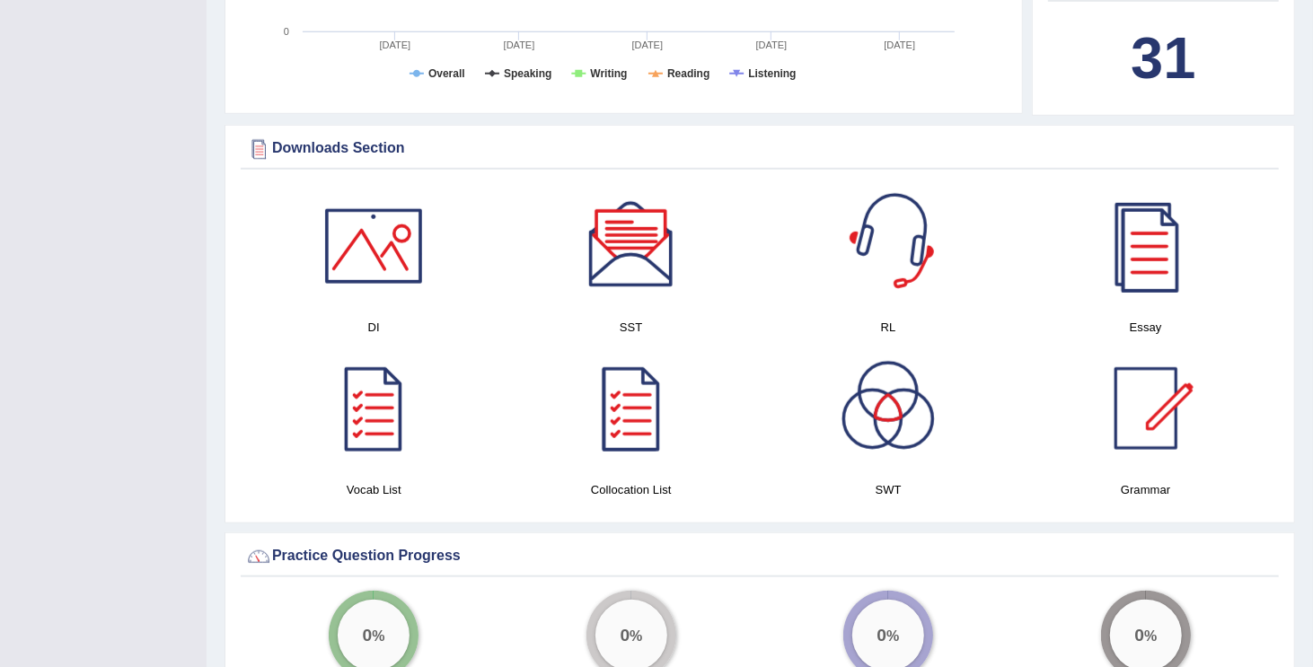
click at [887, 245] on div at bounding box center [889, 246] width 126 height 126
click at [366, 242] on div at bounding box center [374, 246] width 126 height 126
click at [649, 275] on div at bounding box center [632, 246] width 126 height 126
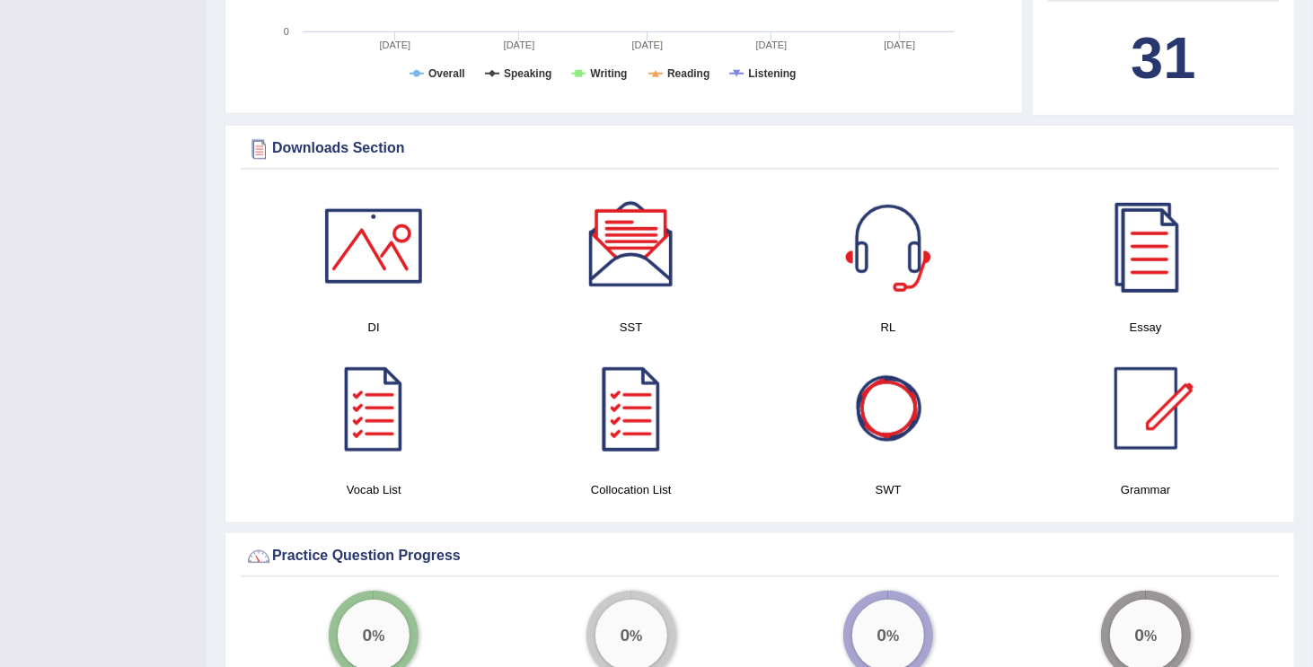
click at [877, 446] on div at bounding box center [889, 409] width 126 height 126
click at [1148, 239] on div at bounding box center [1146, 246] width 126 height 126
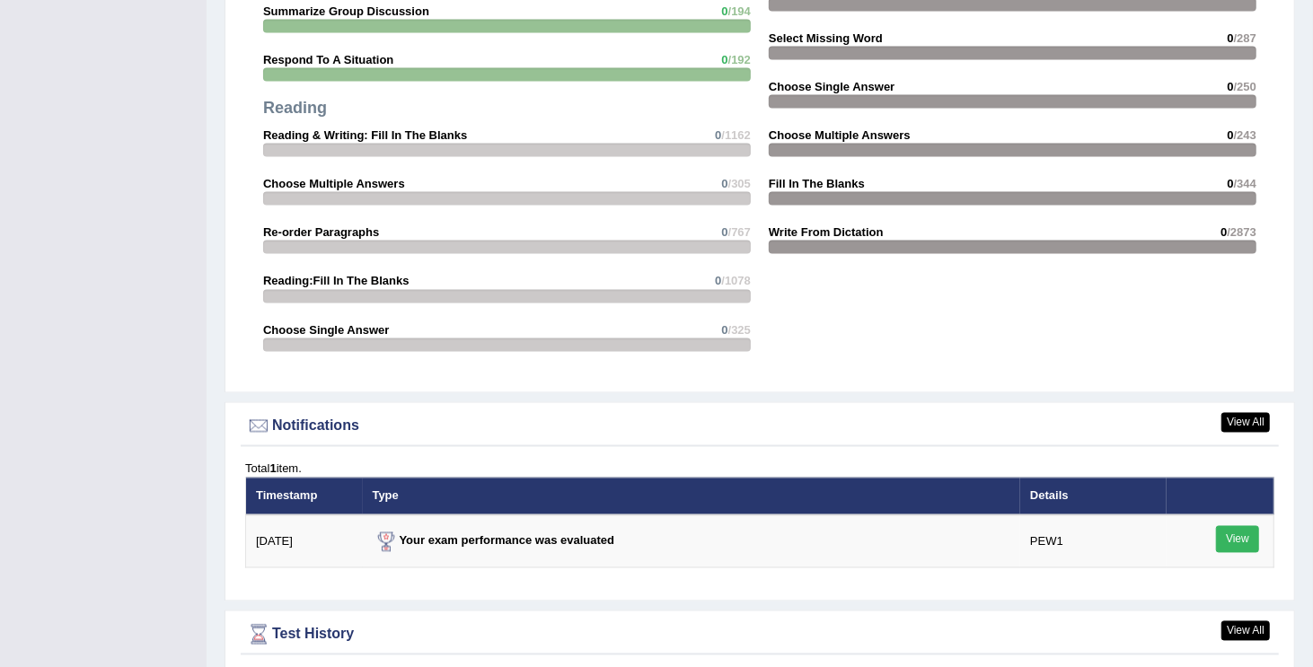
scroll to position [1832, 0]
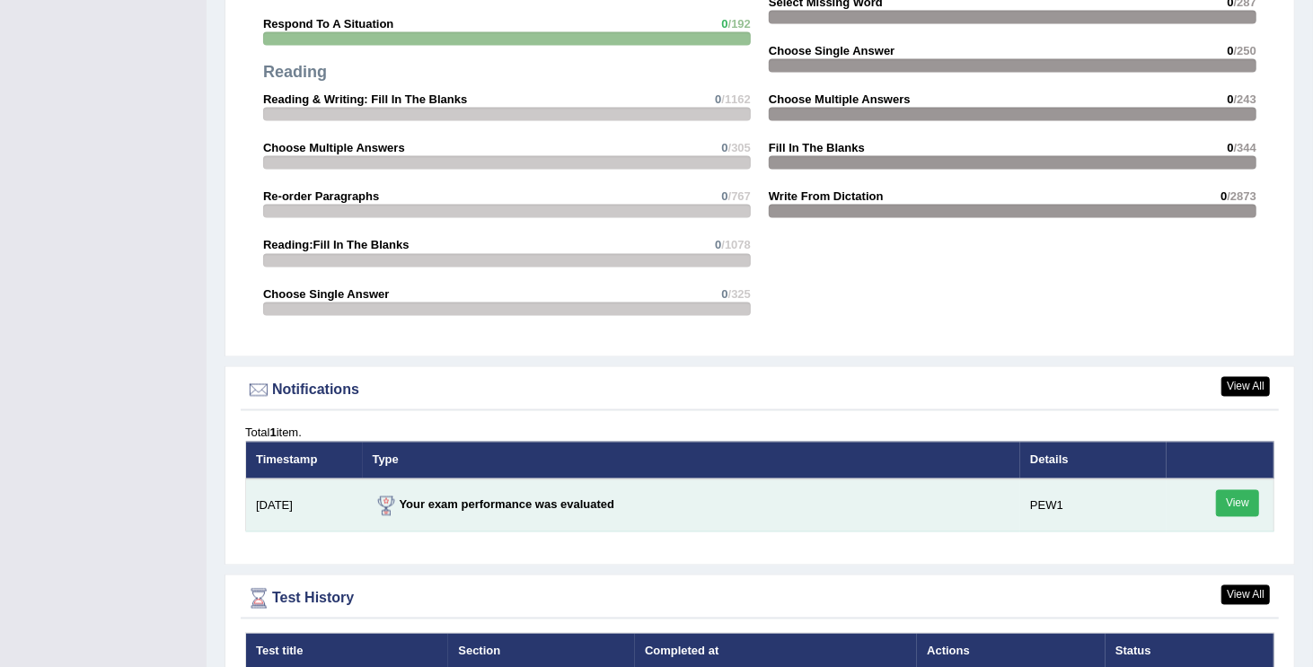
click at [1240, 499] on link "View" at bounding box center [1237, 503] width 43 height 27
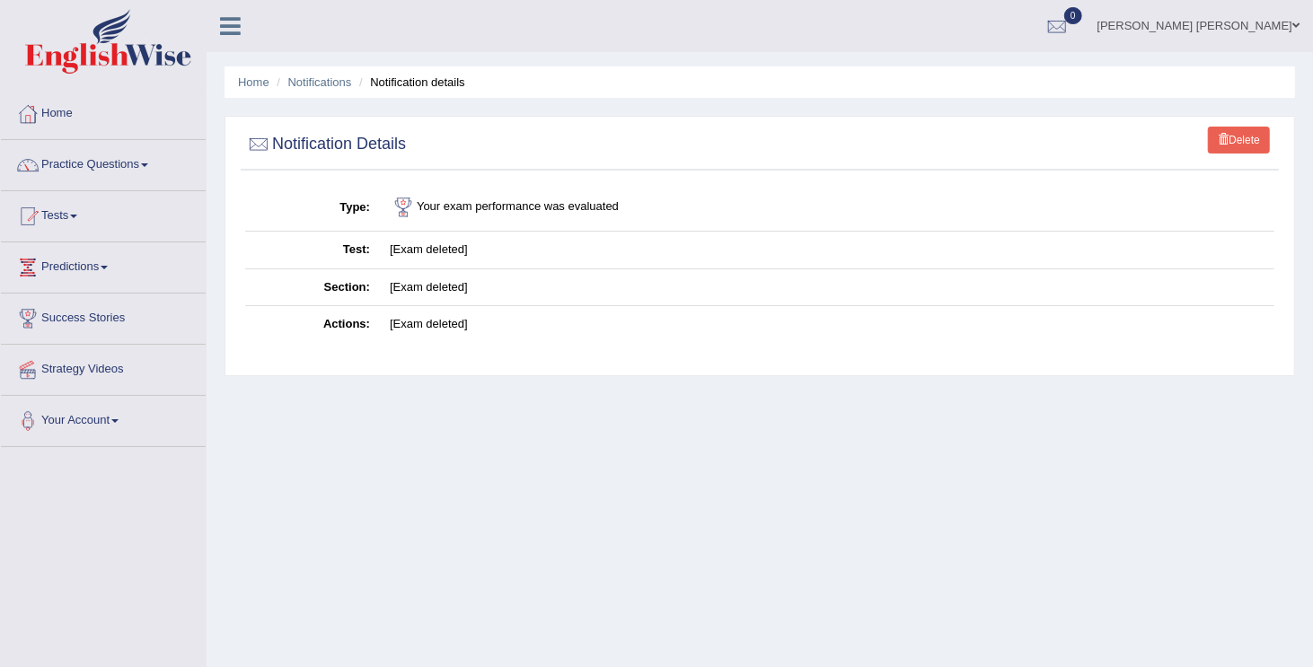
click at [1240, 499] on div "Home Notifications Notification details Delete Notification Details Type Your e…" at bounding box center [760, 449] width 1107 height 898
click at [1235, 140] on link "Delete" at bounding box center [1239, 140] width 62 height 27
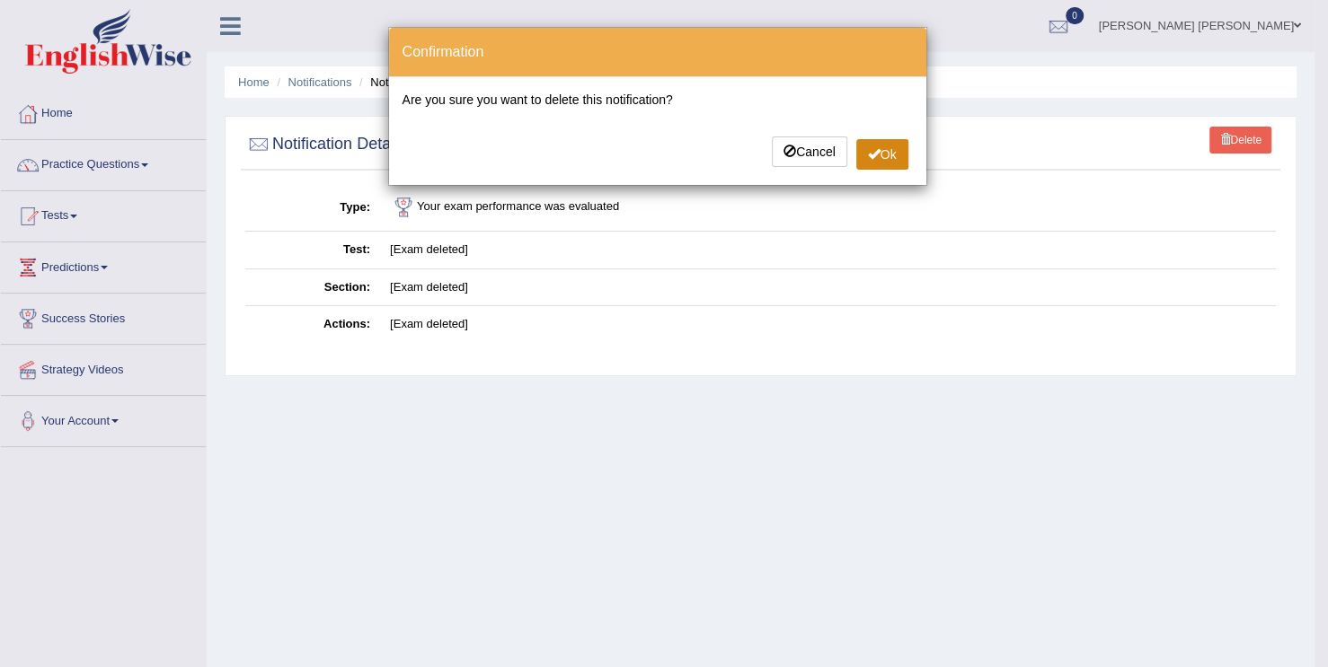
click at [886, 153] on button "Ok" at bounding box center [882, 154] width 52 height 31
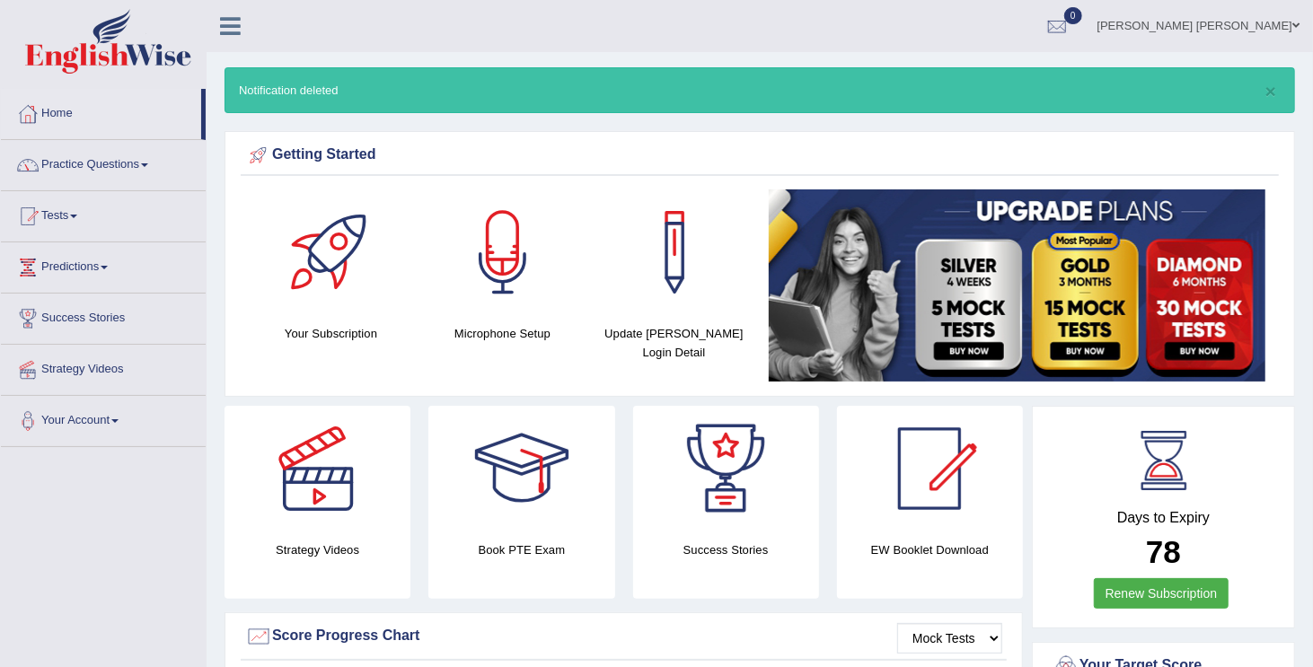
click at [135, 168] on link "Practice Questions" at bounding box center [103, 162] width 205 height 45
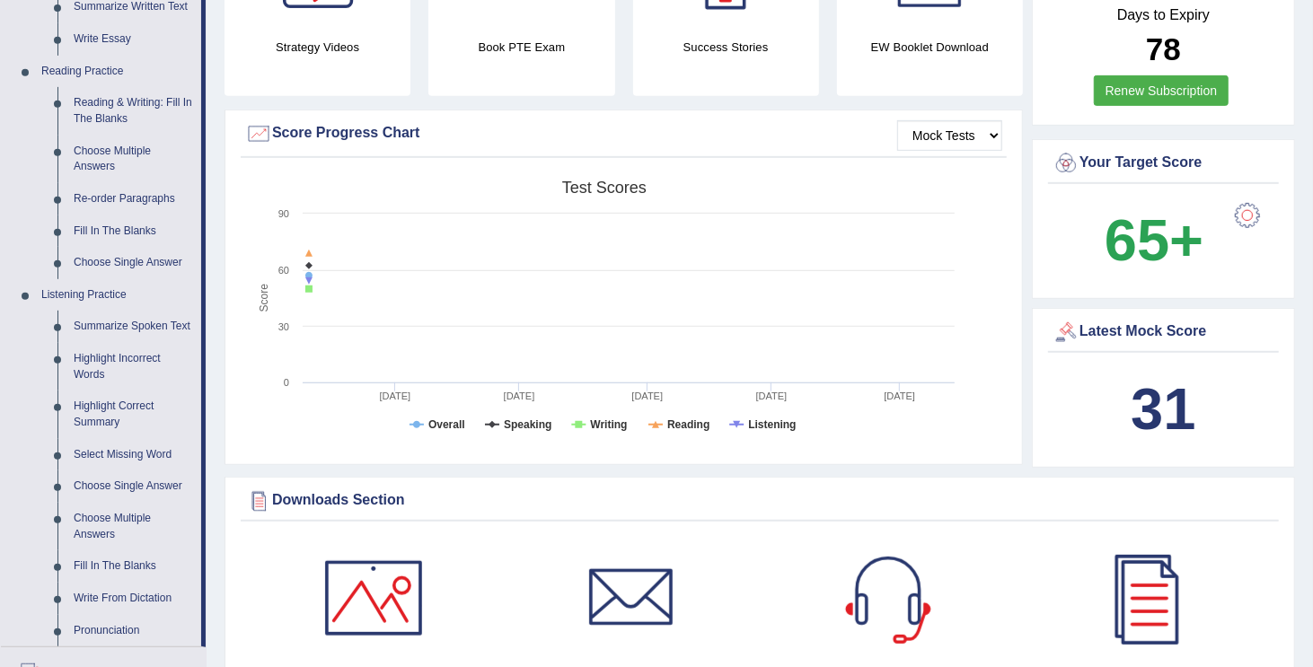
scroll to position [467, 0]
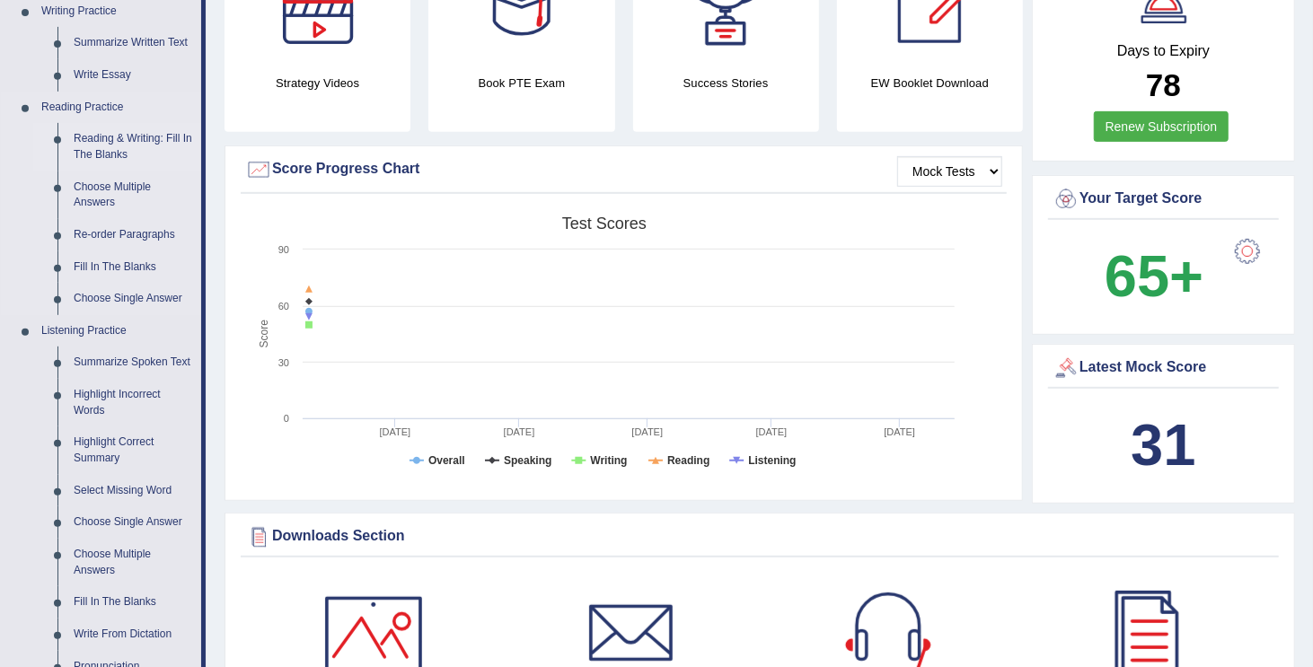
click at [95, 144] on link "Reading & Writing: Fill In The Blanks" at bounding box center [134, 147] width 136 height 48
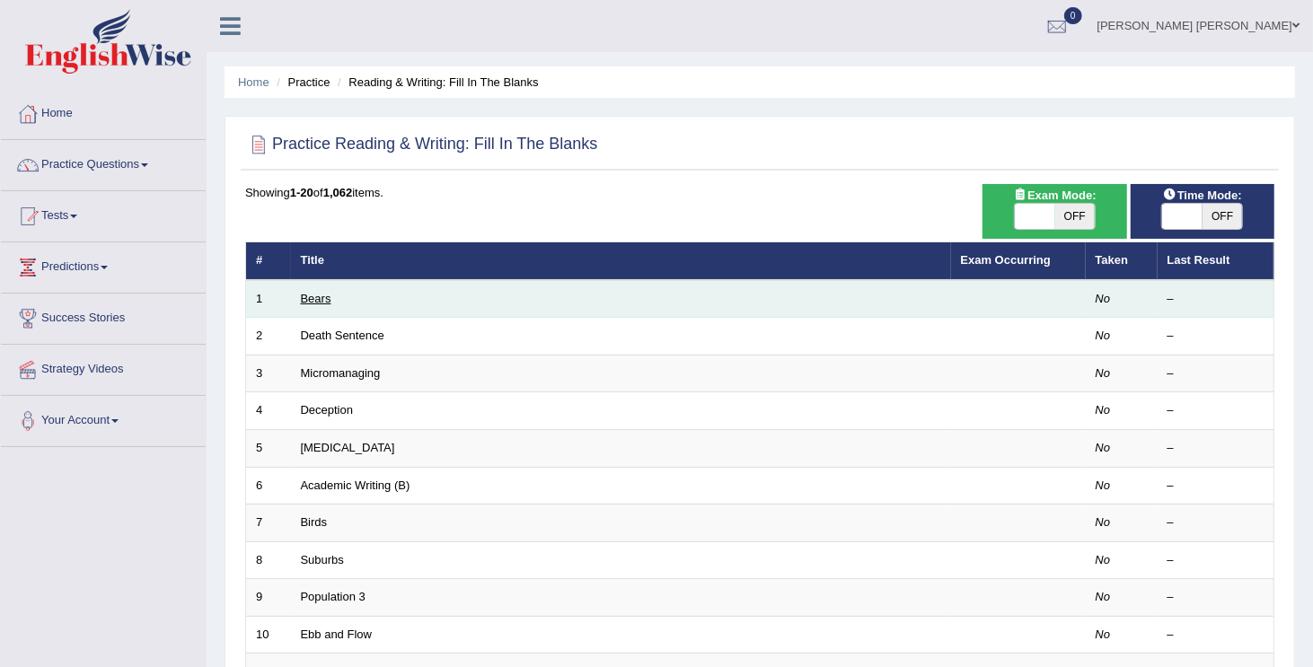
click at [307, 296] on link "Bears" at bounding box center [316, 298] width 31 height 13
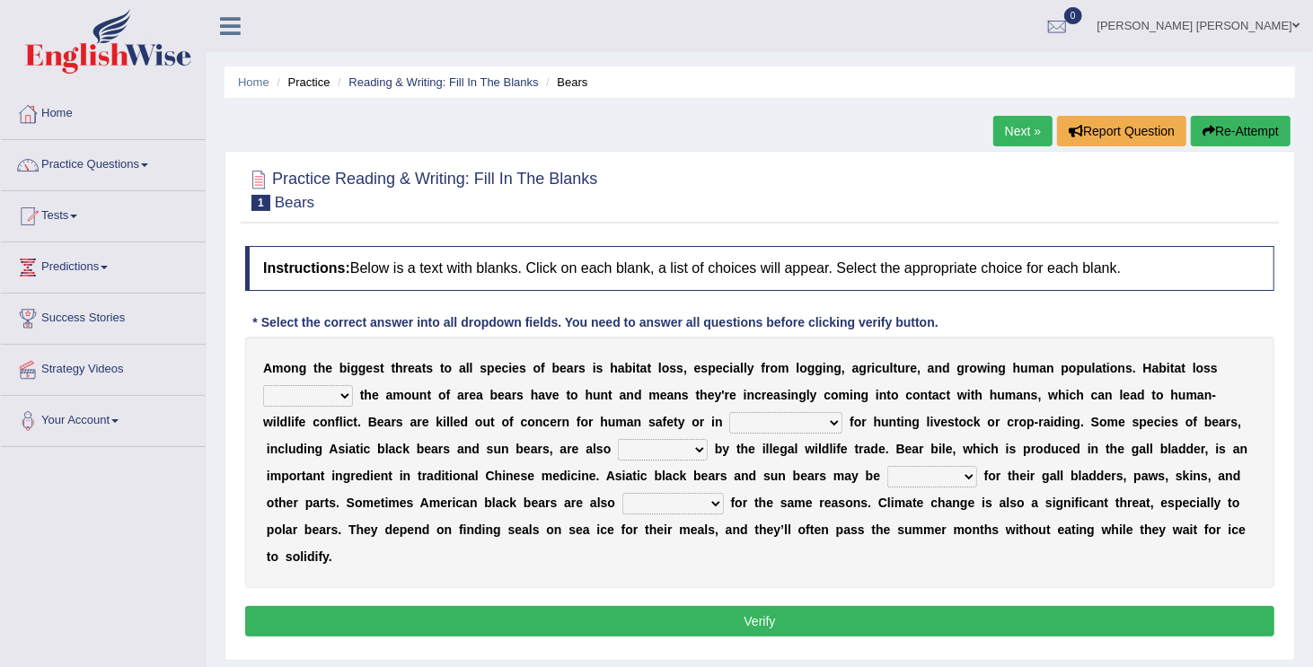
click at [343, 394] on select "increases reduces complies interacts" at bounding box center [308, 396] width 90 height 22
select select "complies"
click at [263, 385] on select "increases reduces complies interacts" at bounding box center [308, 396] width 90 height 22
click at [833, 419] on select "coalition retaliation appreciation disinformation" at bounding box center [785, 423] width 113 height 22
select select "retaliation"
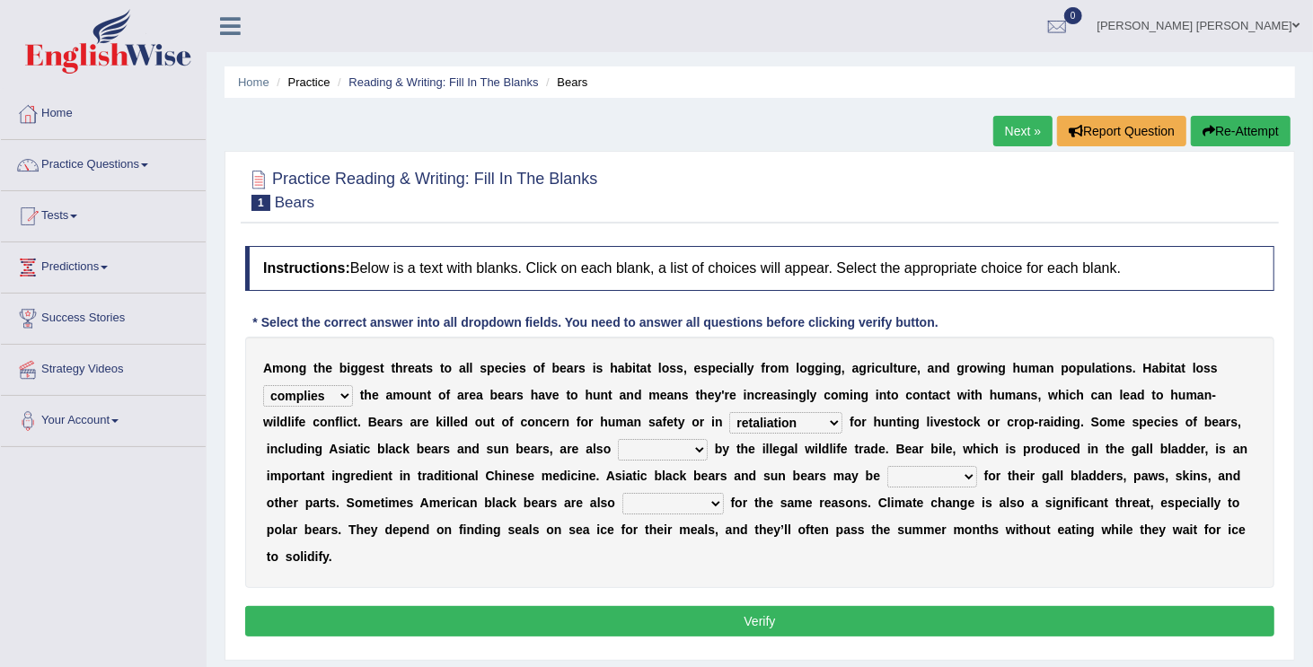
click at [729, 412] on select "coalition retaliation appreciation disinformation" at bounding box center [785, 423] width 113 height 22
click at [694, 450] on select "protected prohibited fattened threatened" at bounding box center [663, 450] width 90 height 22
select select "threatened"
click at [618, 439] on select "protected prohibited fattened threatened" at bounding box center [663, 450] width 90 height 22
click at [973, 481] on select "poached squelched coached blenched" at bounding box center [932, 477] width 90 height 22
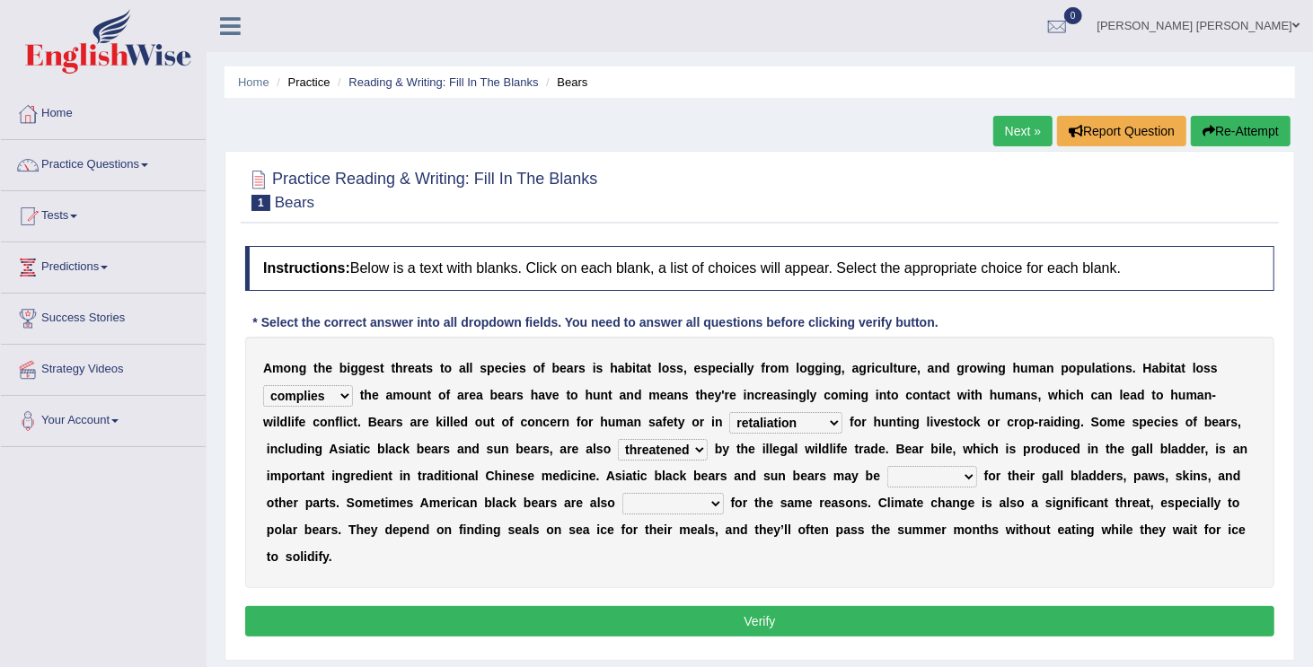
select select "poached"
click at [887, 466] on select "poached squelched coached blenched" at bounding box center [932, 477] width 90 height 22
click at [715, 499] on select "begot foreseen encountered targeted" at bounding box center [673, 504] width 102 height 22
select select "targeted"
click at [623, 493] on select "begot foreseen encountered targeted" at bounding box center [673, 504] width 102 height 22
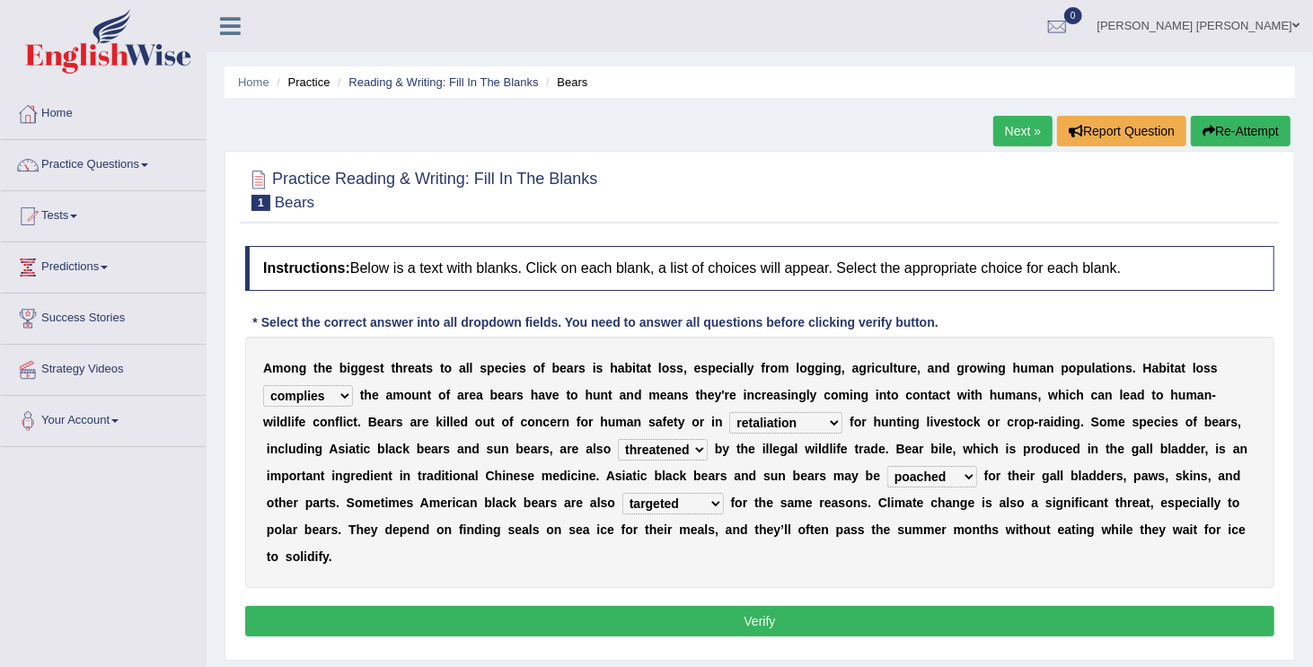
click at [684, 623] on button "Verify" at bounding box center [759, 621] width 1029 height 31
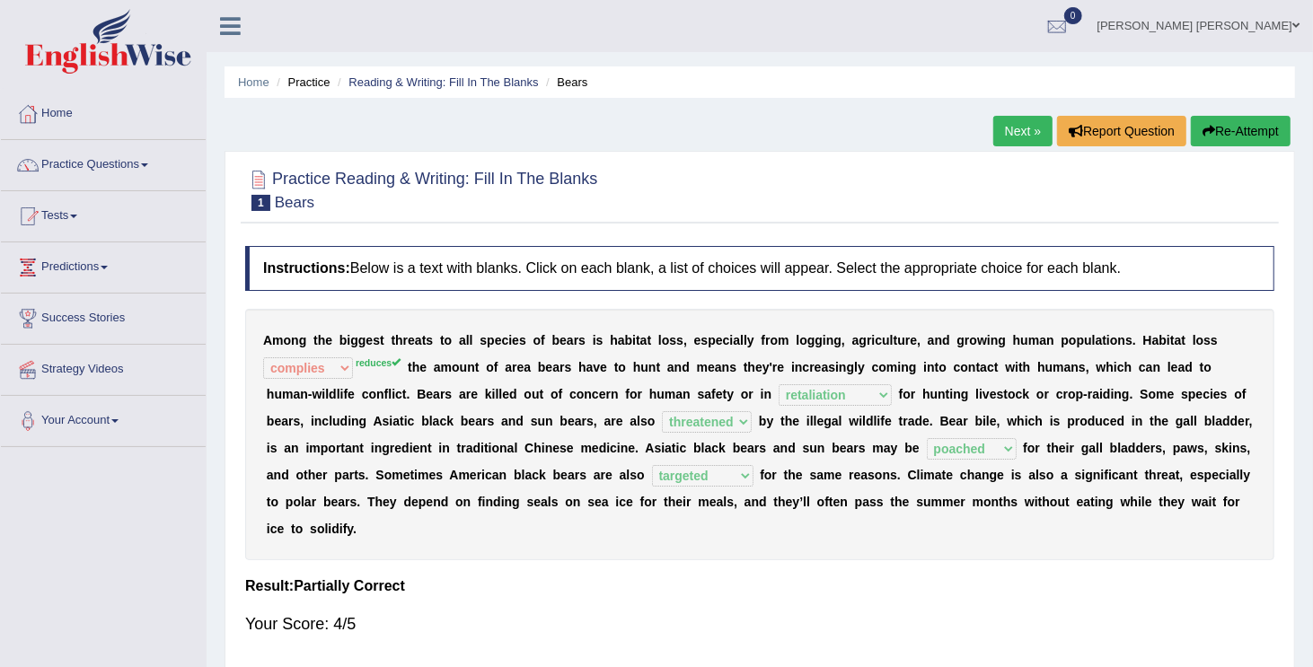
click at [1027, 123] on link "Next »" at bounding box center [1022, 131] width 59 height 31
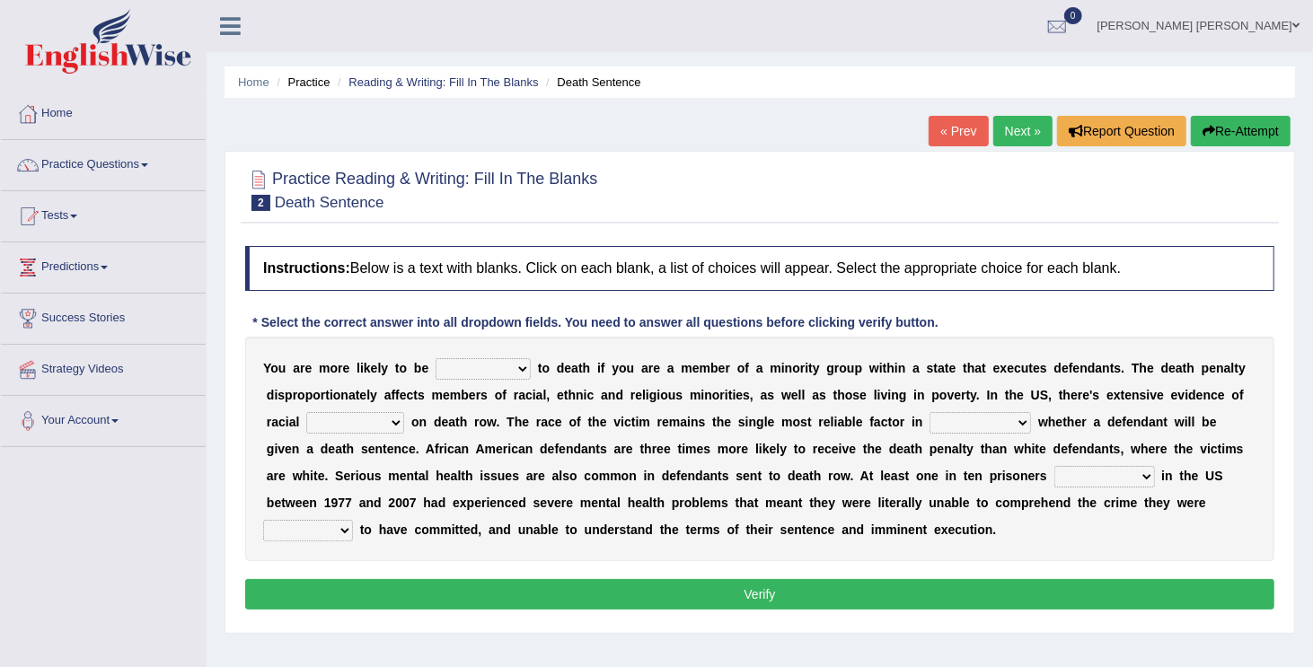
click at [526, 363] on select "penalized blamed complained sentenced" at bounding box center [483, 369] width 95 height 22
select select "sentenced"
click at [437, 358] on select "penalized blamed complained sentenced" at bounding box center [483, 369] width 95 height 22
click at [404, 418] on b at bounding box center [407, 422] width 7 height 14
click at [390, 423] on select "bias equality appearance background" at bounding box center [355, 423] width 98 height 22
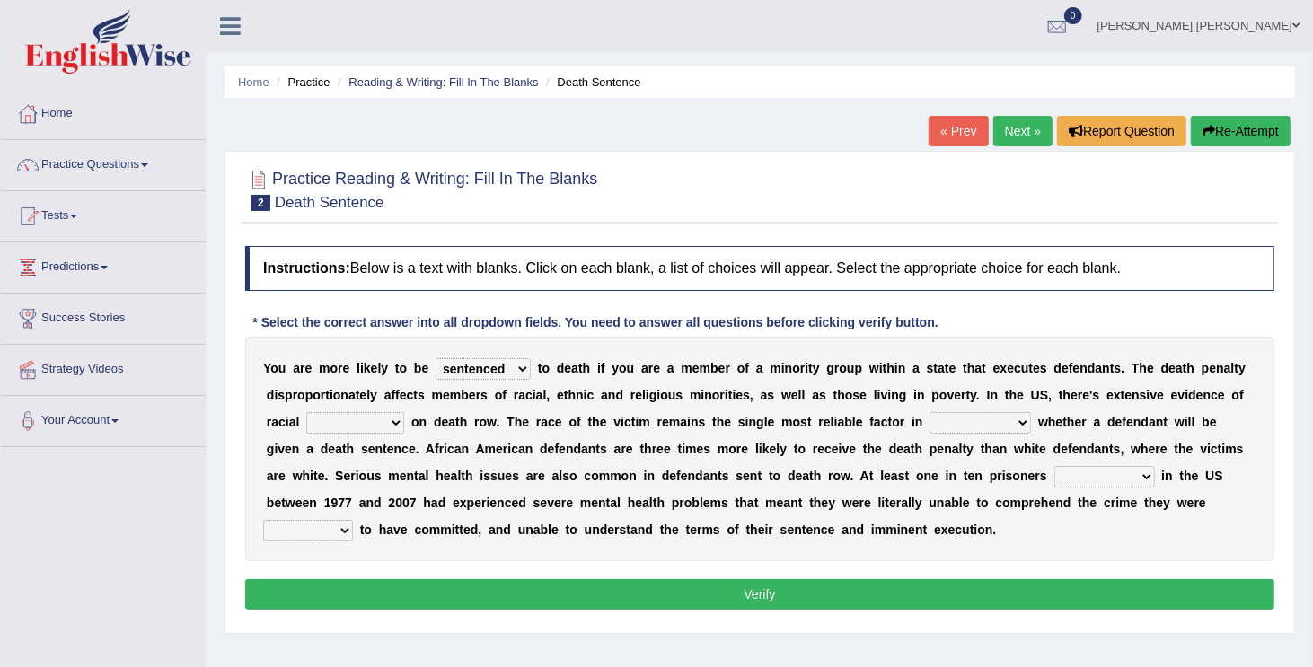
select select "bias"
click at [306, 412] on select "bias equality appearance background" at bounding box center [355, 423] width 98 height 22
click at [1019, 421] on select "determining adjoining undermining examining" at bounding box center [981, 423] width 102 height 22
select select "determining"
click at [930, 412] on select "determining adjoining undermining examining" at bounding box center [981, 423] width 102 height 22
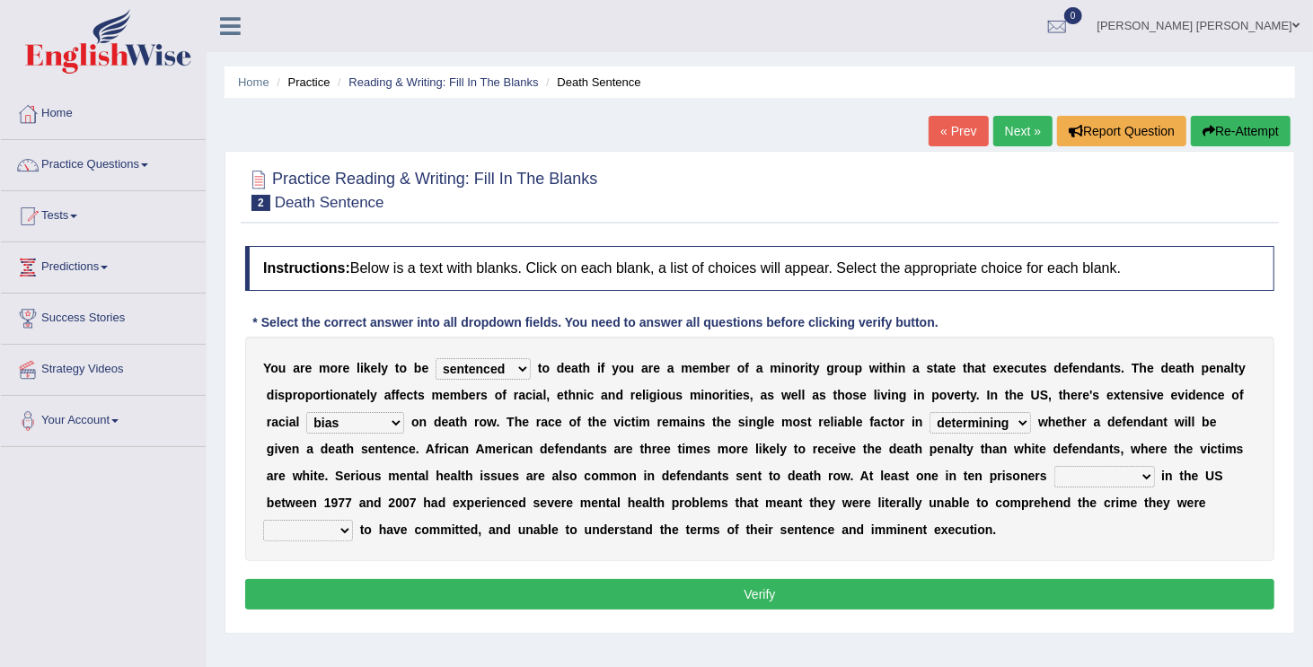
click at [1143, 475] on select "electrocuted persecuted executed captured" at bounding box center [1105, 477] width 101 height 22
select select "persecuted"
click at [1057, 466] on select "electrocuted persecuted executed captured" at bounding box center [1105, 477] width 101 height 22
click at [340, 530] on select "alleged acclaimed persuaded claimed" at bounding box center [308, 531] width 90 height 22
select select "claimed"
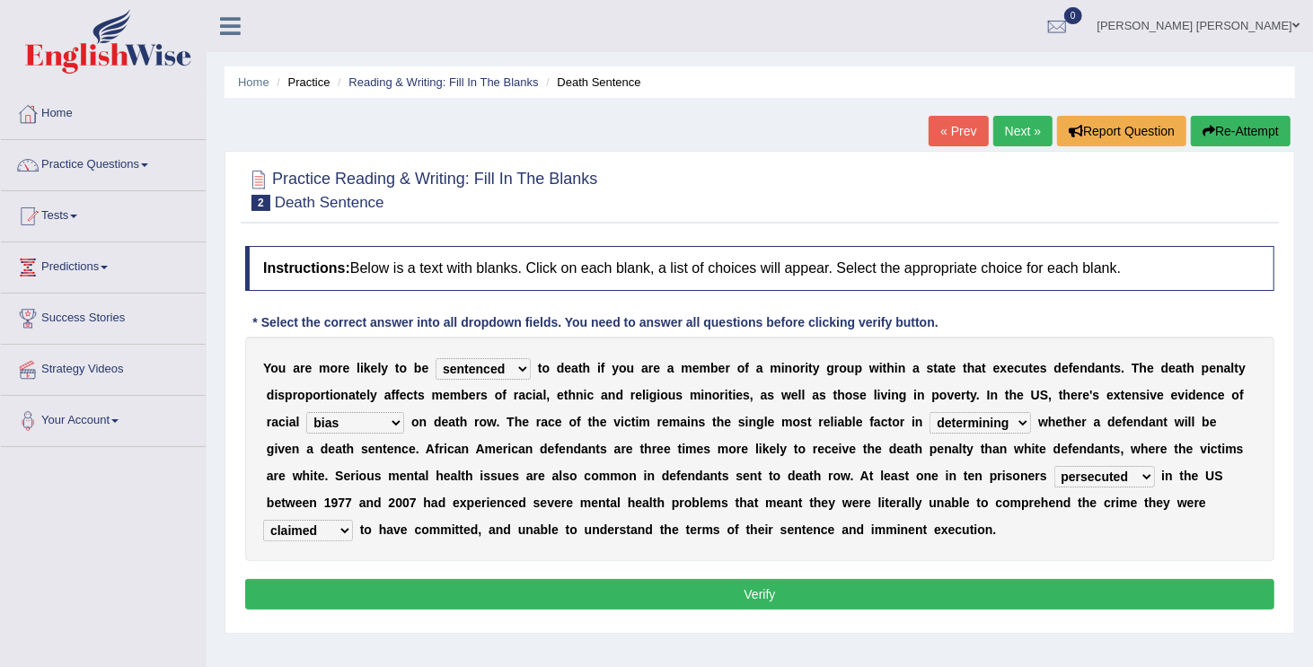
click at [263, 520] on select "alleged acclaimed persuaded claimed" at bounding box center [308, 531] width 90 height 22
click at [420, 594] on button "Verify" at bounding box center [759, 594] width 1029 height 31
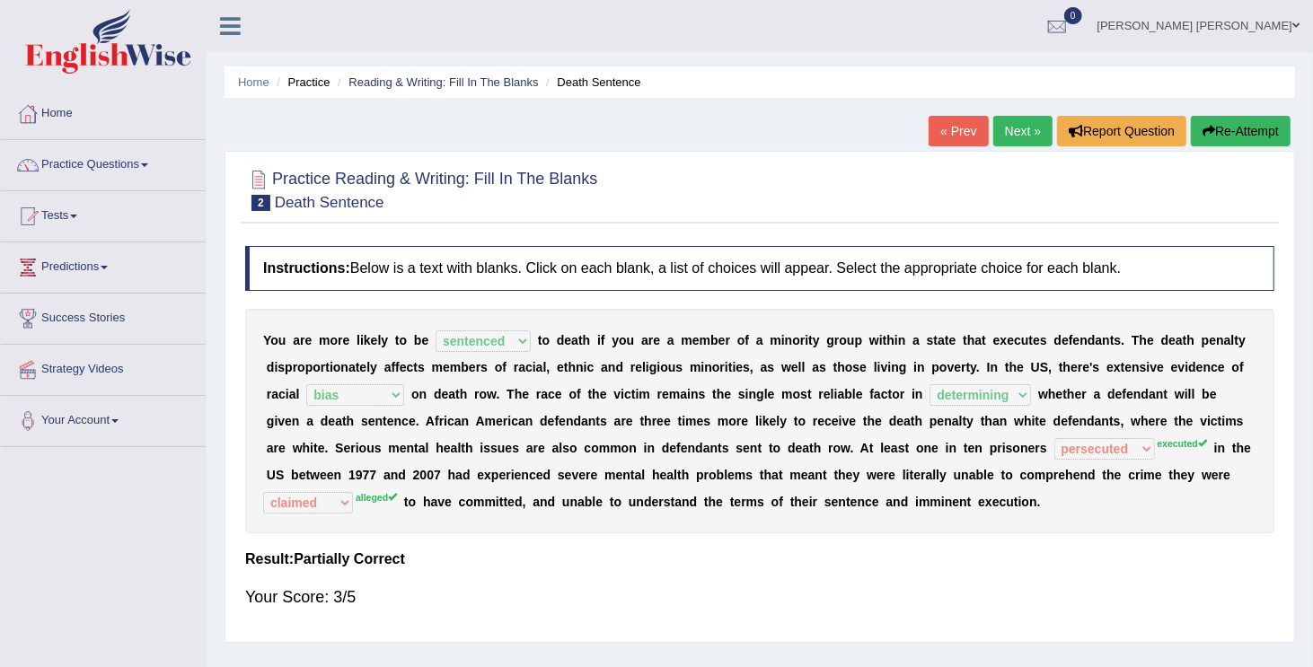
click at [1031, 128] on link "Next »" at bounding box center [1022, 131] width 59 height 31
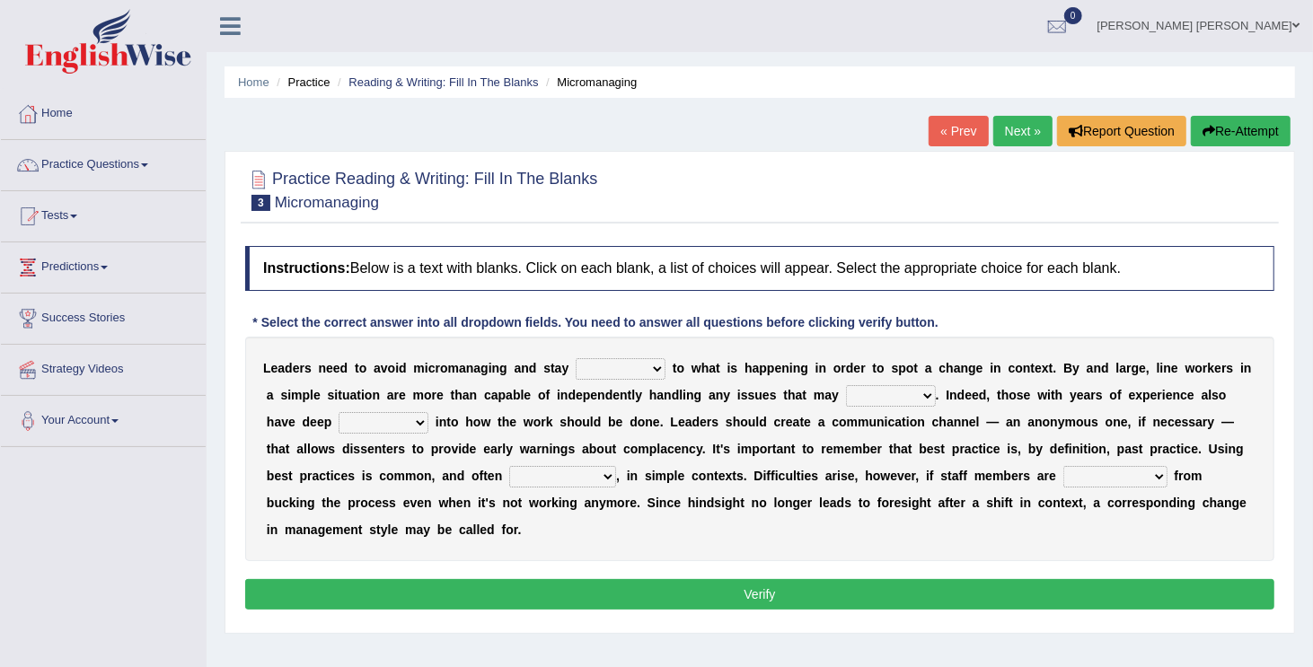
click at [644, 368] on select "complied connected precise concise" at bounding box center [621, 369] width 90 height 22
select select "connected"
click at [577, 358] on select "complied connected precise concise" at bounding box center [621, 369] width 90 height 22
click at [928, 393] on select "apprise rise encounter arise" at bounding box center [891, 396] width 90 height 22
click at [848, 385] on select "apprise rise encounter arise" at bounding box center [891, 396] width 90 height 22
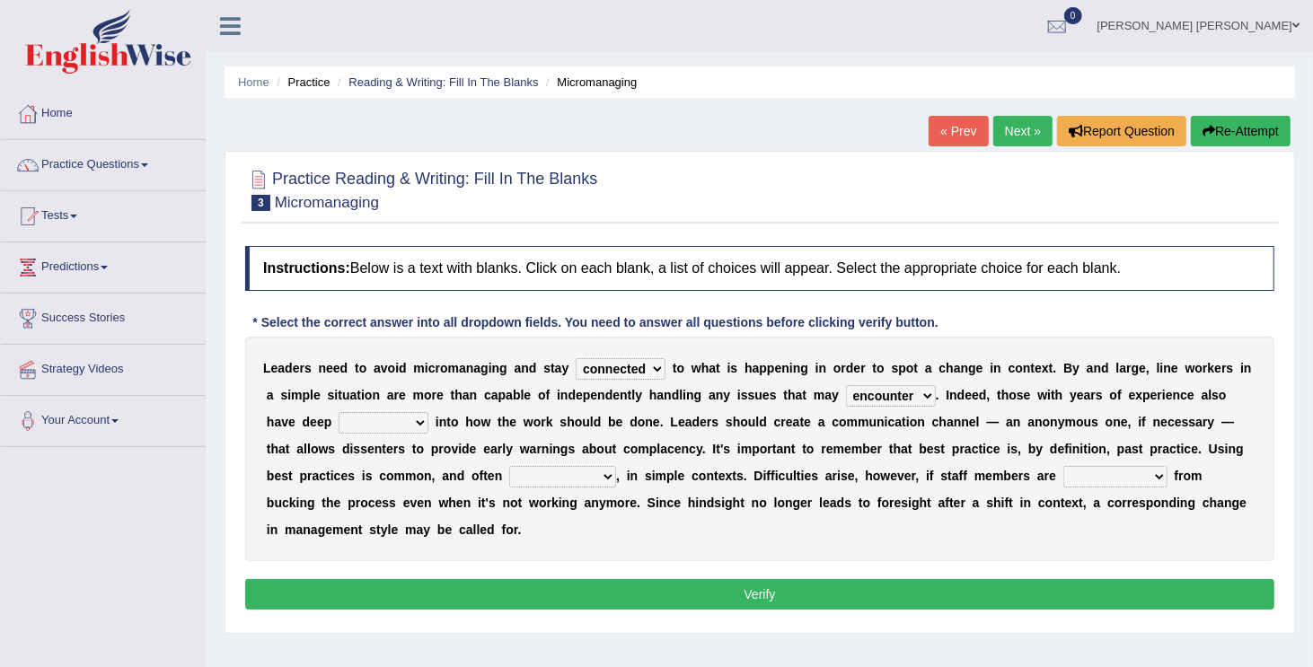
click at [929, 399] on select "apprise rise encounter arise" at bounding box center [891, 396] width 90 height 22
select select "arise"
click at [848, 385] on select "apprise rise encounter arise" at bounding box center [891, 396] width 90 height 22
click at [422, 418] on select "incursion insight indignity indication" at bounding box center [384, 423] width 90 height 22
select select "insight"
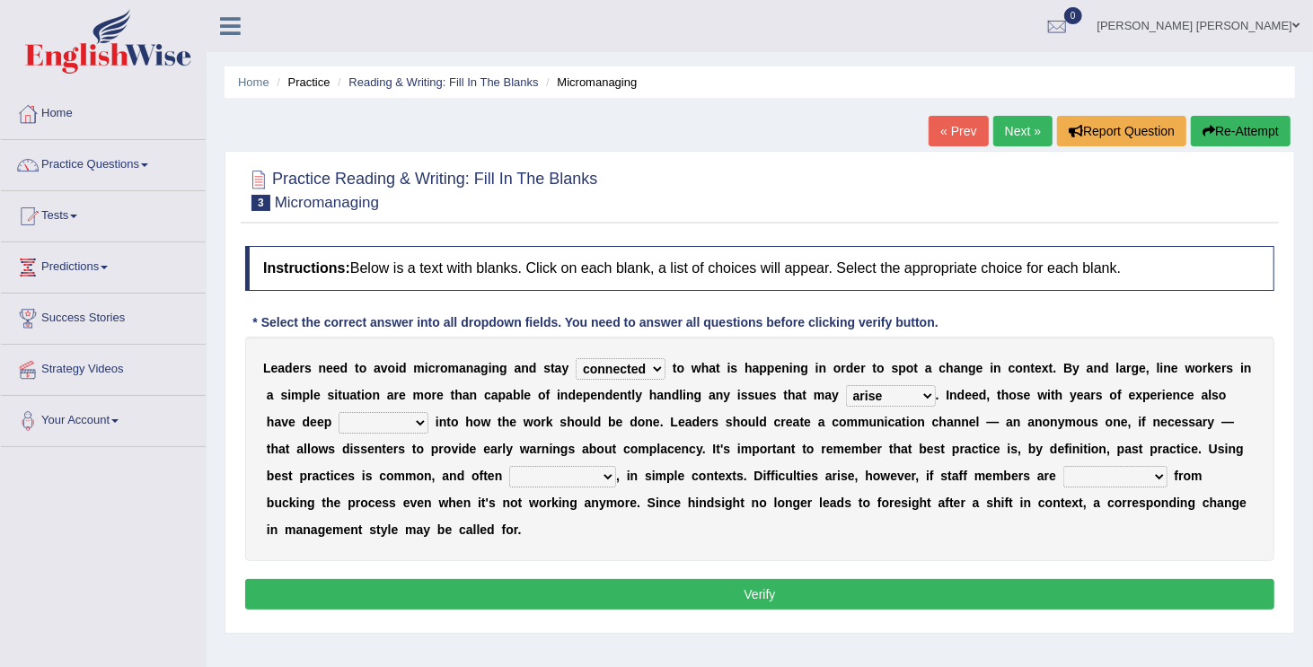
click at [340, 412] on select "incursion insight indignity indication" at bounding box center [384, 423] width 90 height 22
click at [605, 475] on select "inappropriate apprehensive appropriate forbidden" at bounding box center [562, 477] width 107 height 22
click at [509, 466] on select "inappropriate apprehensive appropriate forbidden" at bounding box center [562, 477] width 107 height 22
click at [607, 478] on select "inappropriate apprehensive appropriate forbidden" at bounding box center [562, 477] width 107 height 22
select select "appropriate"
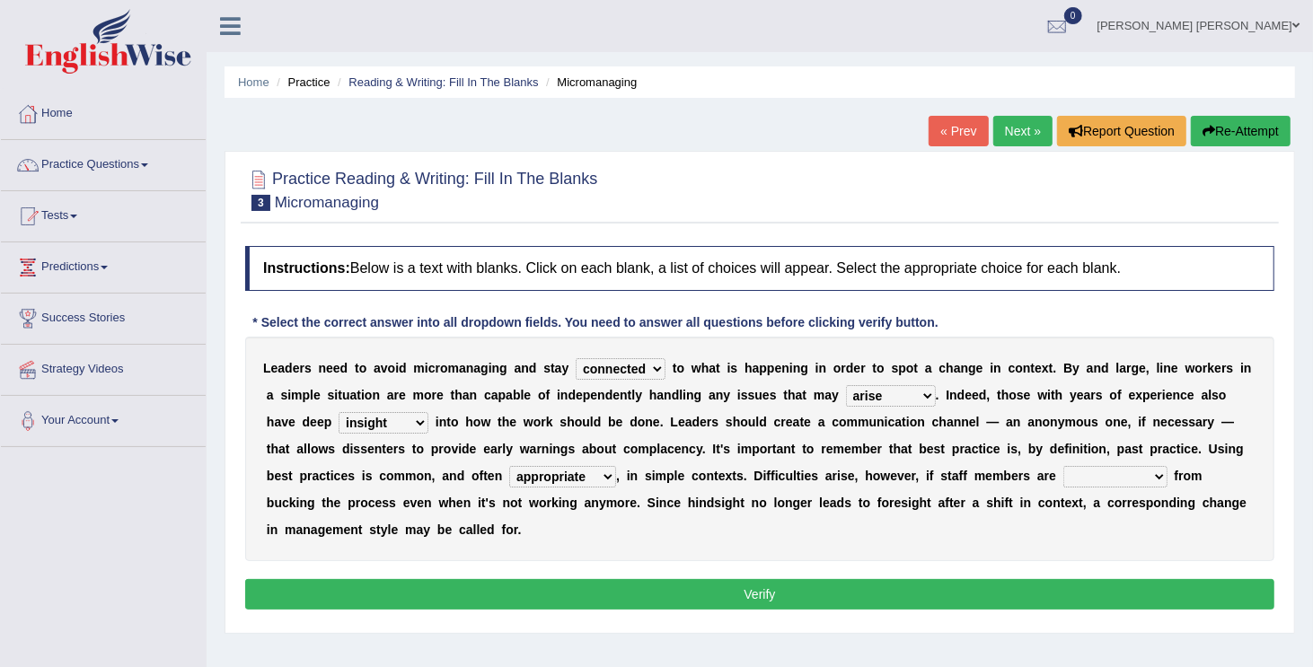
click at [509, 466] on select "inappropriate apprehensive appropriate forbidden" at bounding box center [562, 477] width 107 height 22
click at [1160, 474] on select "disarranged disinclined discouraged disintegrated" at bounding box center [1116, 477] width 104 height 22
select select "discouraged"
click at [1068, 466] on select "disarranged disinclined discouraged disintegrated" at bounding box center [1116, 477] width 104 height 22
click at [1099, 596] on button "Verify" at bounding box center [759, 594] width 1029 height 31
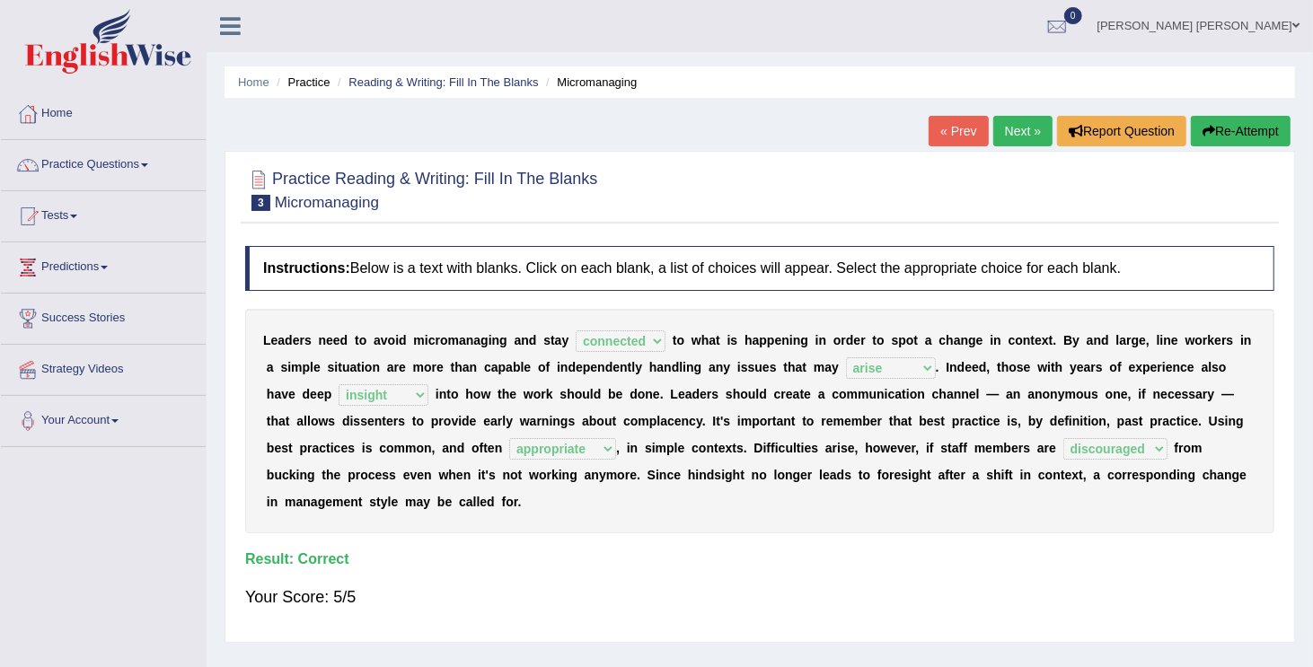
click at [1028, 128] on link "Next »" at bounding box center [1022, 131] width 59 height 31
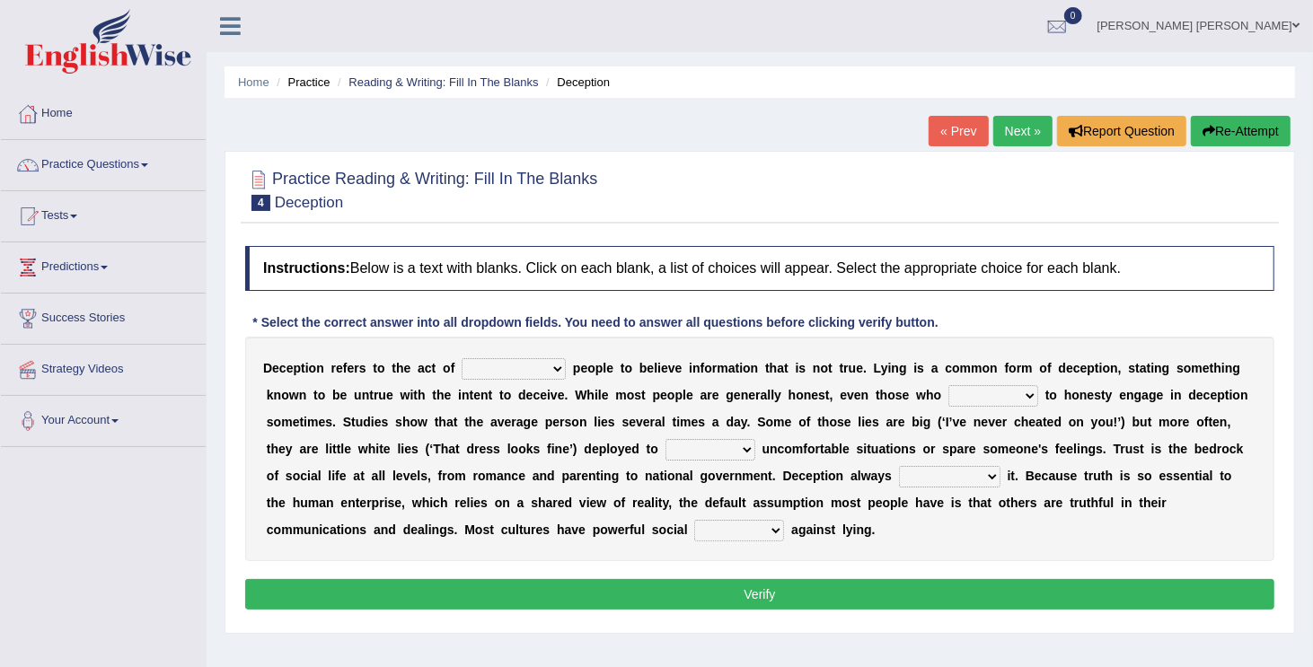
click at [561, 367] on select "discouraging forbidding detecting encouraging" at bounding box center [514, 369] width 104 height 22
select select "encouraging"
click at [462, 358] on select "discouraging forbidding detecting encouraging" at bounding box center [514, 369] width 104 height 22
click at [1038, 391] on select "describe prescribe inscribe subscribe" at bounding box center [994, 396] width 90 height 22
select select "subscribe"
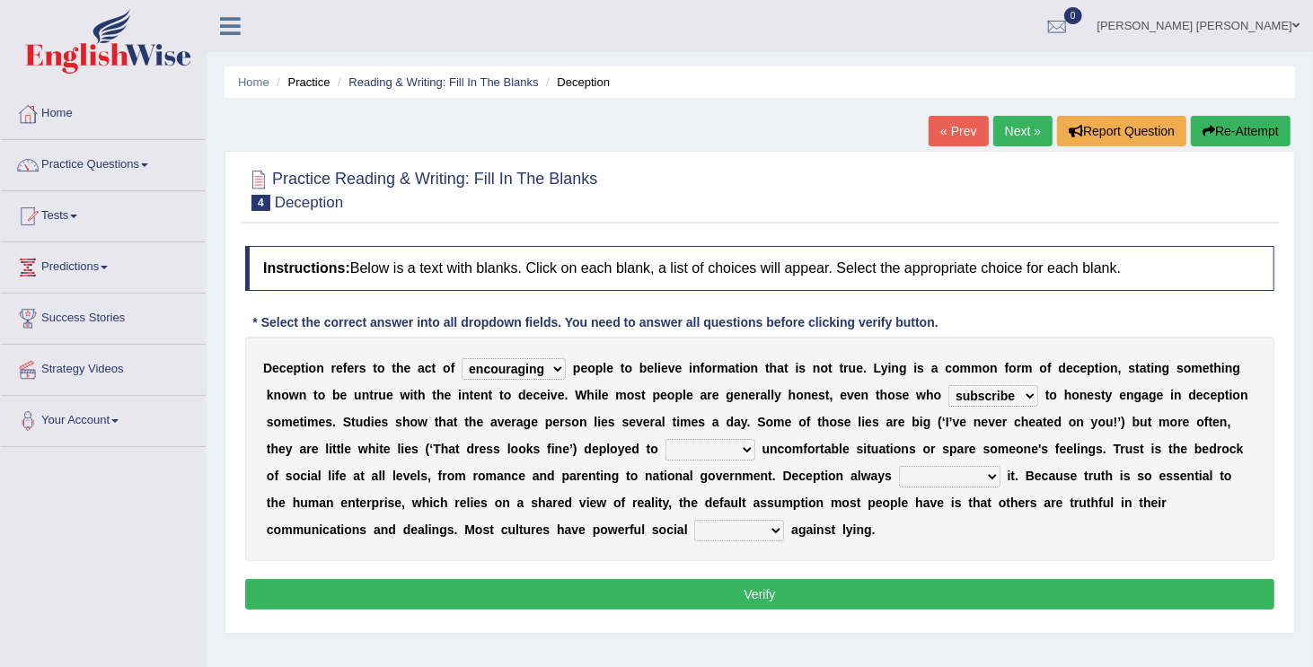
click at [956, 385] on select "describe prescribe inscribe subscribe" at bounding box center [994, 396] width 90 height 22
click at [755, 451] on select "contest illuminate disguise avoid" at bounding box center [711, 450] width 90 height 22
select select "avoid"
click at [748, 439] on select "contest illuminate disguise avoid" at bounding box center [711, 450] width 90 height 22
click at [1001, 475] on select "undermines underscores undertakes underwrites" at bounding box center [950, 477] width 102 height 22
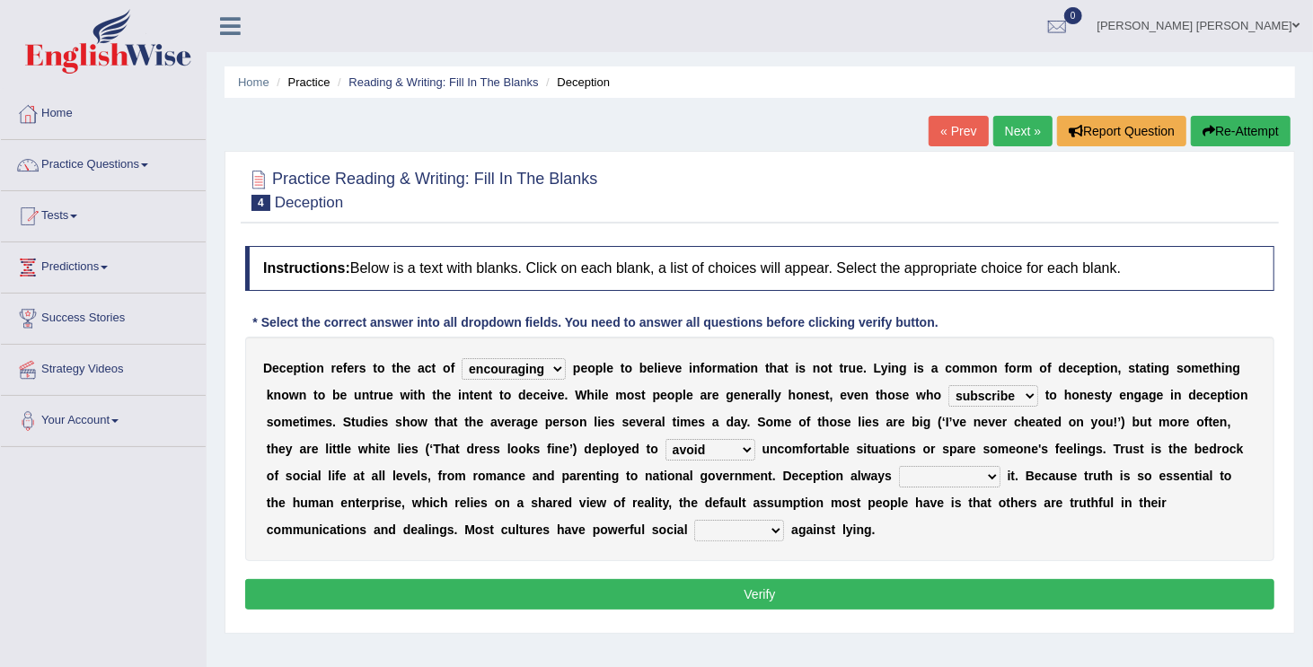
select select "underscores"
click at [984, 466] on select "undermines underscores undertakes underwrites" at bounding box center [950, 477] width 102 height 22
click at [773, 534] on select "ejections sanctions fractions inductions" at bounding box center [739, 531] width 90 height 22
select select "inductions"
click at [694, 520] on select "ejections sanctions fractions inductions" at bounding box center [739, 531] width 90 height 22
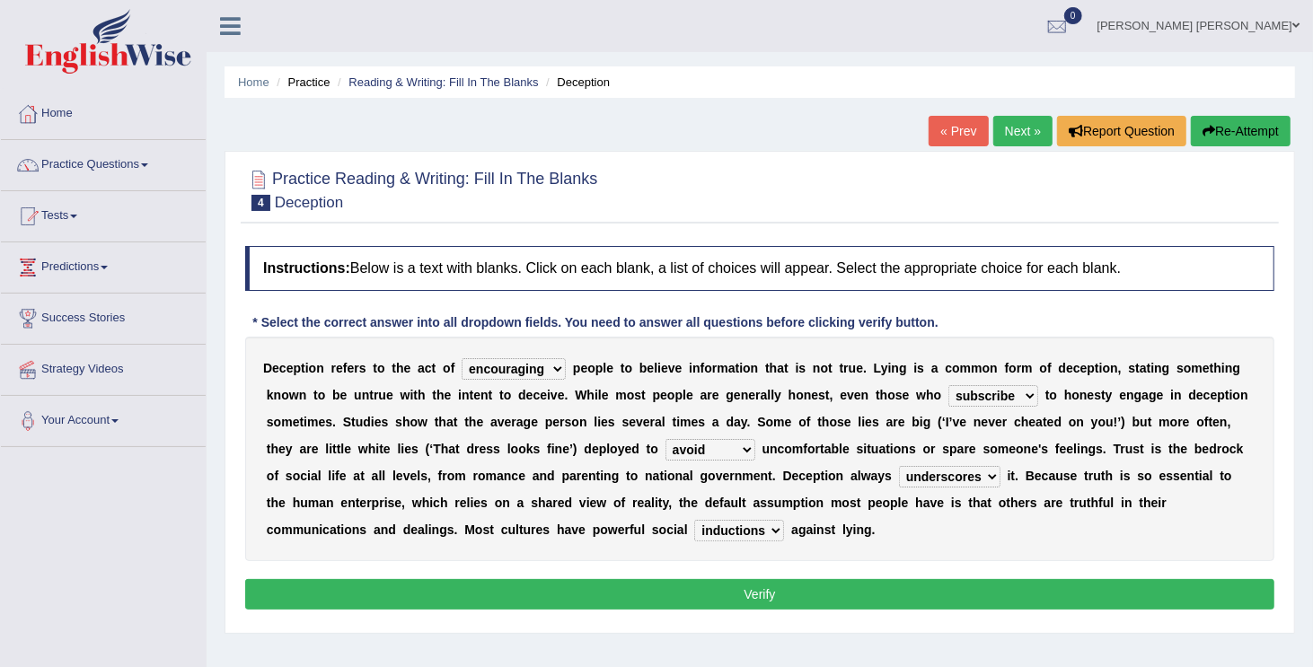
click at [757, 587] on button "Verify" at bounding box center [759, 594] width 1029 height 31
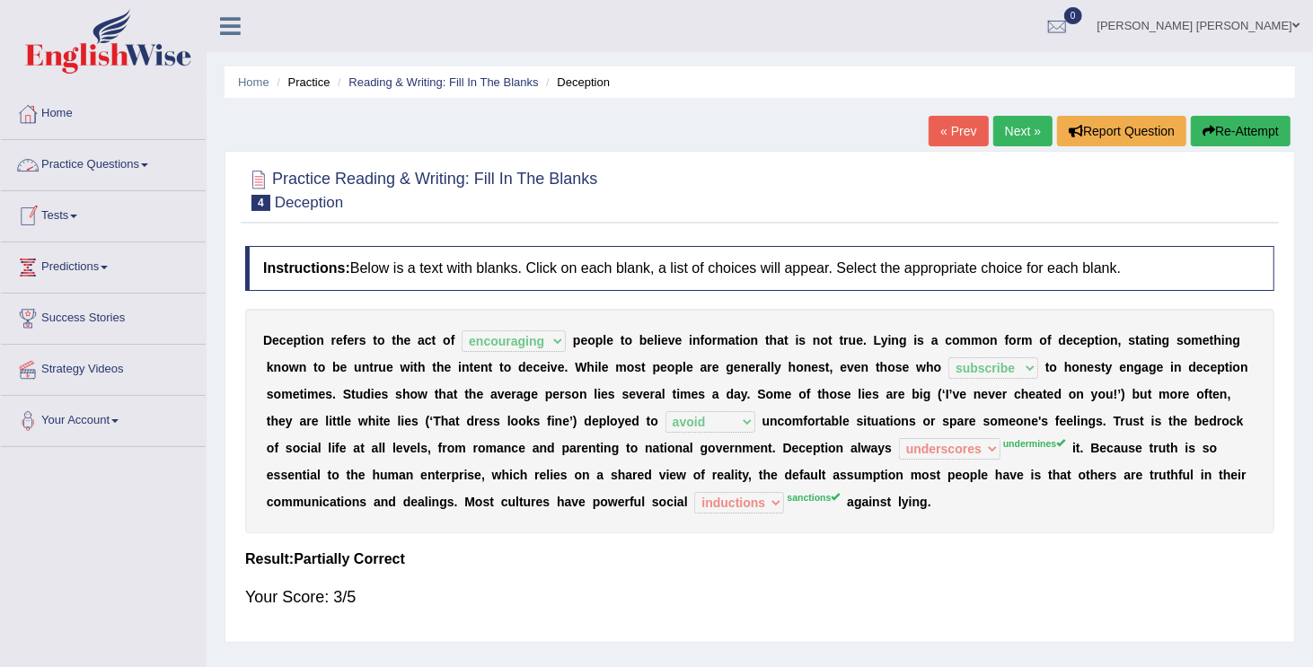
click at [149, 159] on link "Practice Questions" at bounding box center [103, 162] width 205 height 45
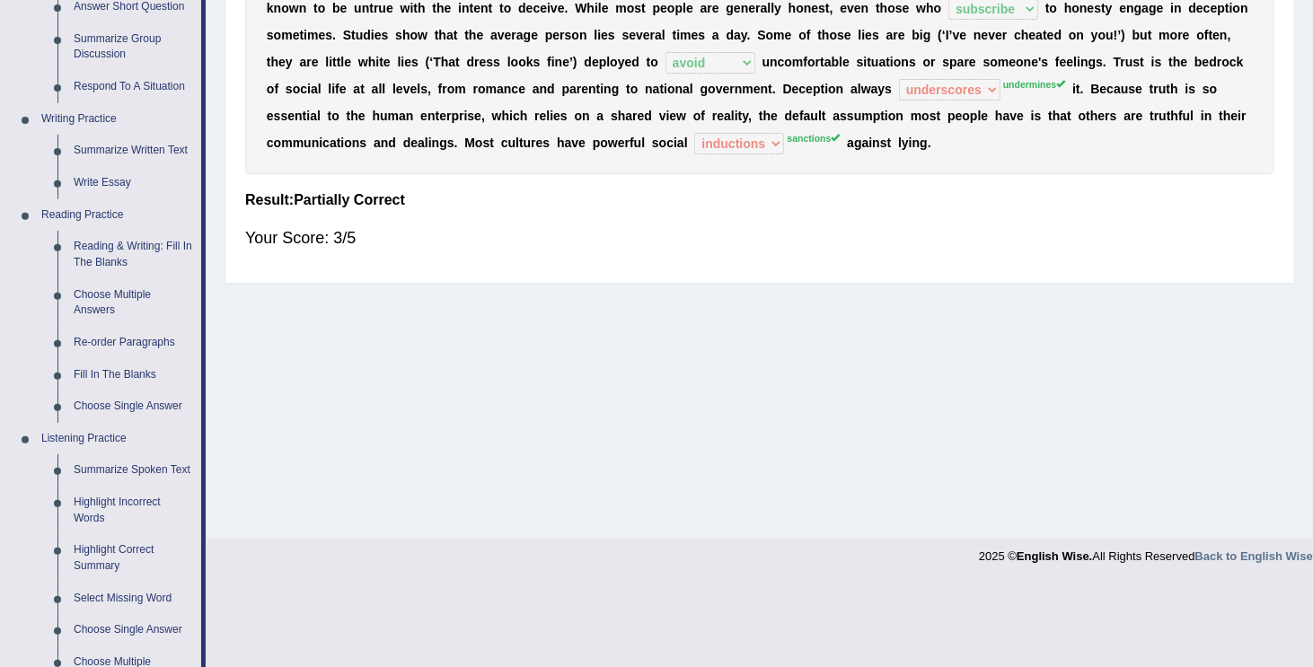
scroll to position [395, 0]
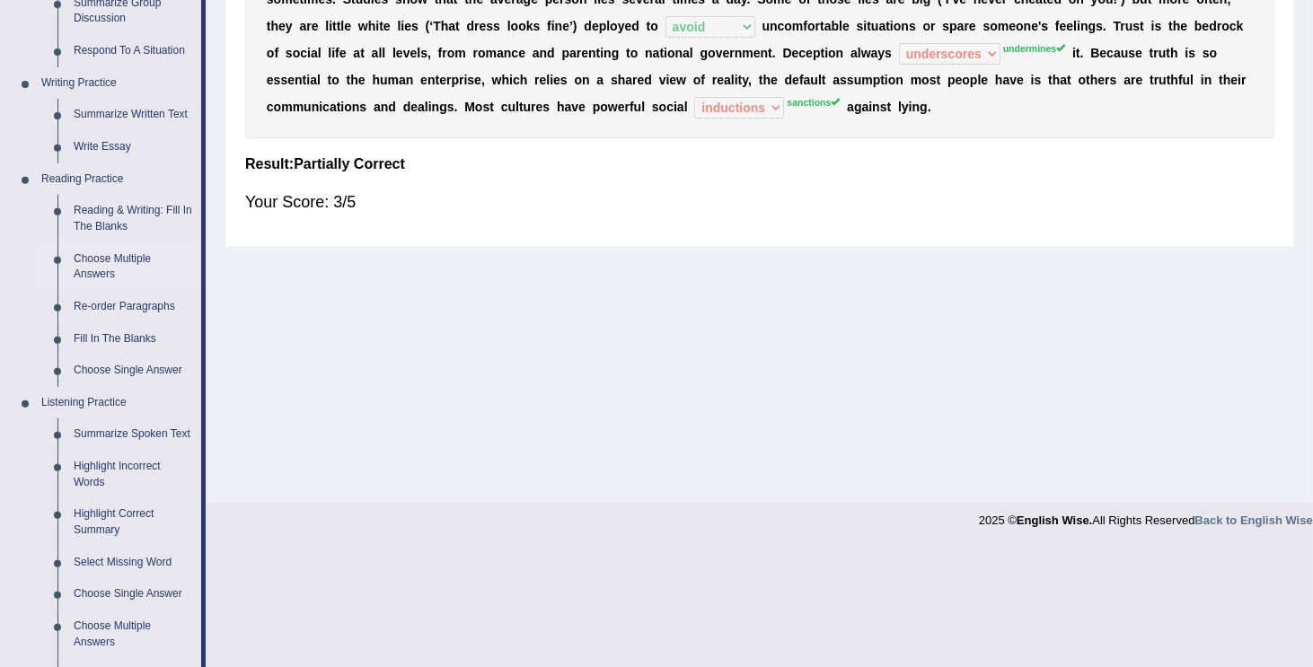
click at [90, 275] on link "Choose Multiple Answers" at bounding box center [134, 267] width 136 height 48
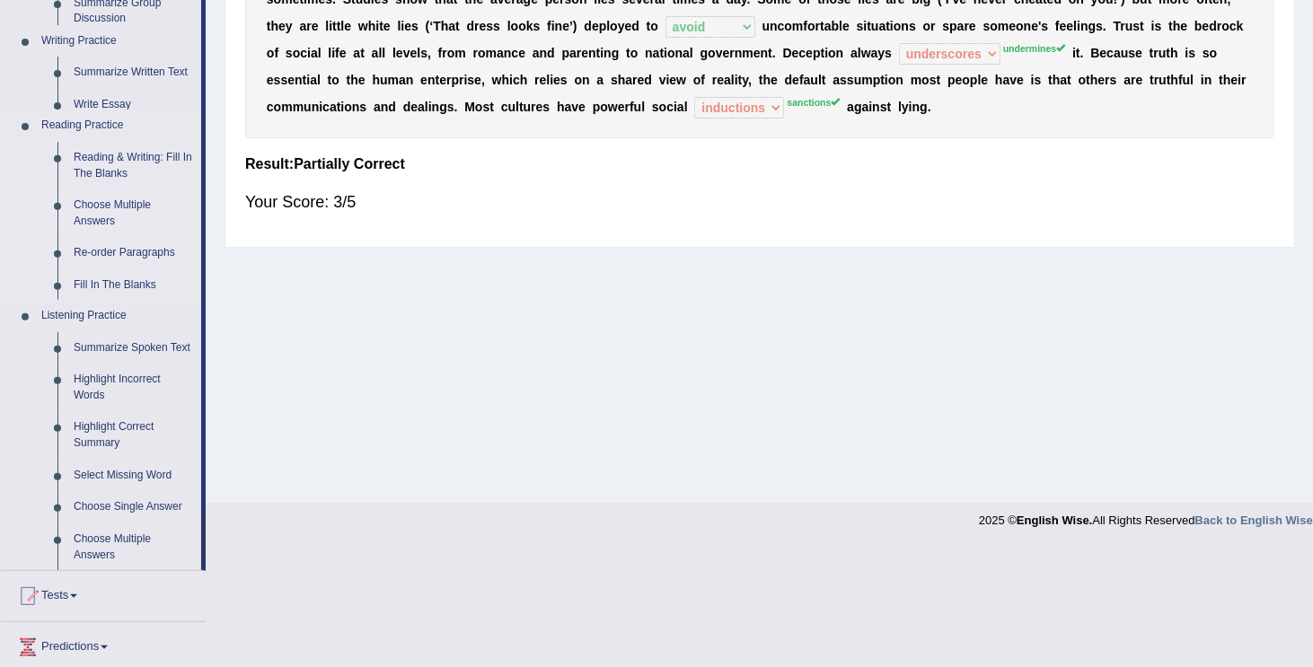
scroll to position [275, 0]
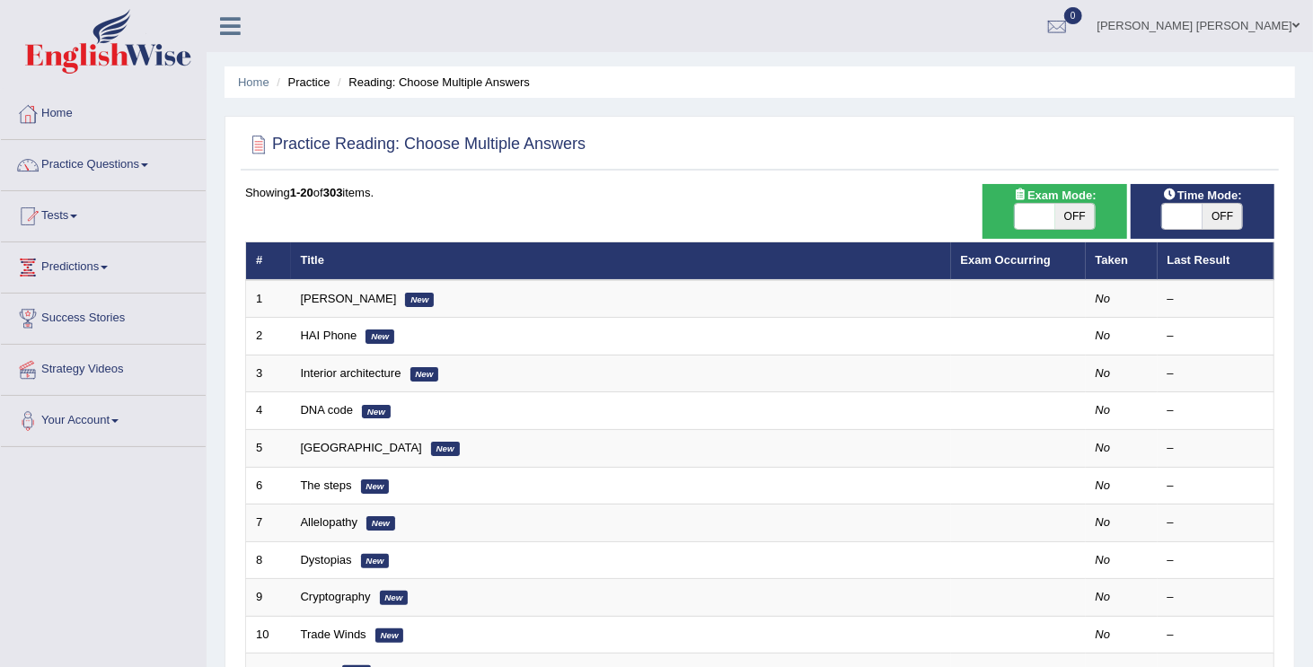
click at [335, 293] on link "[PERSON_NAME]" at bounding box center [349, 298] width 96 height 13
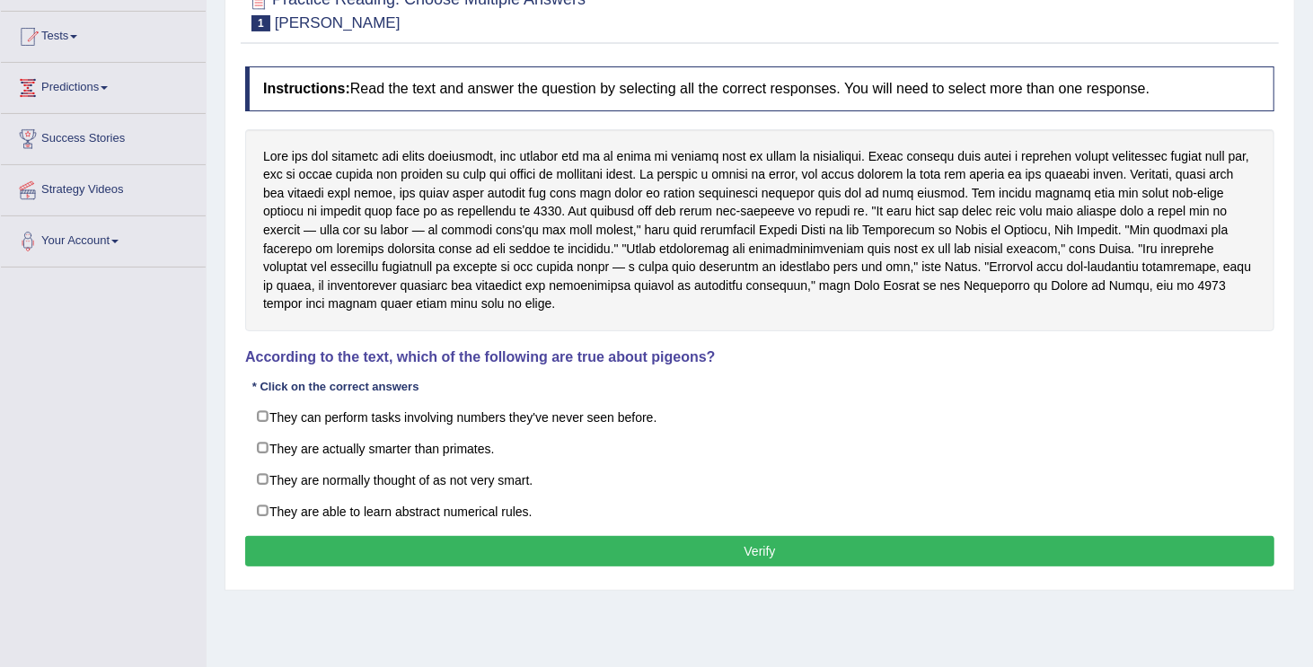
scroll to position [216, 0]
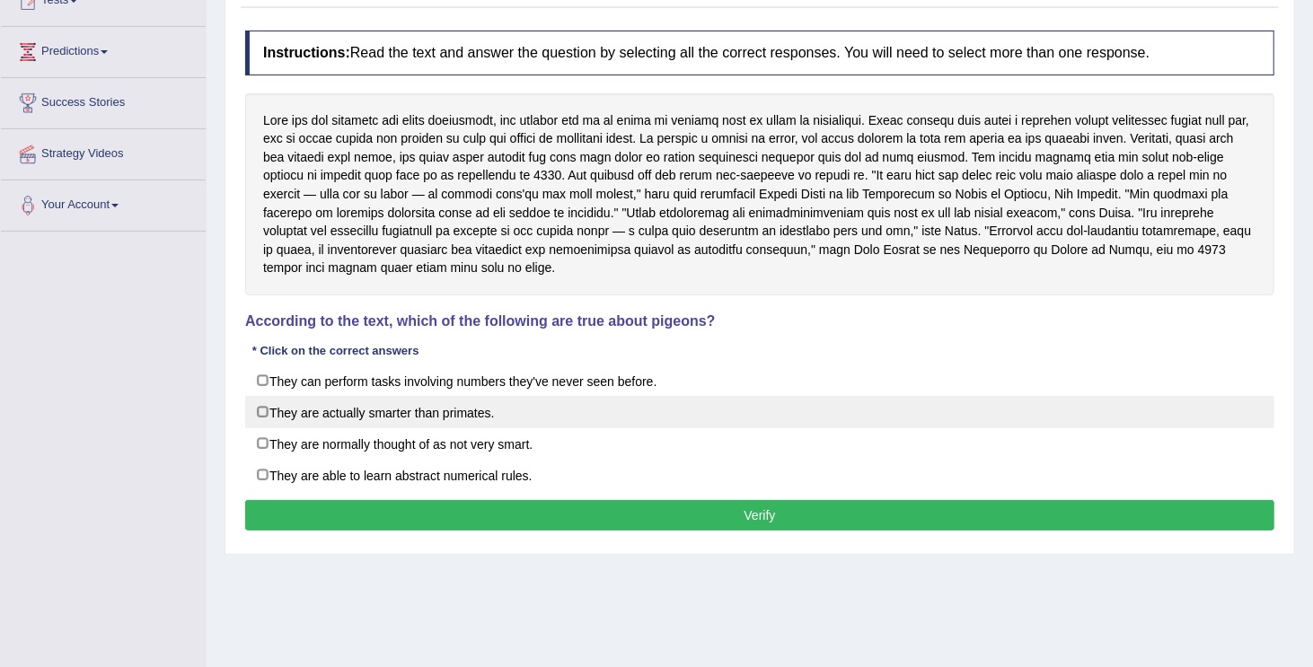
click at [257, 410] on label "They are actually smarter than primates." at bounding box center [759, 412] width 1029 height 32
checkbox input "true"
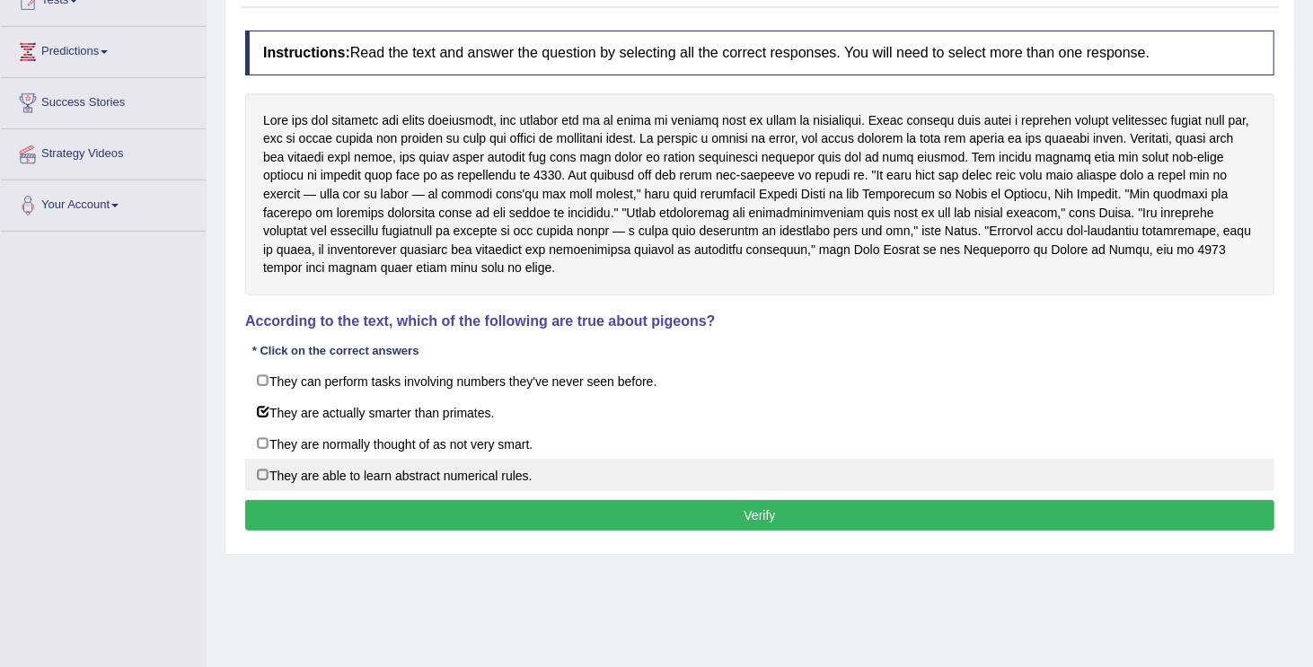
click at [265, 469] on label "They are able to learn abstract numerical rules." at bounding box center [759, 475] width 1029 height 32
checkbox input "true"
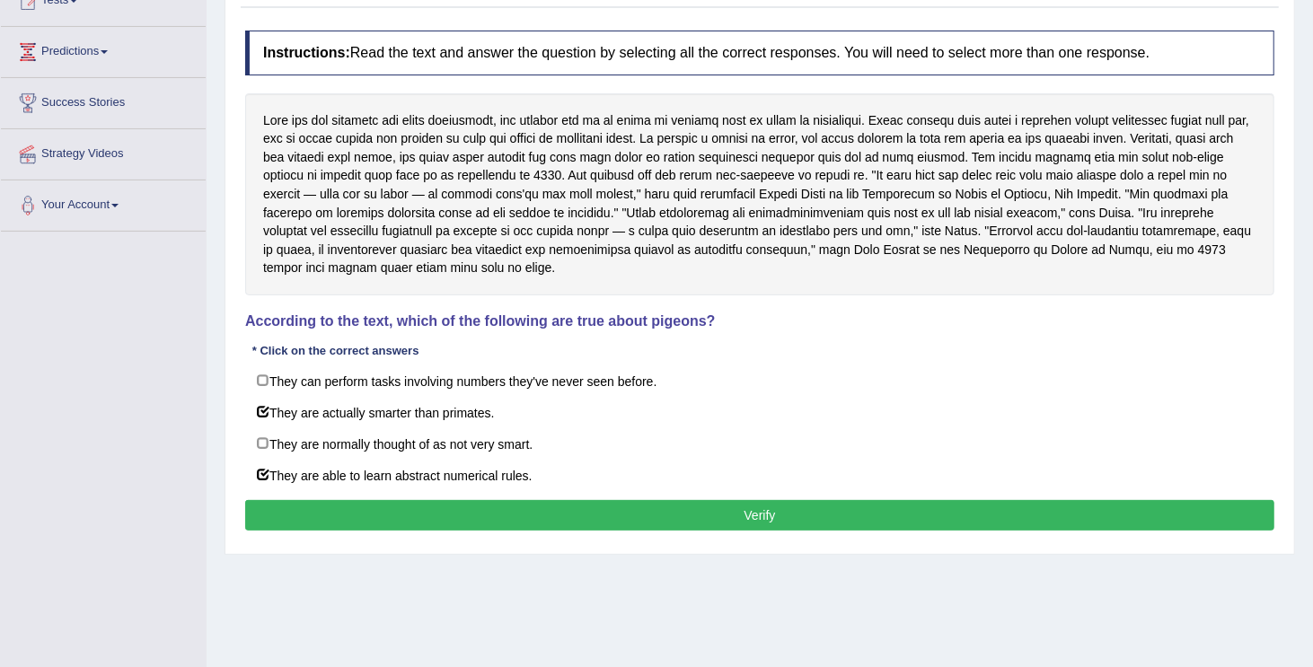
click at [273, 523] on button "Verify" at bounding box center [759, 515] width 1029 height 31
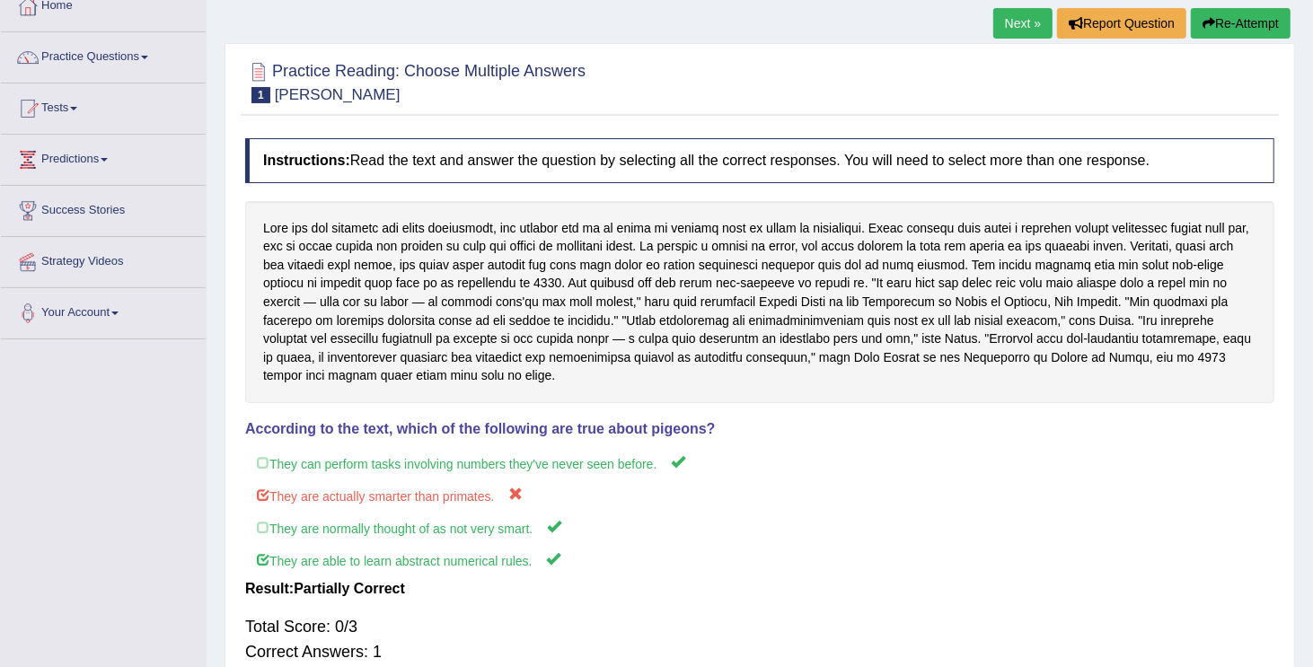
scroll to position [72, 0]
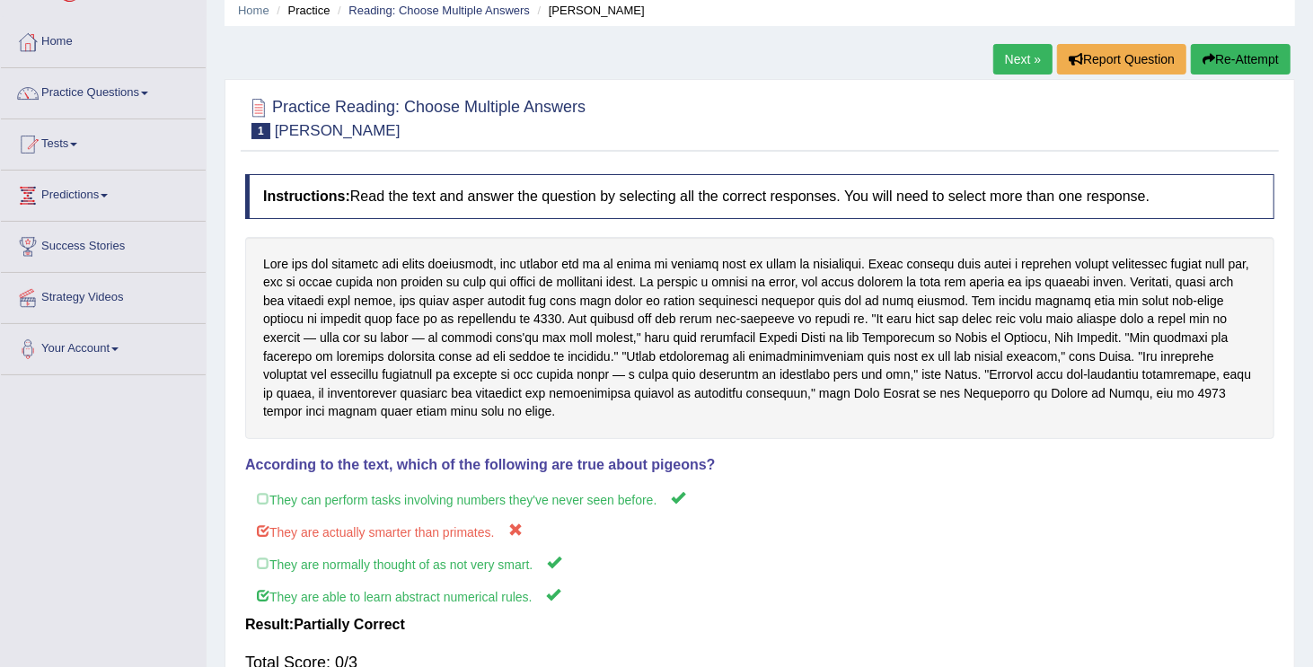
click at [1026, 55] on link "Next »" at bounding box center [1022, 59] width 59 height 31
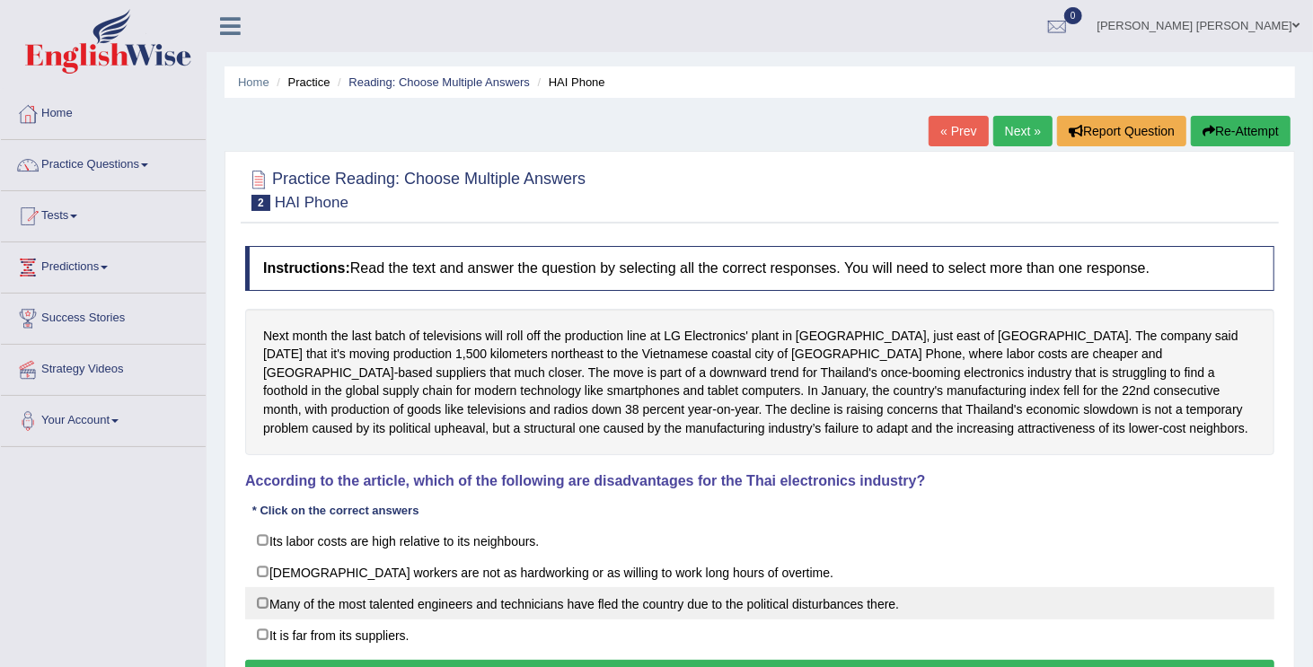
click at [259, 597] on label "Many of the most talented engineers and technicians have fled the country due t…" at bounding box center [759, 603] width 1029 height 32
checkbox input "true"
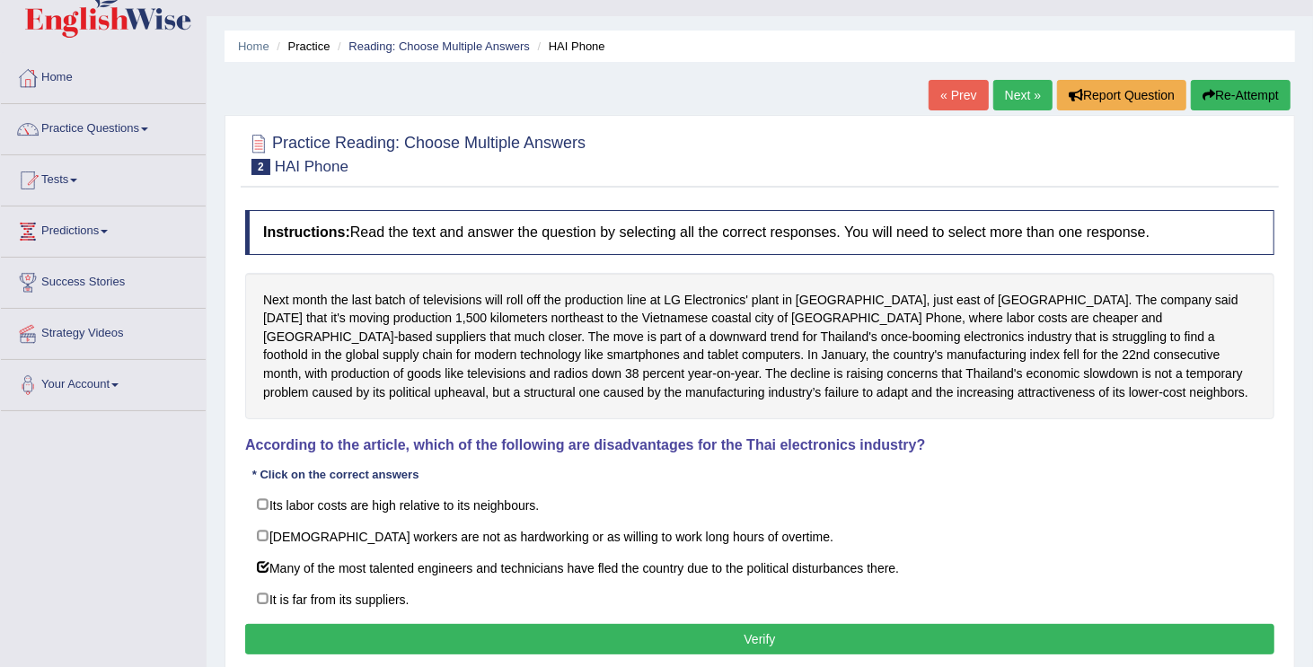
scroll to position [72, 0]
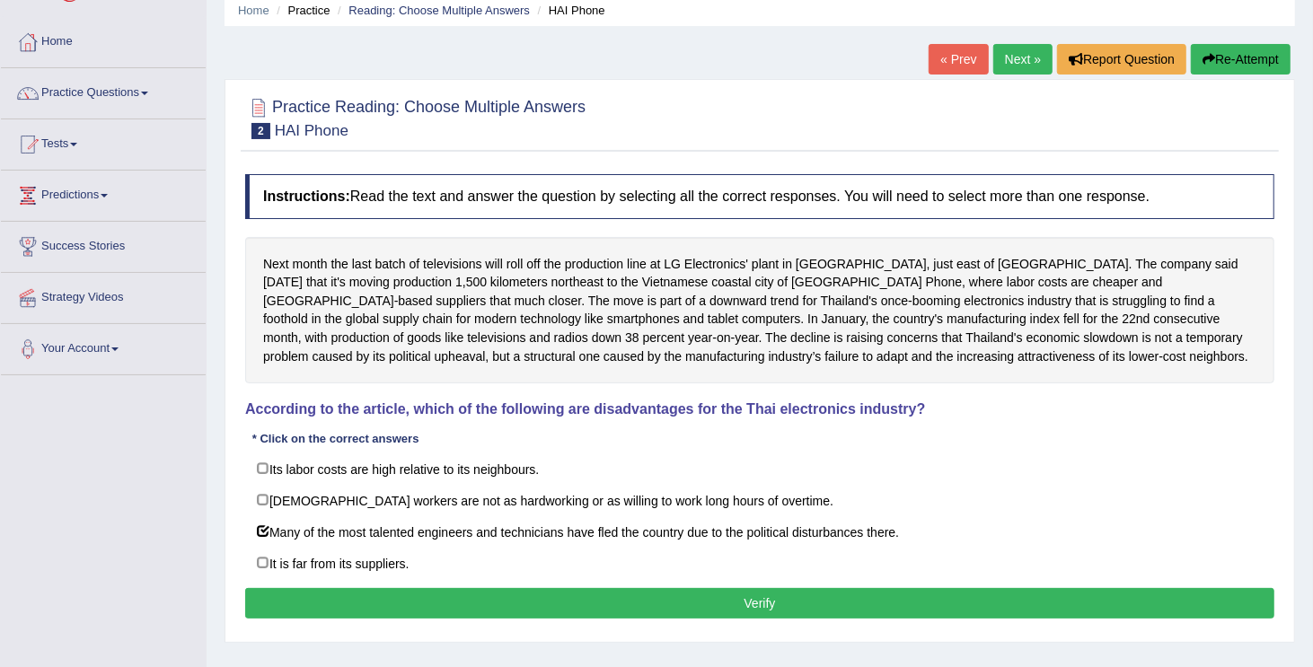
click at [1020, 594] on button "Verify" at bounding box center [759, 603] width 1029 height 31
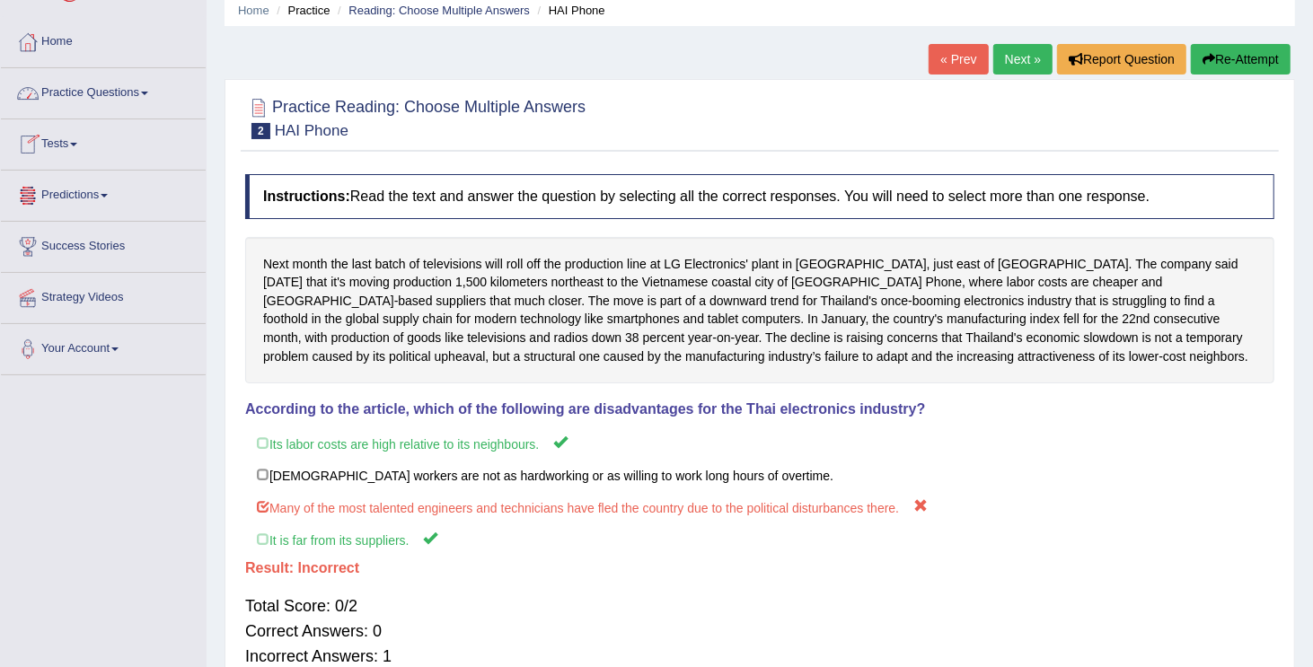
click at [134, 98] on link "Practice Questions" at bounding box center [103, 90] width 205 height 45
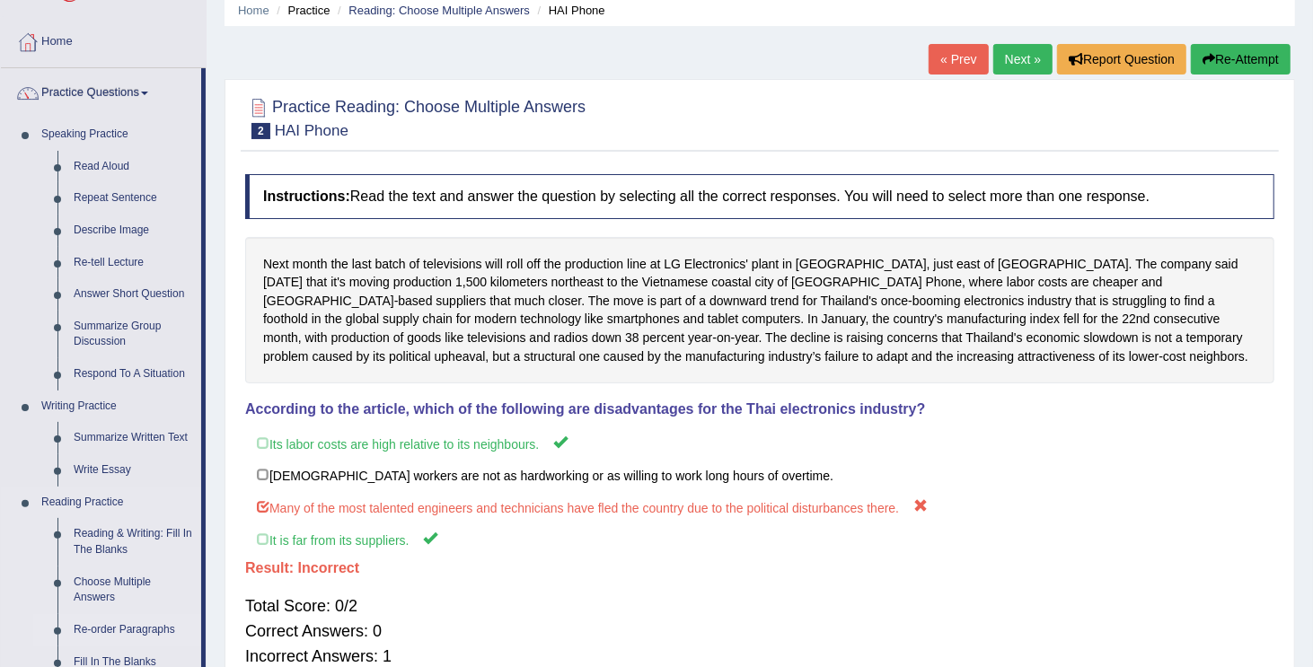
click at [117, 629] on link "Re-order Paragraphs" at bounding box center [134, 630] width 136 height 32
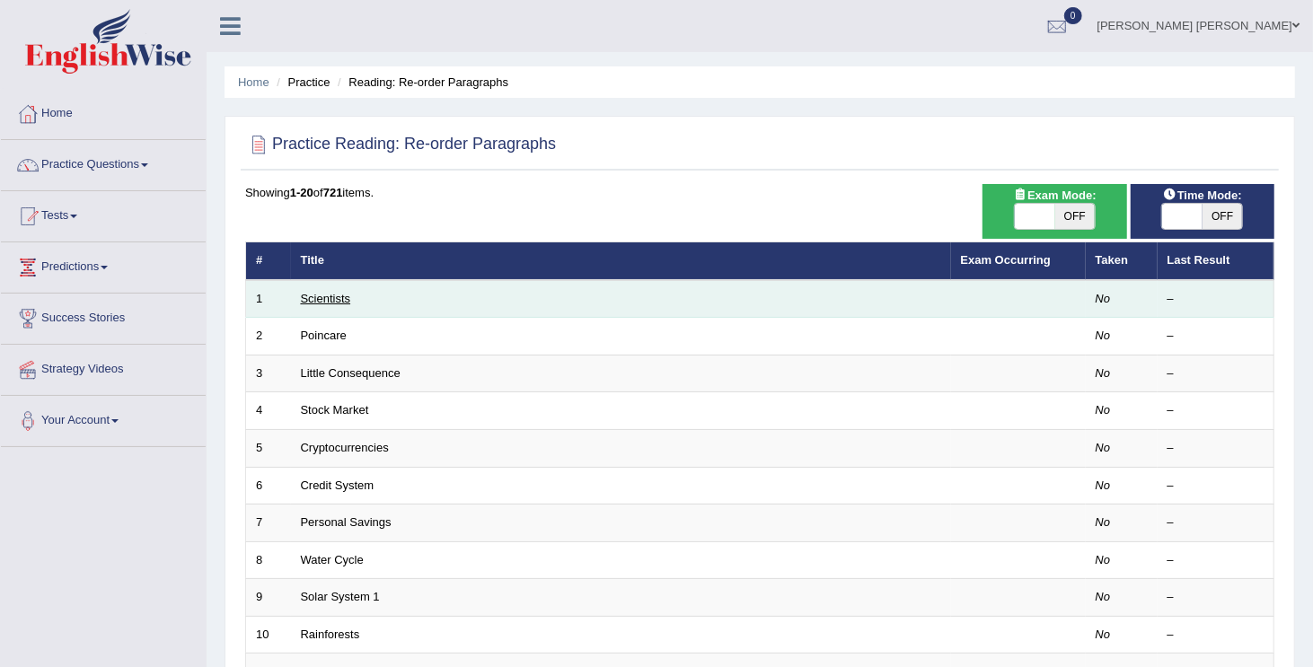
click at [323, 292] on link "Scientists" at bounding box center [326, 298] width 50 height 13
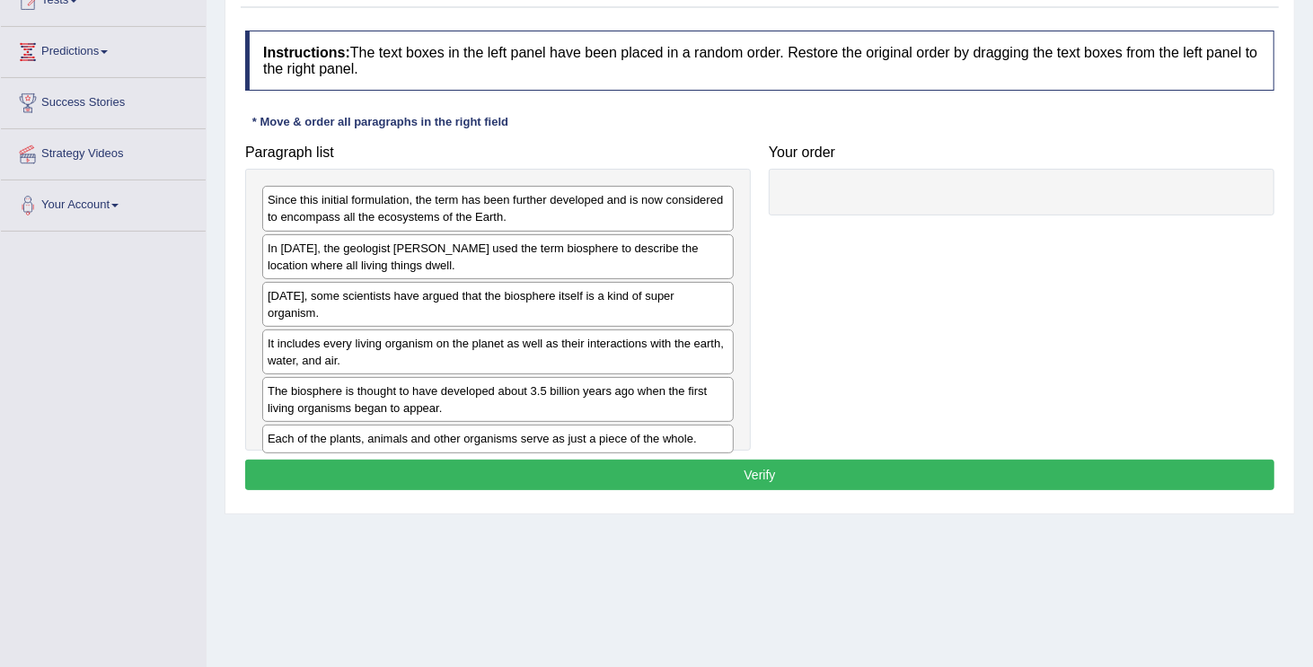
scroll to position [252, 0]
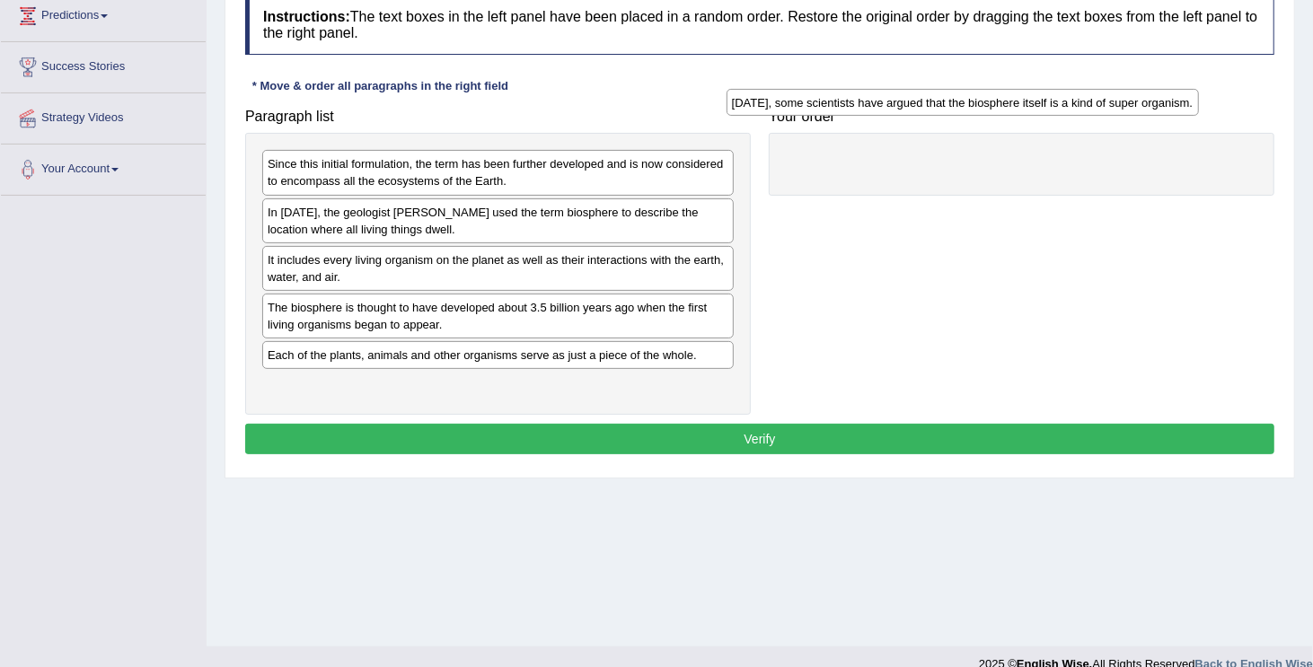
drag, startPoint x: 589, startPoint y: 260, endPoint x: 1055, endPoint y: 104, distance: 490.8
click at [1055, 104] on div "Today, some scientists have argued that the biosphere itself is a kind of super…" at bounding box center [963, 103] width 472 height 28
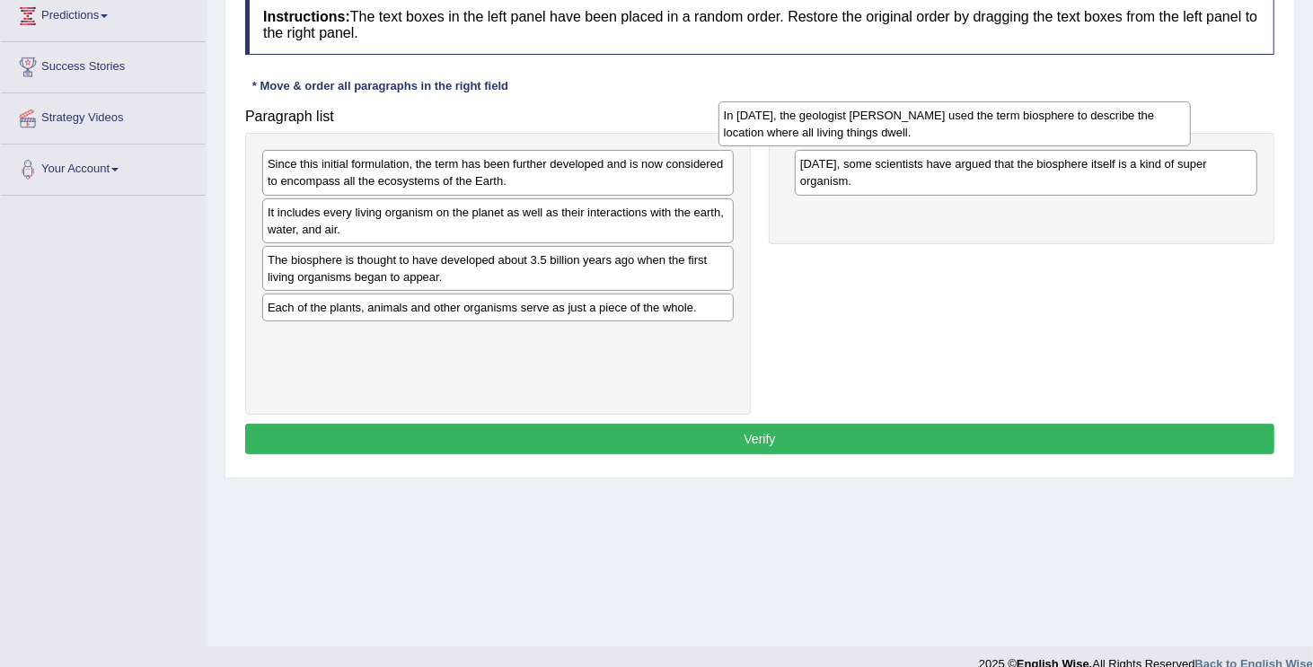
drag, startPoint x: 370, startPoint y: 216, endPoint x: 826, endPoint y: 119, distance: 466.3
click at [826, 119] on div "In 1875, the geologist Eduard Suess used the term biosphere to describe the loc…" at bounding box center [955, 124] width 472 height 45
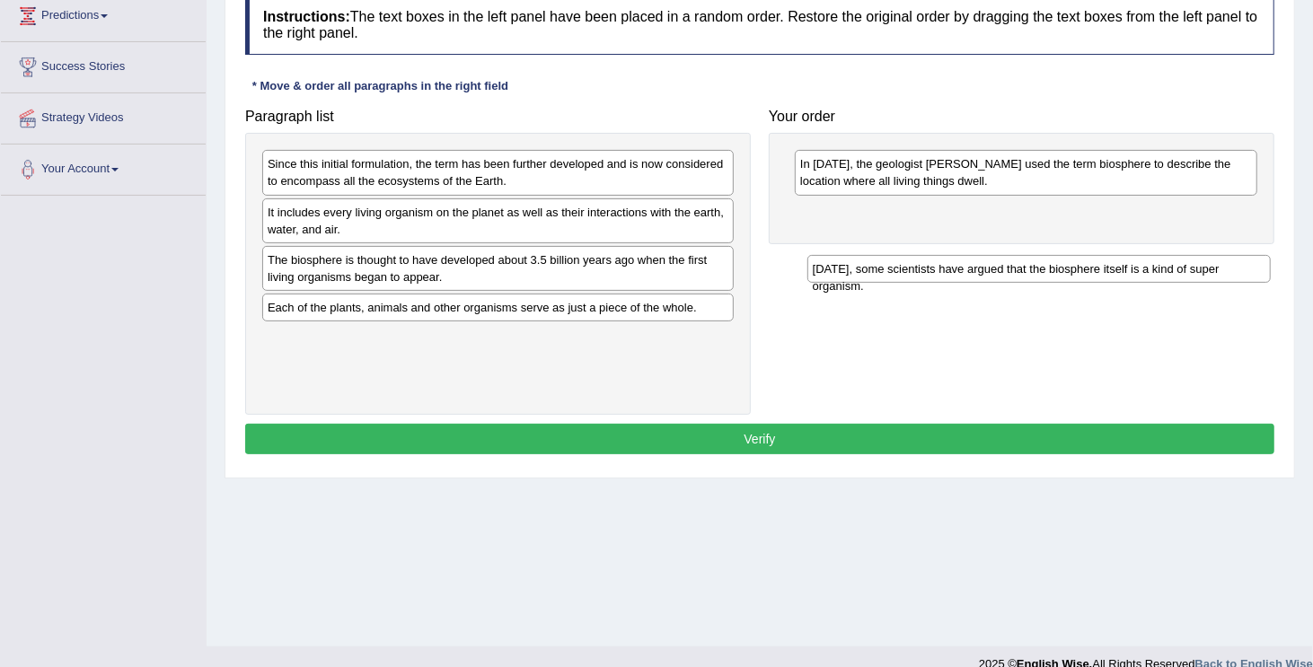
drag, startPoint x: 844, startPoint y: 163, endPoint x: 857, endPoint y: 269, distance: 105.8
click at [857, 269] on div "Today, some scientists have argued that the biosphere itself is a kind of super…" at bounding box center [1040, 269] width 464 height 28
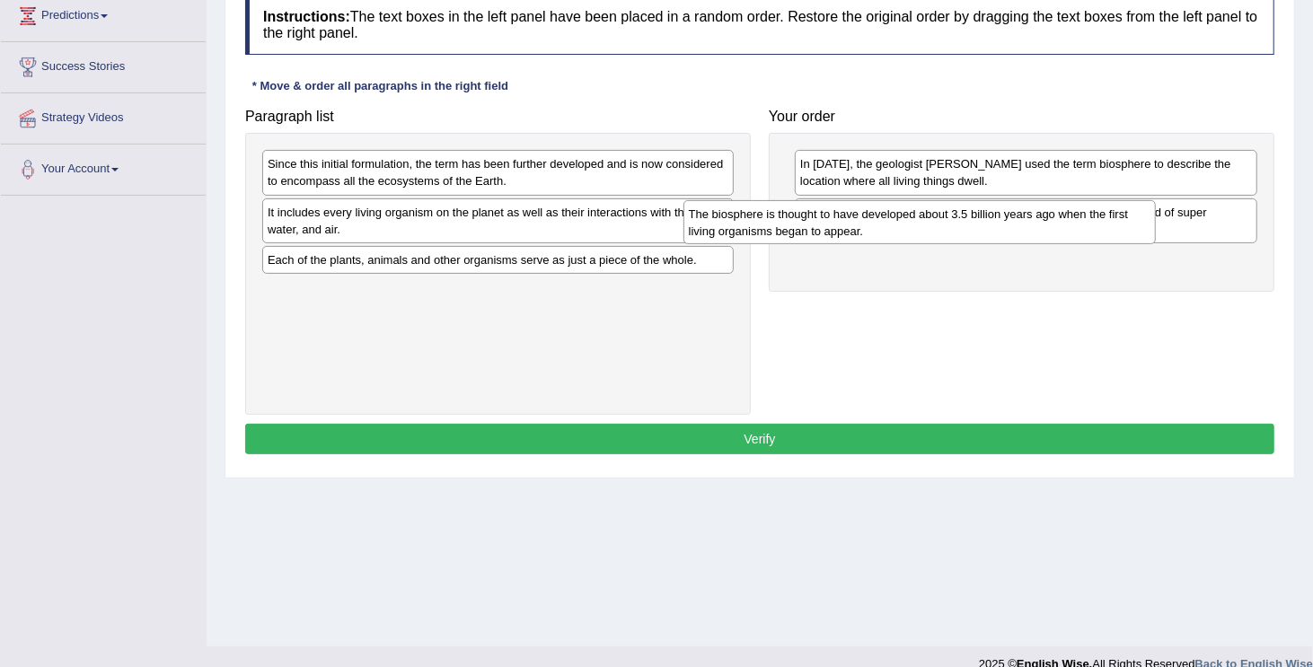
drag, startPoint x: 338, startPoint y: 281, endPoint x: 778, endPoint y: 236, distance: 442.4
click at [778, 236] on div "The biosphere is thought to have developed about 3.5 billion years ago when the…" at bounding box center [920, 222] width 472 height 45
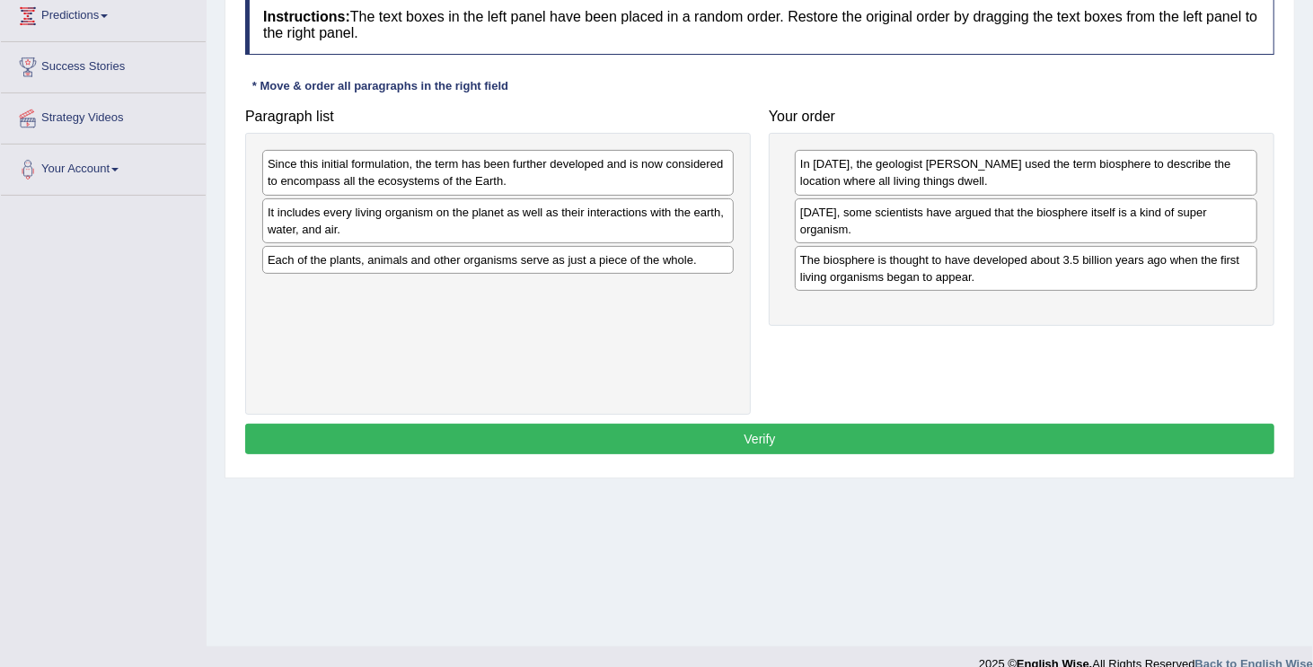
click at [781, 228] on div "In 1875, the geologist Eduard Suess used the term biosphere to describe the loc…" at bounding box center [1022, 229] width 506 height 193
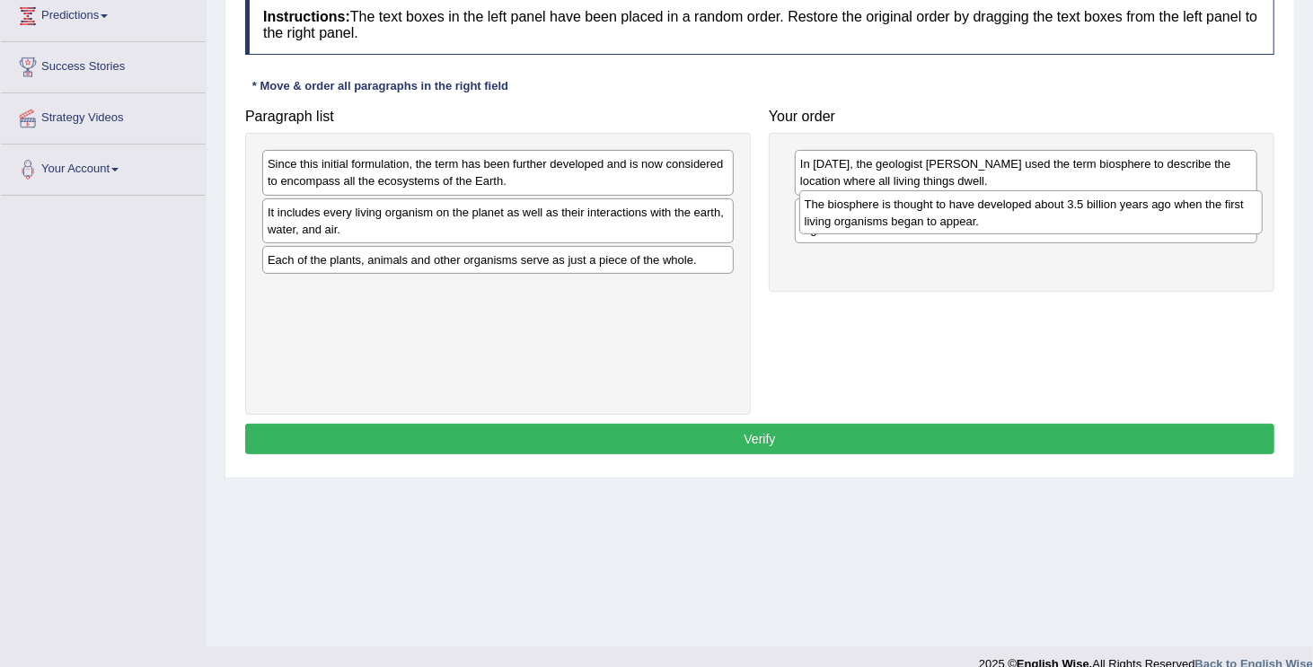
drag, startPoint x: 839, startPoint y: 248, endPoint x: 843, endPoint y: 210, distance: 38.0
click at [843, 210] on div "The biosphere is thought to have developed about 3.5 billion years ago when the…" at bounding box center [1031, 212] width 464 height 45
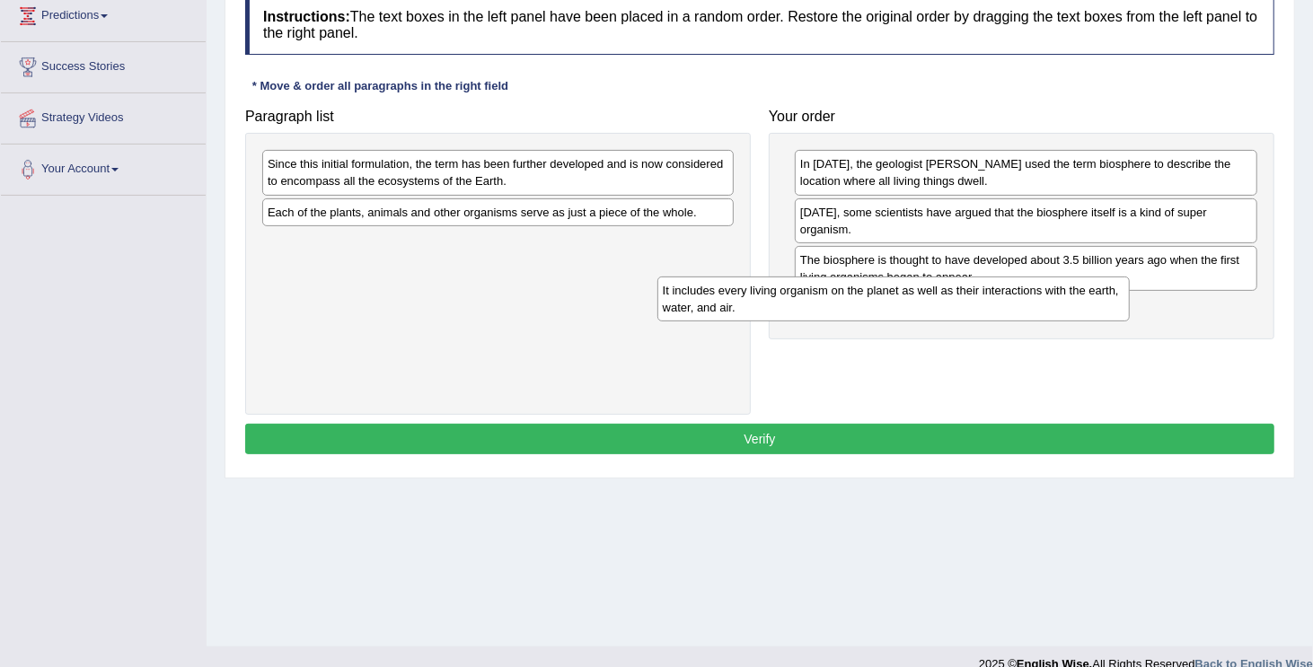
drag, startPoint x: 628, startPoint y: 212, endPoint x: 1023, endPoint y: 291, distance: 403.1
click at [1023, 291] on div "It includes every living organism on the planet as well as their interactions w…" at bounding box center [894, 299] width 472 height 45
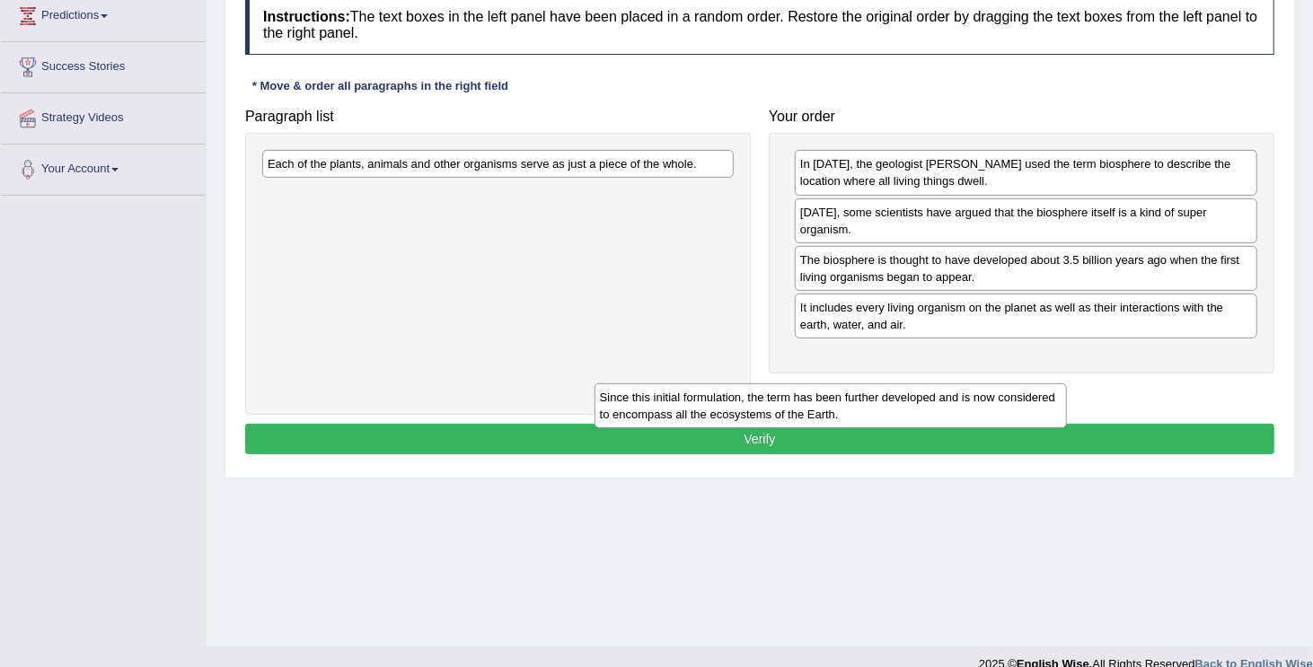
drag, startPoint x: 410, startPoint y: 163, endPoint x: 742, endPoint y: 397, distance: 406.2
click at [742, 397] on div "Since this initial formulation, the term has been further developed and is now …" at bounding box center [831, 406] width 472 height 45
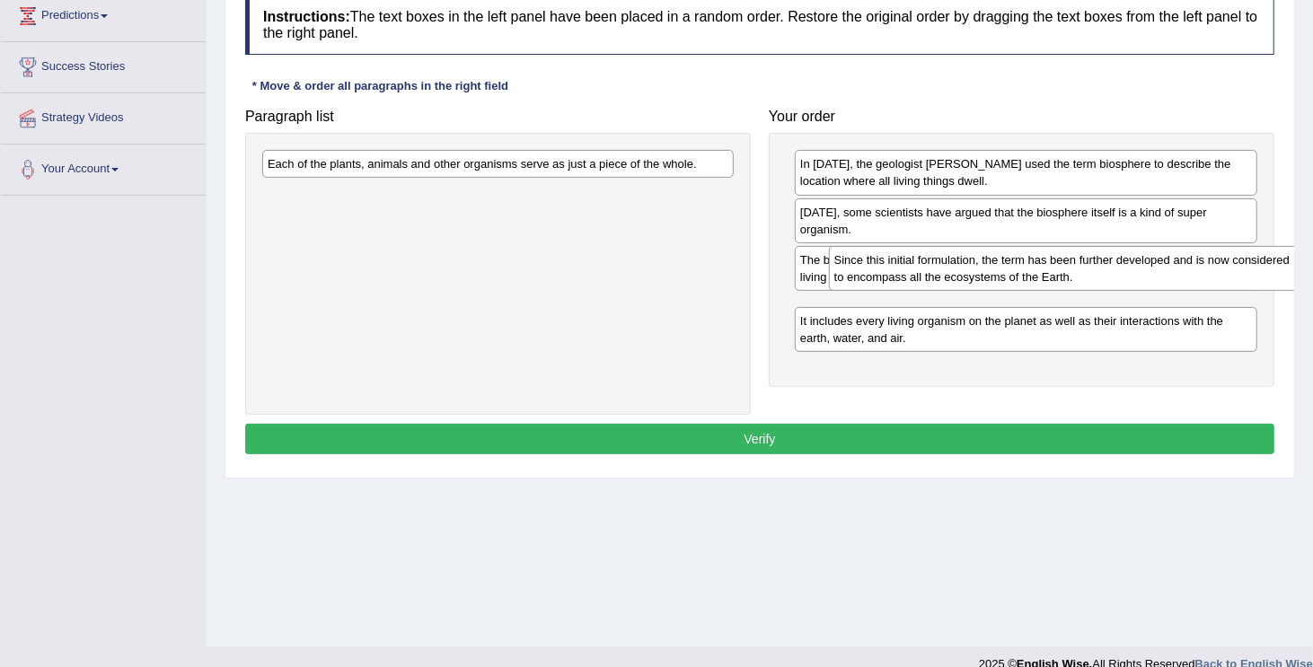
drag, startPoint x: 433, startPoint y: 203, endPoint x: 1000, endPoint y: 278, distance: 571.7
click at [1000, 278] on div "Since this initial formulation, the term has been further developed and is now …" at bounding box center [1065, 268] width 472 height 45
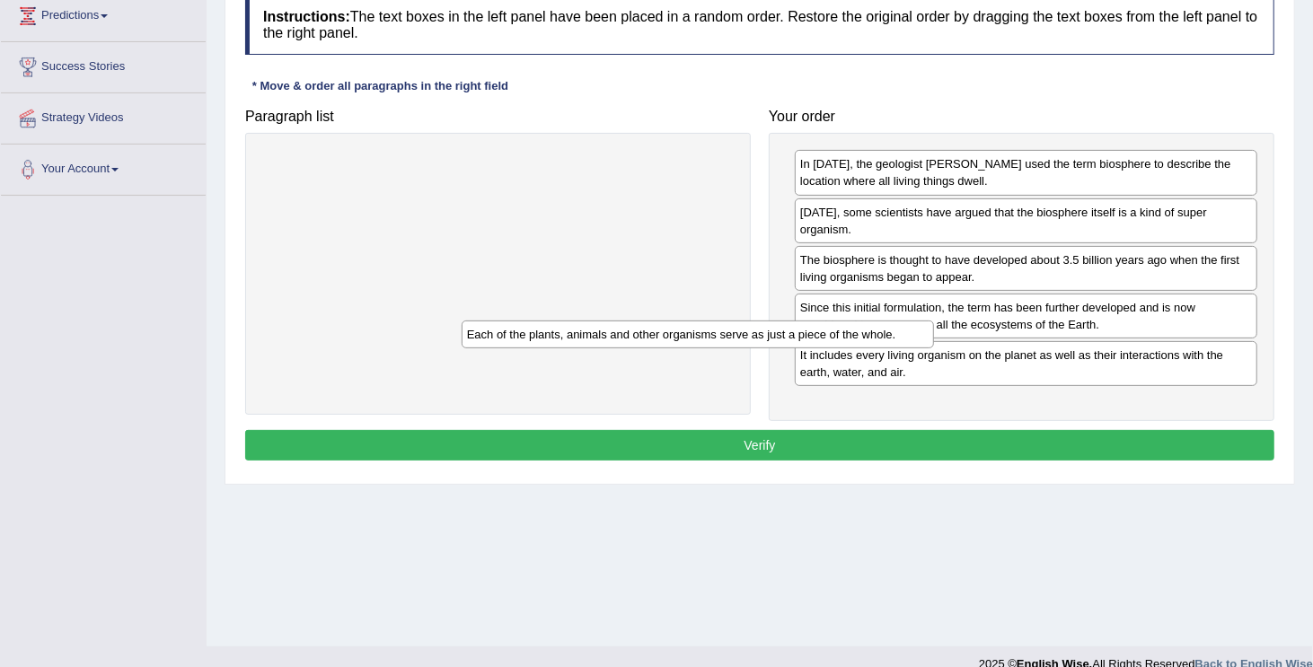
drag, startPoint x: 628, startPoint y: 172, endPoint x: 874, endPoint y: 412, distance: 343.7
click at [874, 349] on div "Each of the plants, animals and other organisms serve as just a piece of the wh…" at bounding box center [698, 335] width 472 height 28
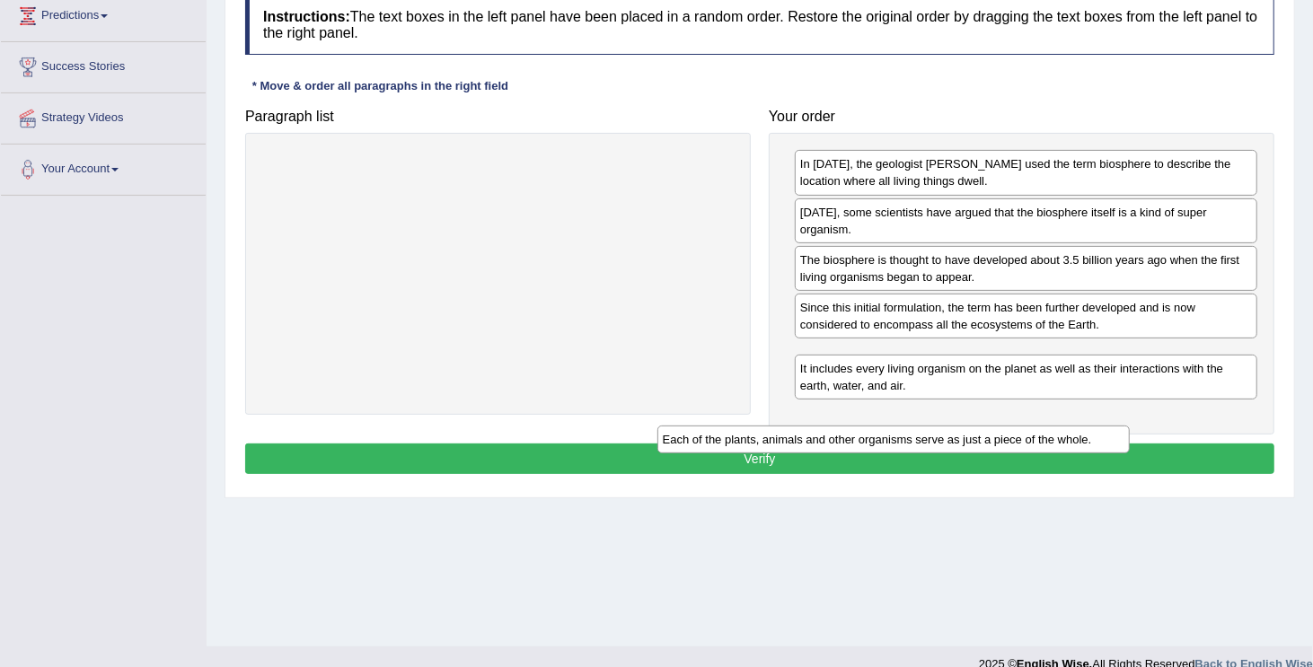
drag, startPoint x: 320, startPoint y: 167, endPoint x: 715, endPoint y: 443, distance: 481.9
click at [715, 443] on div "Each of the plants, animals and other organisms serve as just a piece of the wh…" at bounding box center [894, 440] width 472 height 28
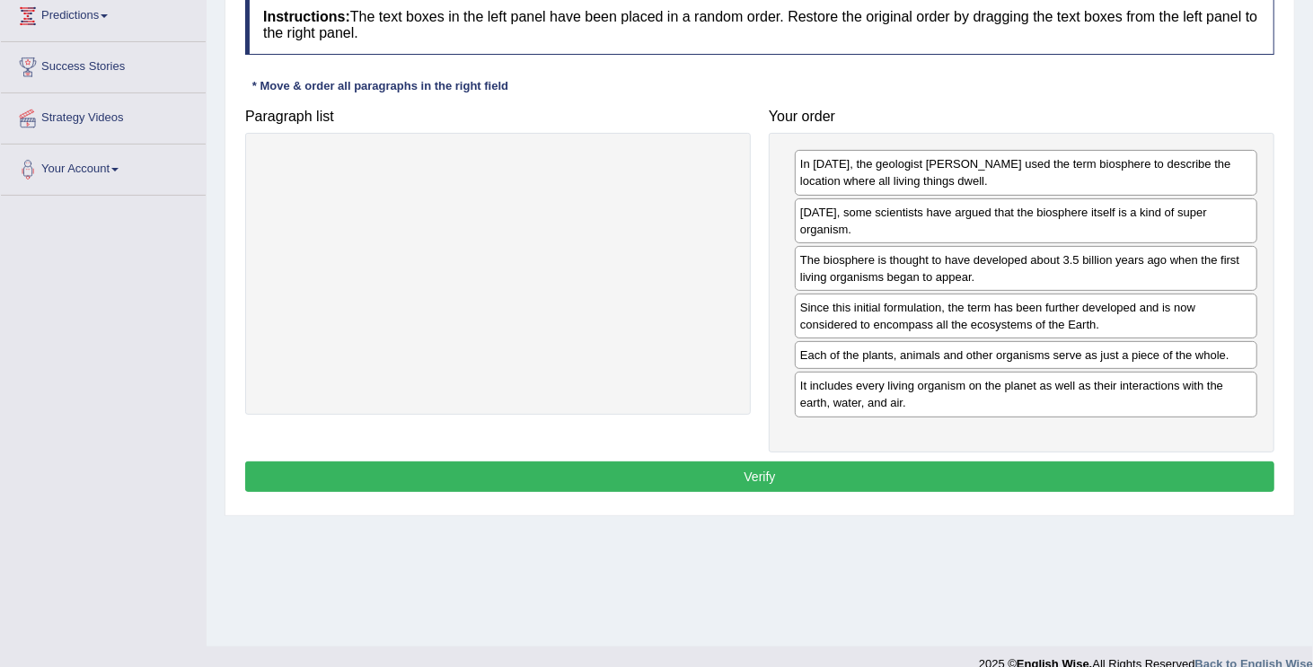
click at [723, 462] on button "Verify" at bounding box center [759, 477] width 1029 height 31
